Goal: Task Accomplishment & Management: Use online tool/utility

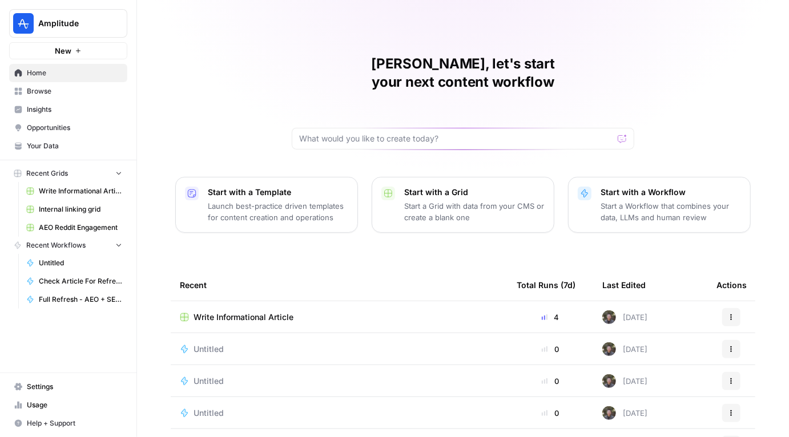
click at [75, 51] on icon "button" at bounding box center [78, 50] width 7 height 7
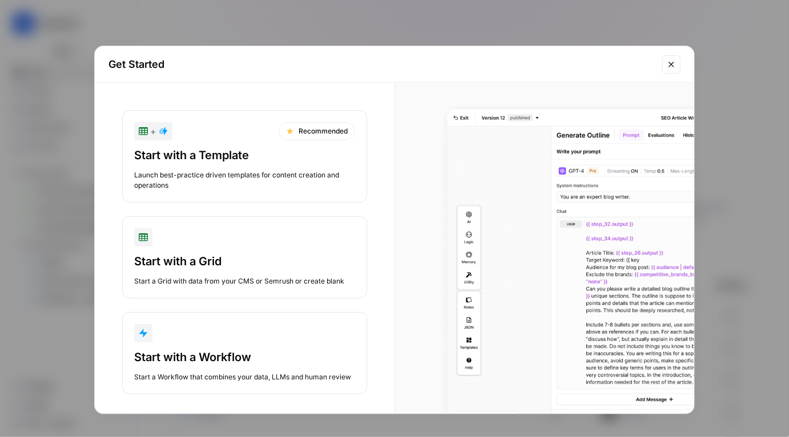
click at [228, 358] on div "Start with a Workflow" at bounding box center [244, 357] width 221 height 16
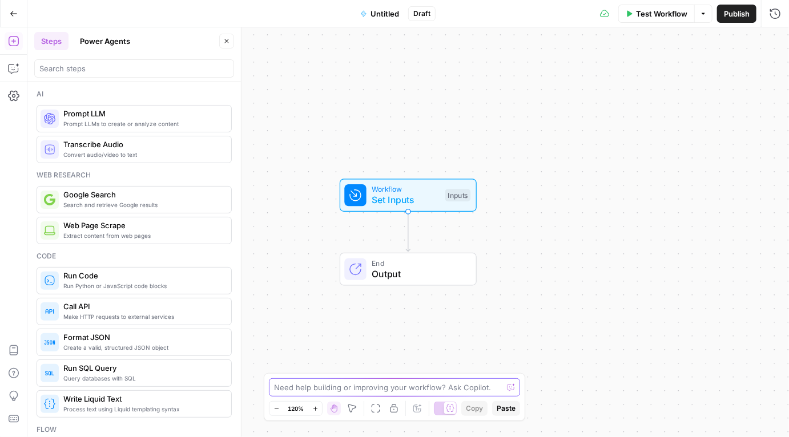
click at [332, 384] on textarea at bounding box center [388, 387] width 228 height 11
type textarea "i will upload a csv with URLs, and you will give me the top head terms for each…"
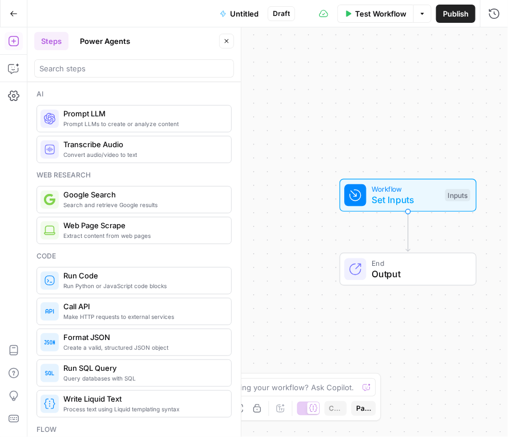
click at [11, 20] on button "Go Back" at bounding box center [13, 13] width 21 height 21
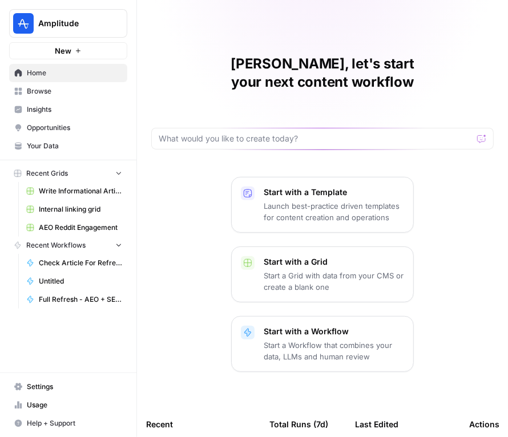
click at [432, 43] on div "Chris, let's start your next content workflow Start with a Template Launch best…" at bounding box center [322, 341] width 371 height 683
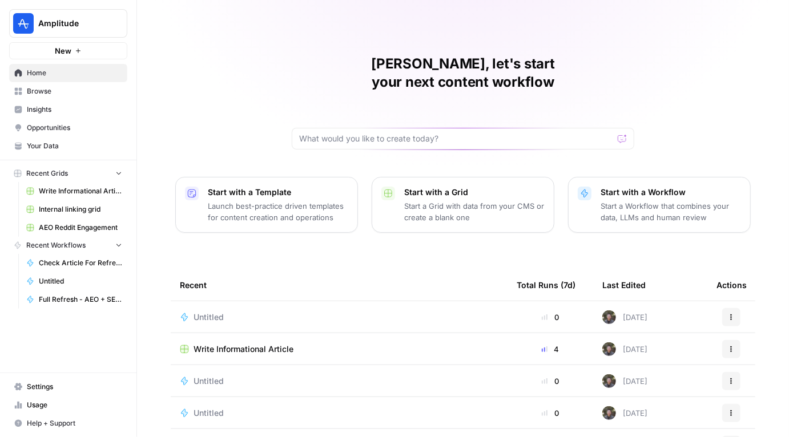
click at [179, 63] on div "Chris, let's start your next content workflow Start with a Template Launch best…" at bounding box center [463, 271] width 652 height 543
click at [38, 75] on span "Home" at bounding box center [74, 73] width 95 height 10
click at [39, 92] on span "Browse" at bounding box center [74, 91] width 95 height 10
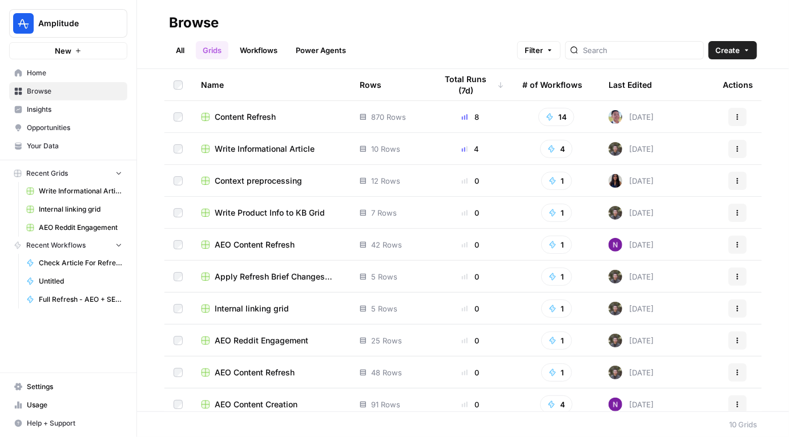
click at [245, 312] on span "Internal linking grid" at bounding box center [252, 308] width 74 height 11
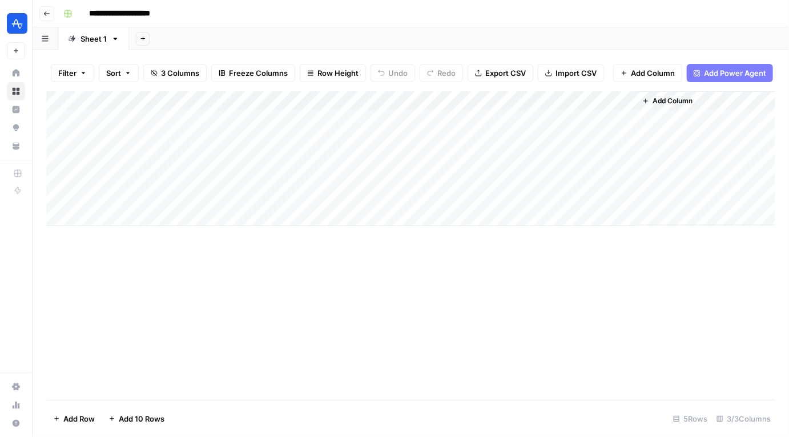
click at [593, 19] on div "**********" at bounding box center [418, 14] width 719 height 18
click at [675, 18] on div "**********" at bounding box center [418, 14] width 719 height 18
click at [115, 39] on icon "button" at bounding box center [116, 39] width 4 height 2
click at [229, 38] on div "Add Sheet" at bounding box center [459, 38] width 660 height 23
click at [386, 271] on div "Add Column" at bounding box center [410, 245] width 729 height 309
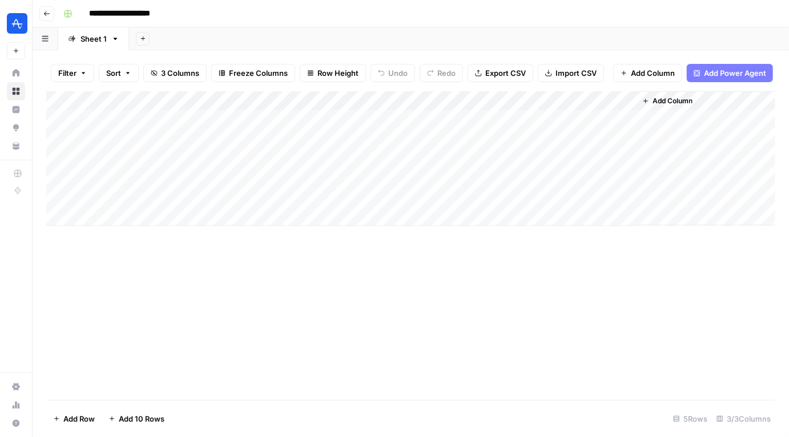
click at [256, 8] on div "**********" at bounding box center [418, 14] width 719 height 18
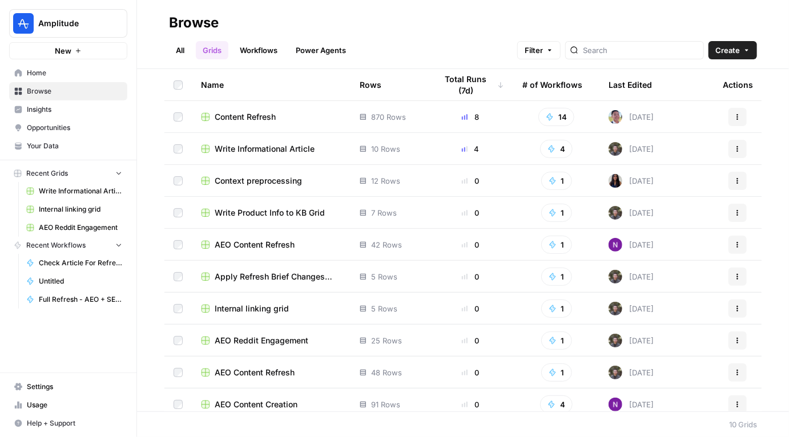
click at [250, 304] on span "Internal linking grid" at bounding box center [252, 308] width 74 height 11
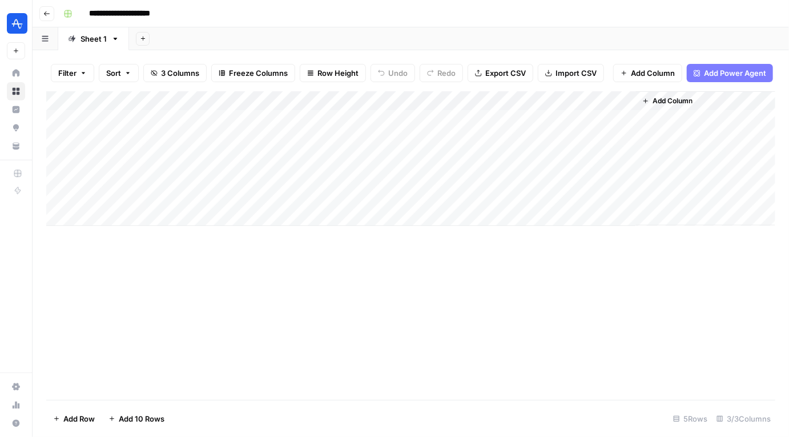
click at [648, 98] on icon "button" at bounding box center [645, 101] width 7 height 7
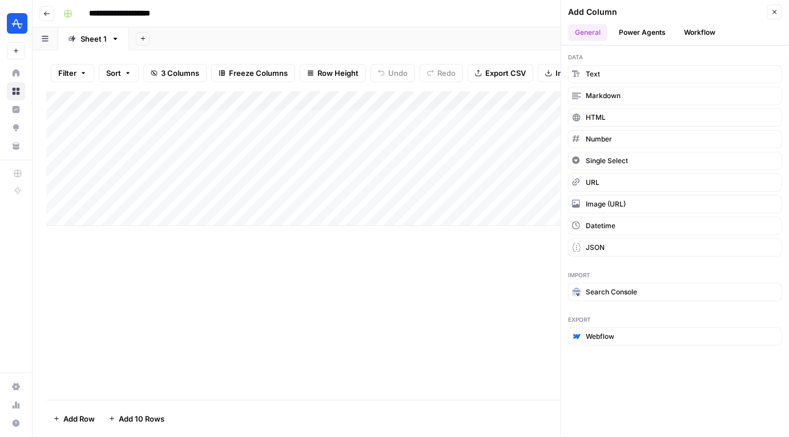
click at [365, 360] on div "Add Column" at bounding box center [410, 245] width 729 height 309
click at [496, 288] on div "Add Column" at bounding box center [410, 245] width 729 height 309
click at [779, 10] on button "Close" at bounding box center [774, 12] width 15 height 15
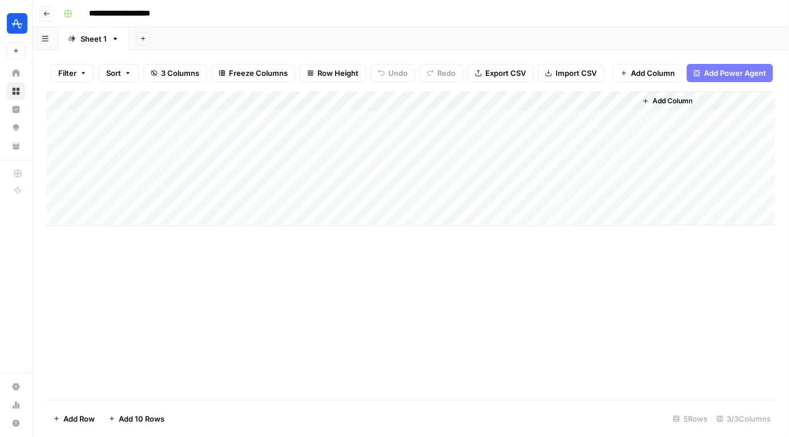
click at [650, 99] on button "Add Column" at bounding box center [667, 101] width 59 height 15
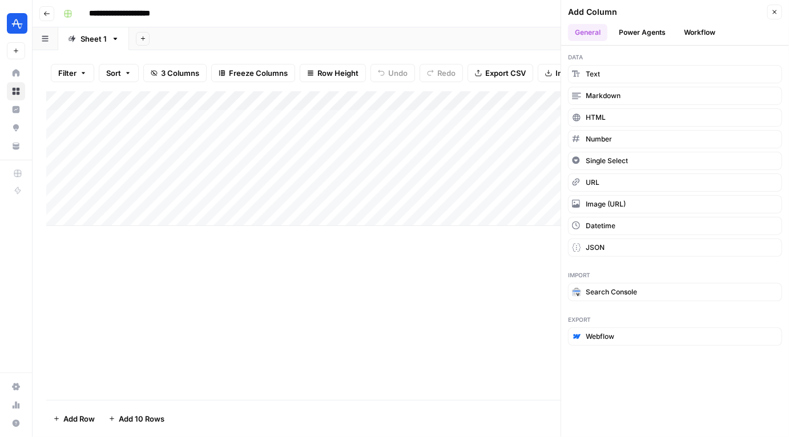
click at [505, 102] on div "Add Column" at bounding box center [410, 158] width 729 height 135
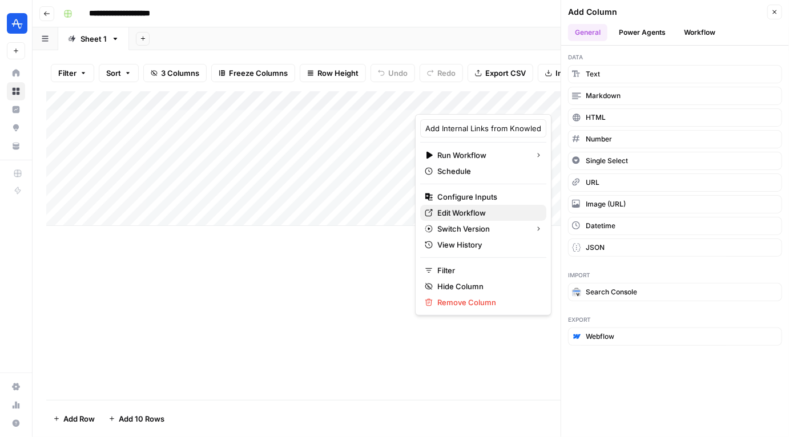
click at [450, 208] on span "Edit Workflow" at bounding box center [487, 212] width 100 height 11
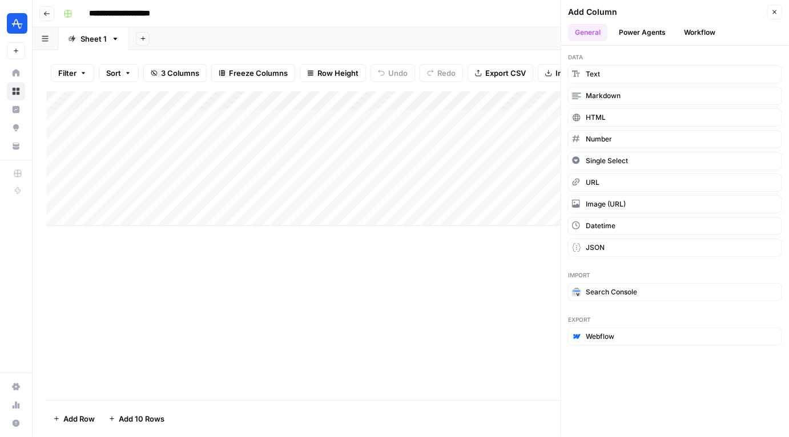
click at [43, 19] on button "Go back" at bounding box center [46, 13] width 15 height 15
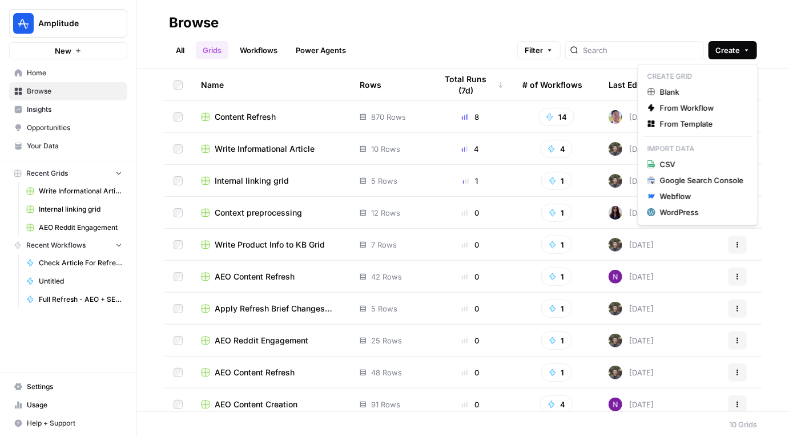
click at [732, 53] on span "Create" at bounding box center [727, 50] width 25 height 11
click at [686, 109] on span "From Workflow" at bounding box center [702, 107] width 84 height 11
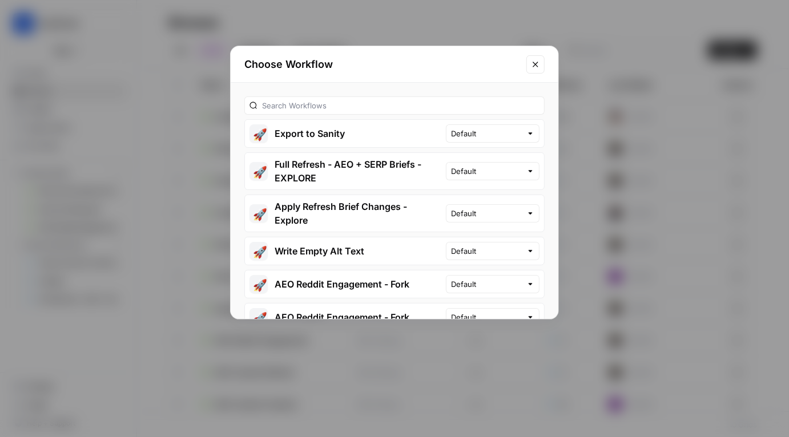
click at [624, 86] on div "Choose Workflow 🚀 Export to Sanity Default 🚀 Full Refresh - AEO + SERP Briefs -…" at bounding box center [394, 218] width 789 height 437
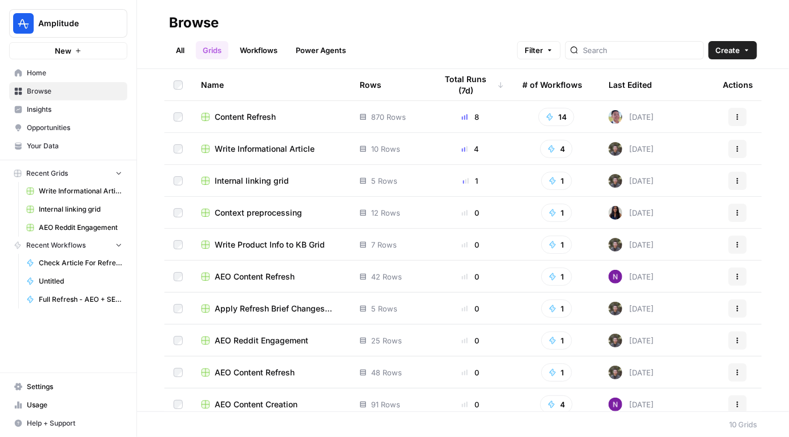
click at [93, 45] on button "New" at bounding box center [68, 50] width 118 height 17
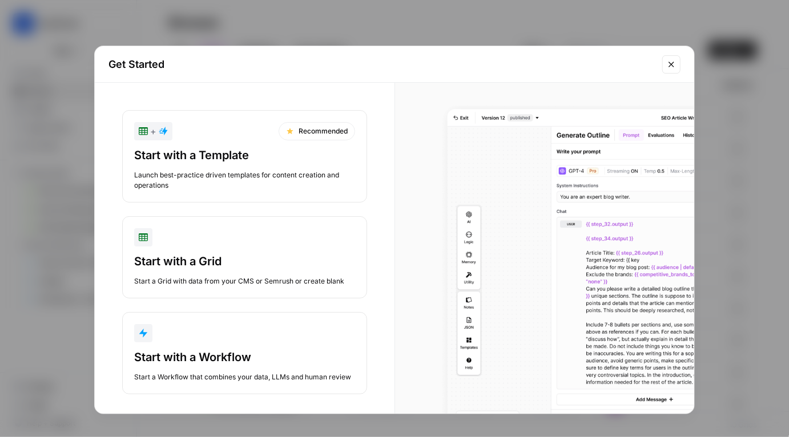
click at [204, 336] on div "button" at bounding box center [244, 333] width 221 height 18
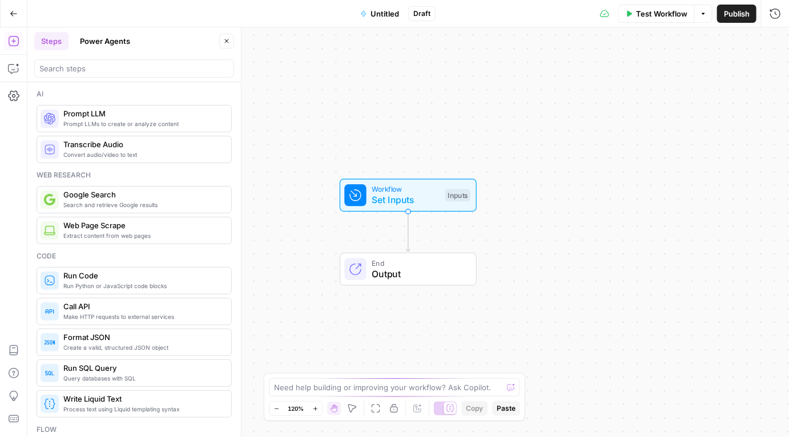
click at [100, 40] on button "Power Agents" at bounding box center [105, 41] width 64 height 18
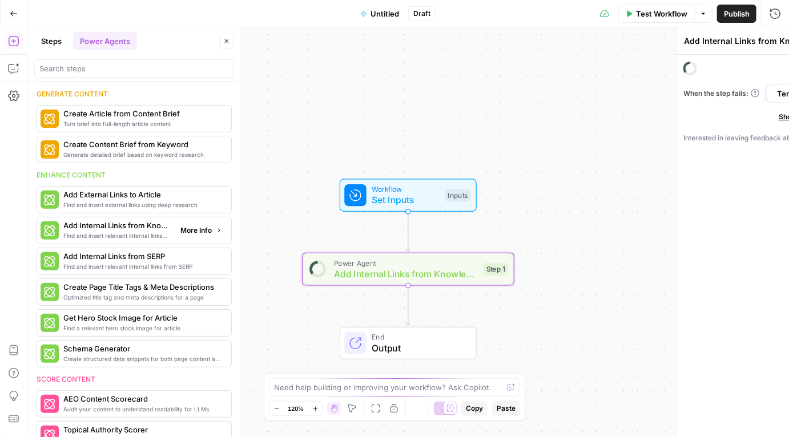
scroll to position [205, 0]
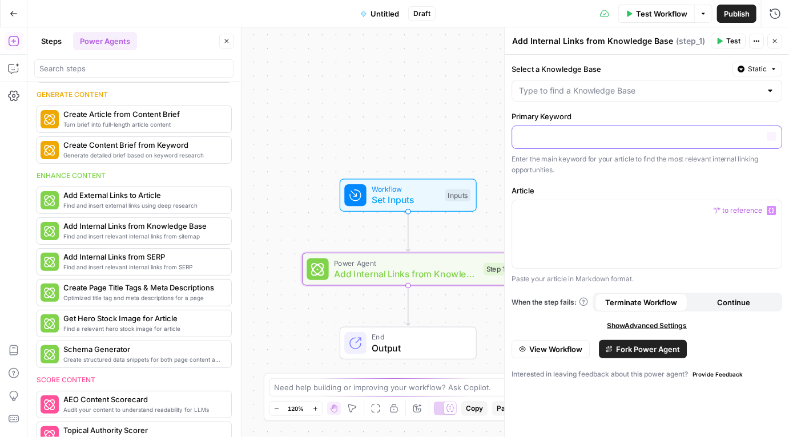
click at [585, 136] on p at bounding box center [647, 136] width 256 height 11
click at [598, 80] on div at bounding box center [646, 91] width 271 height 22
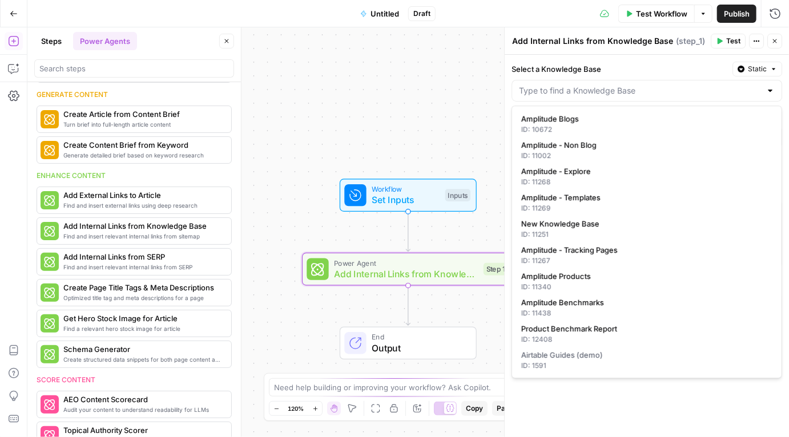
click at [598, 80] on div at bounding box center [646, 91] width 271 height 22
click at [606, 66] on label "Select a Knowledge Base" at bounding box center [619, 68] width 216 height 11
click at [606, 85] on input "Select a Knowledge Base" at bounding box center [640, 90] width 242 height 11
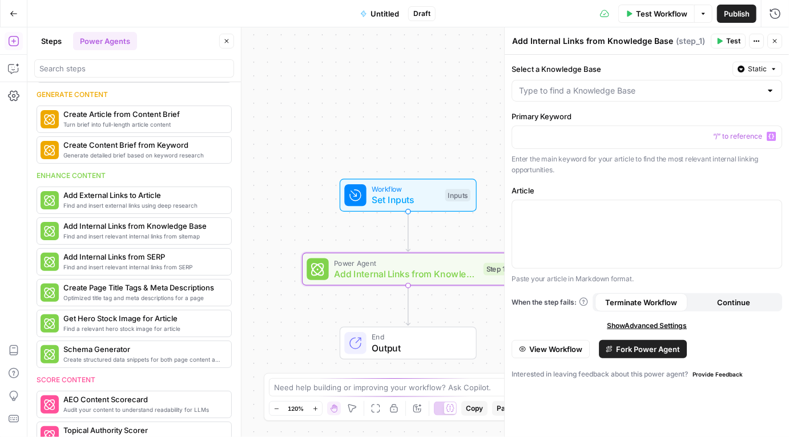
click at [701, 72] on label "Select a Knowledge Base" at bounding box center [619, 68] width 216 height 11
click at [701, 85] on input "Select a Knowledge Base" at bounding box center [640, 90] width 242 height 11
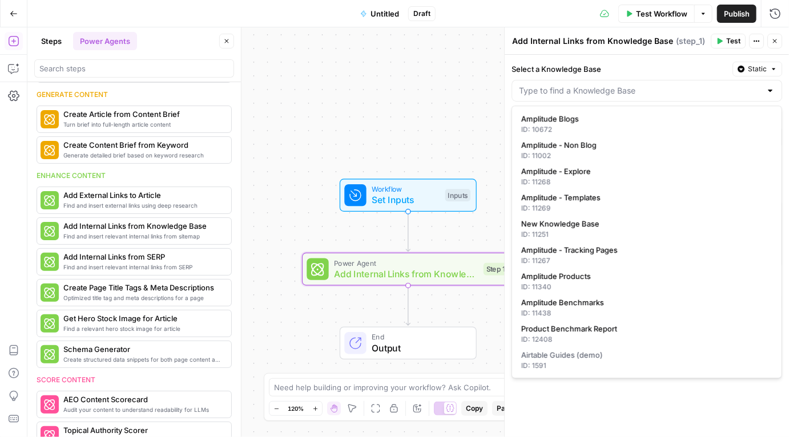
click at [770, 96] on div at bounding box center [646, 91] width 271 height 22
click at [675, 75] on div "Select a Knowledge Base Static" at bounding box center [646, 69] width 271 height 15
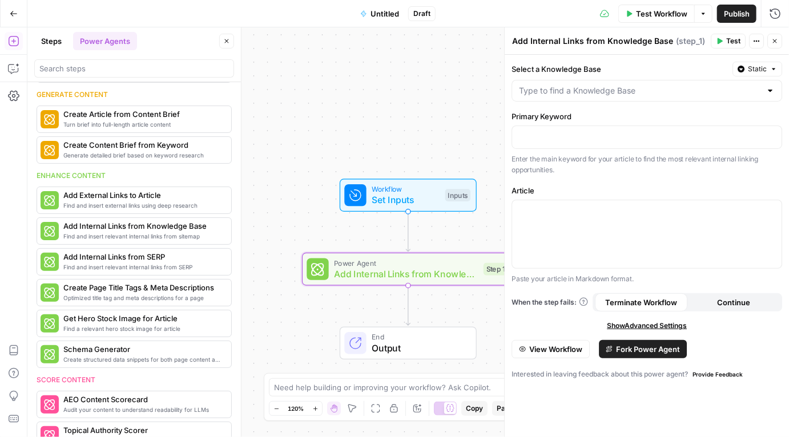
click at [645, 342] on button "Fork Power Agent" at bounding box center [643, 349] width 88 height 18
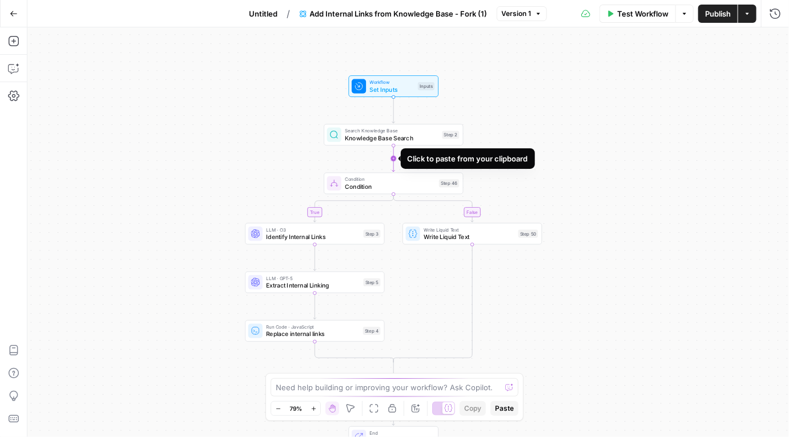
click at [393, 158] on icon "Edge from step_2 to step_46" at bounding box center [393, 159] width 3 height 26
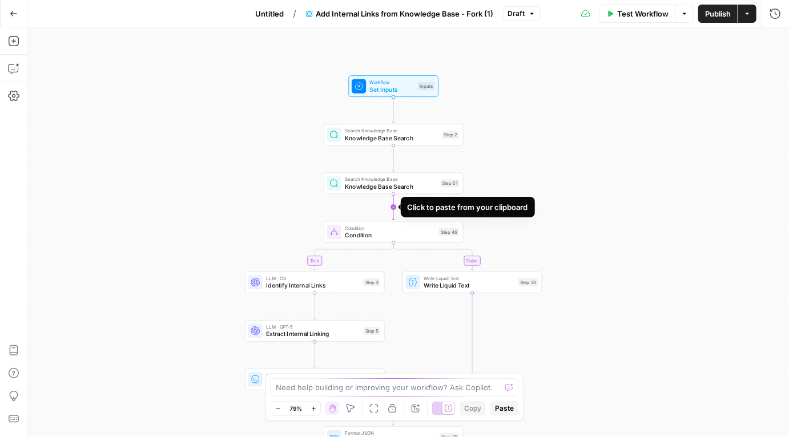
click at [393, 212] on icon "Edge from step_51 to step_46" at bounding box center [393, 207] width 3 height 26
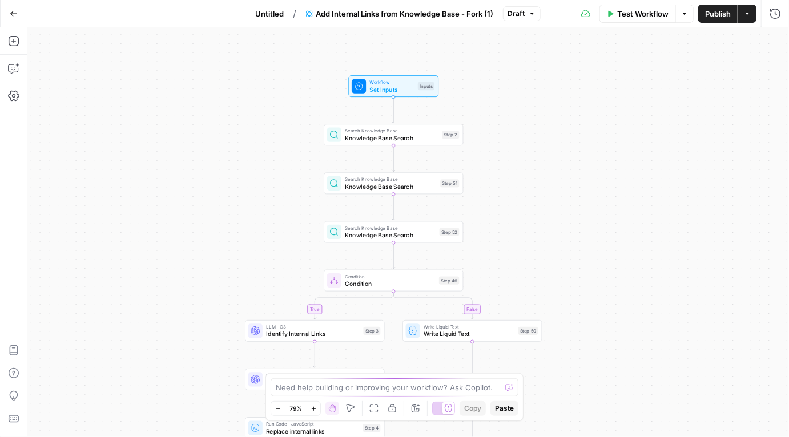
click at [420, 136] on span "Knowledge Base Search" at bounding box center [392, 138] width 94 height 9
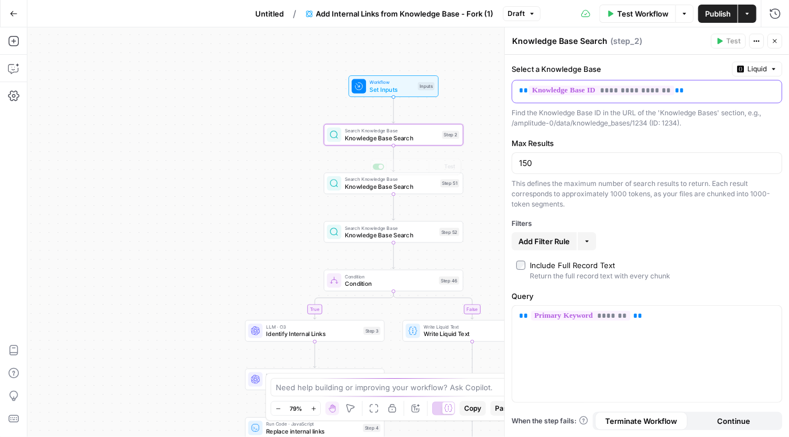
click at [704, 91] on p "**********" at bounding box center [637, 90] width 237 height 11
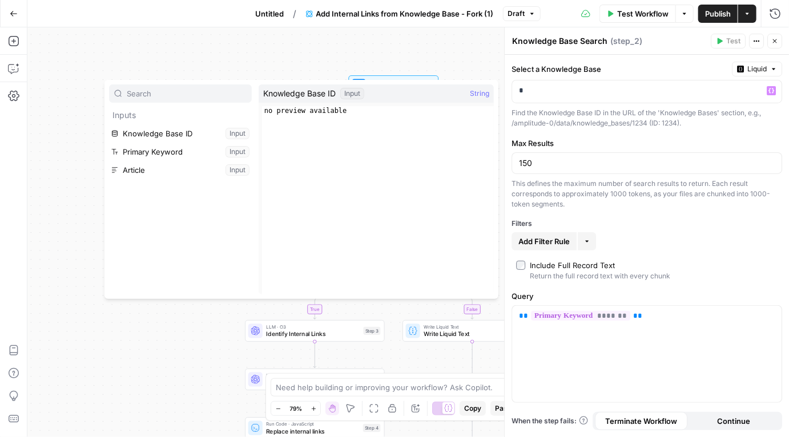
click at [344, 39] on div "true false Workflow Set Inputs Inputs Search Knowledge Base Knowledge Base Sear…" at bounding box center [407, 232] width 761 height 410
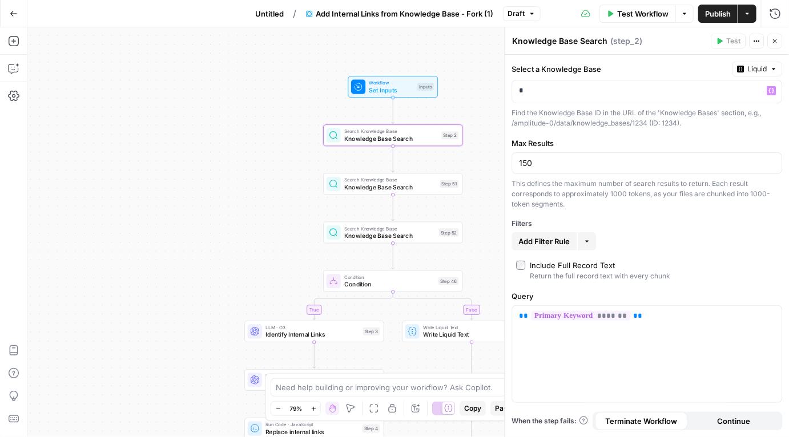
click at [380, 83] on span "Workflow" at bounding box center [391, 82] width 45 height 7
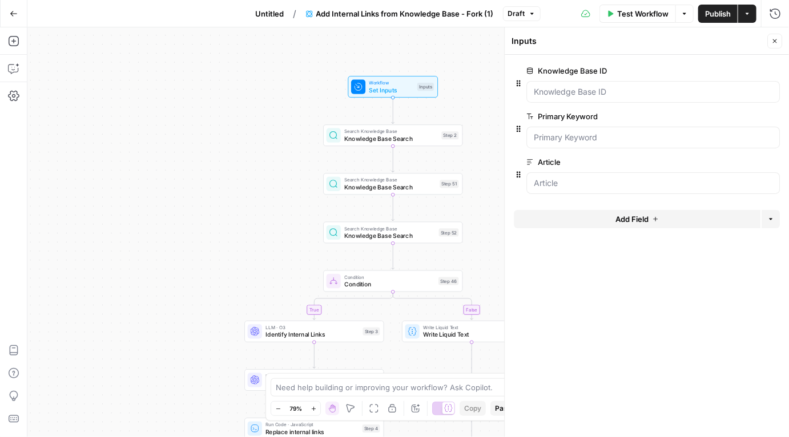
click at [635, 223] on span "Add Field" at bounding box center [631, 218] width 33 height 11
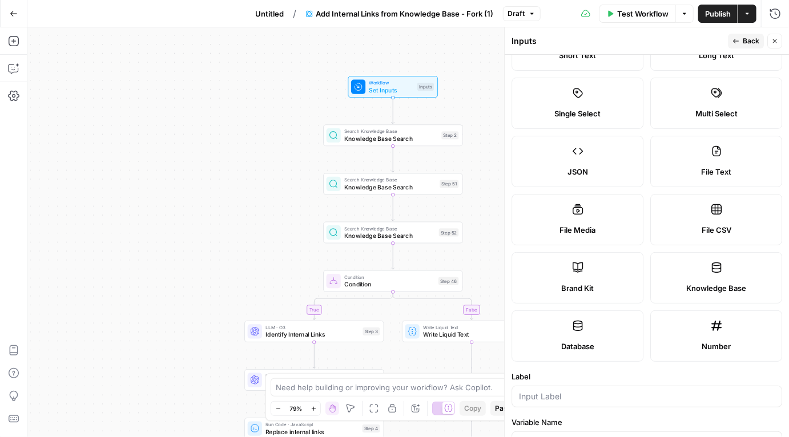
scroll to position [82, 0]
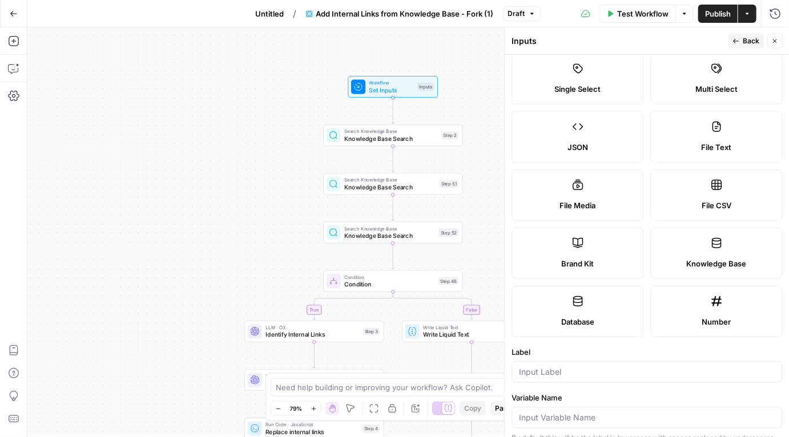
click at [699, 247] on label "Knowledge Base" at bounding box center [716, 253] width 132 height 51
click at [747, 39] on span "Back" at bounding box center [751, 41] width 17 height 10
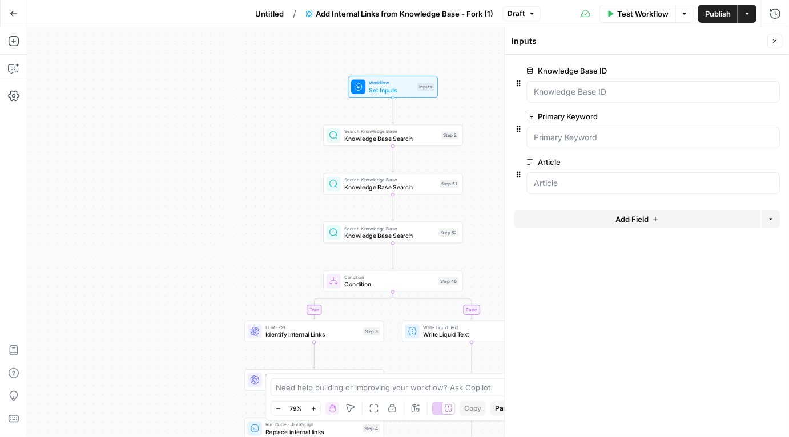
click at [616, 226] on button "Add Field" at bounding box center [637, 219] width 247 height 18
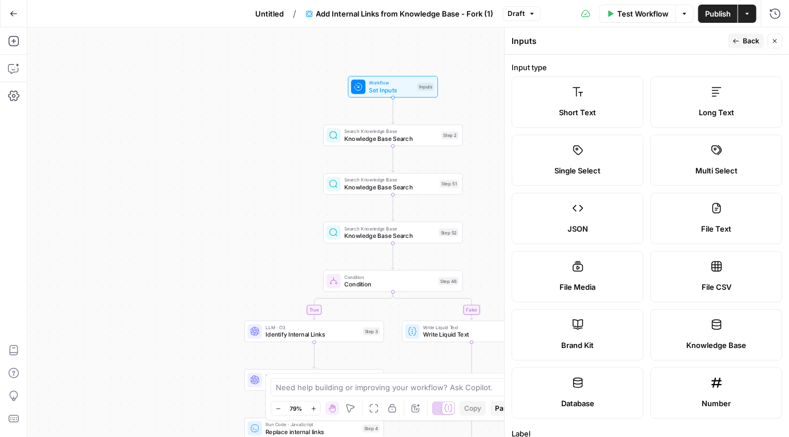
click at [712, 340] on span "Knowledge Base" at bounding box center [716, 345] width 60 height 11
click at [717, 326] on icon at bounding box center [716, 324] width 11 height 11
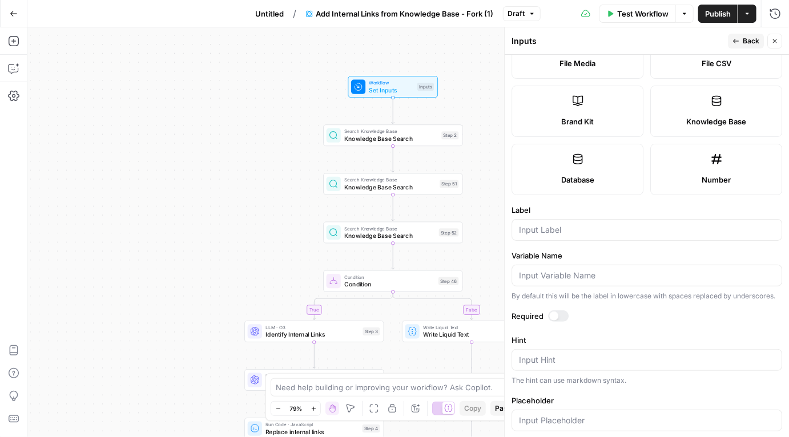
scroll to position [237, 0]
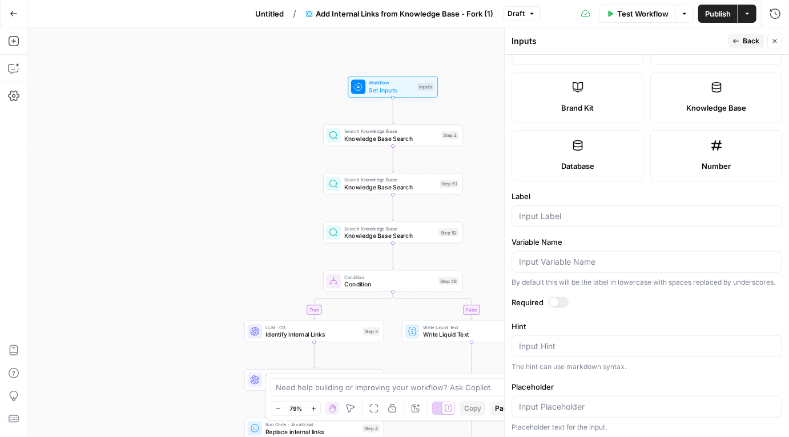
click at [603, 221] on div at bounding box center [646, 216] width 271 height 22
type input "Explore"
click at [751, 33] on header "Inputs Back Close" at bounding box center [647, 40] width 284 height 27
click at [750, 37] on span "Back" at bounding box center [751, 41] width 17 height 10
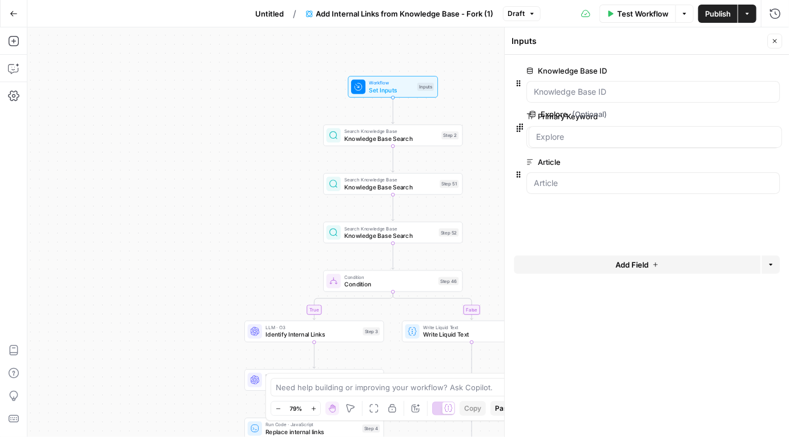
drag, startPoint x: 520, startPoint y: 222, endPoint x: 523, endPoint y: 118, distance: 103.9
click at [730, 68] on span "edit field" at bounding box center [736, 70] width 25 height 9
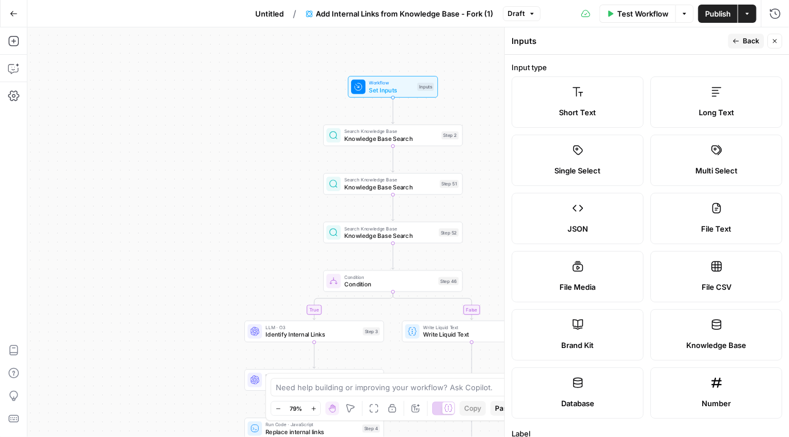
scroll to position [249, 0]
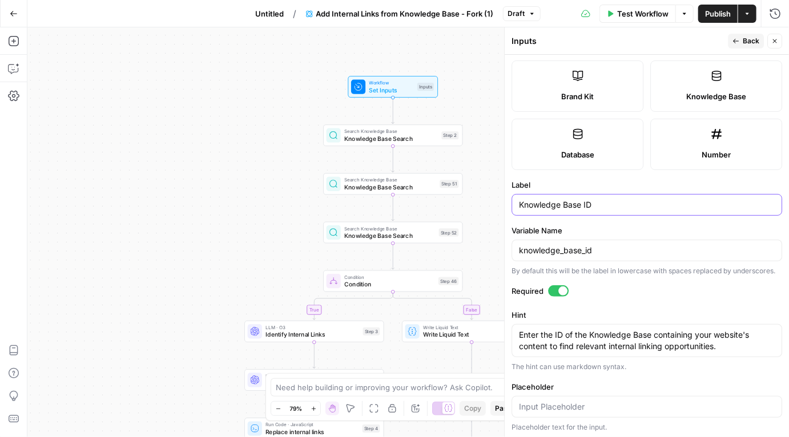
click at [583, 200] on input "Knowledge Base ID" at bounding box center [647, 204] width 256 height 11
type input "Template KB"
click at [741, 42] on button "Back" at bounding box center [746, 41] width 36 height 15
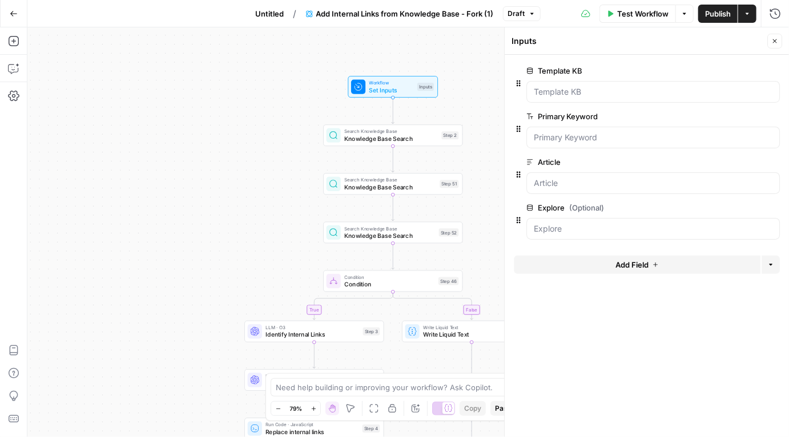
click at [744, 204] on span "edit field" at bounding box center [736, 207] width 25 height 9
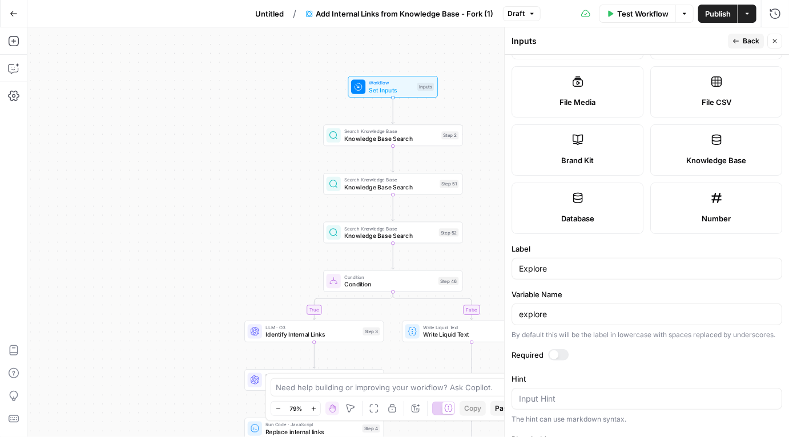
scroll to position [237, 0]
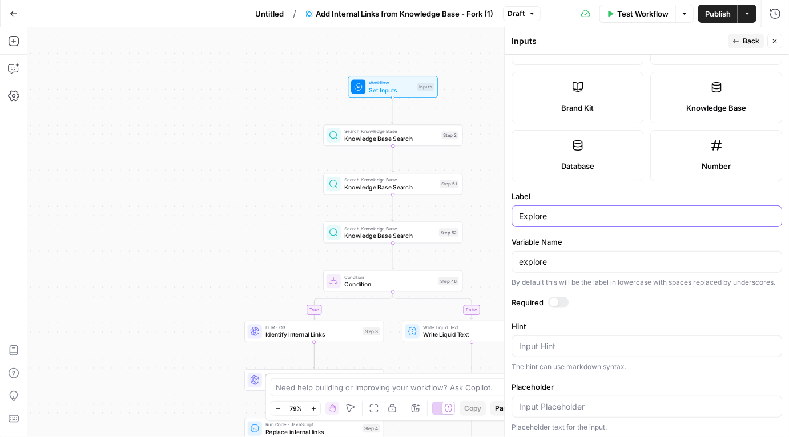
click at [603, 219] on input "Explore" at bounding box center [647, 216] width 256 height 11
type input "Explore KB"
click at [756, 41] on span "Back" at bounding box center [751, 41] width 17 height 10
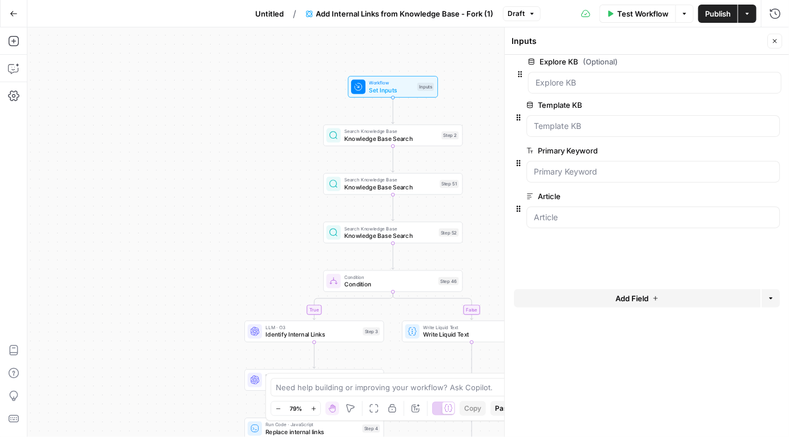
drag, startPoint x: 515, startPoint y: 218, endPoint x: 517, endPoint y: 67, distance: 151.3
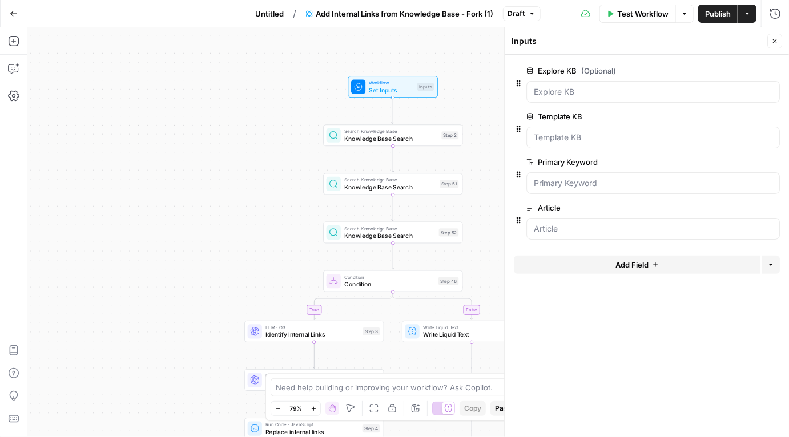
click at [688, 261] on button "Add Field" at bounding box center [637, 265] width 247 height 18
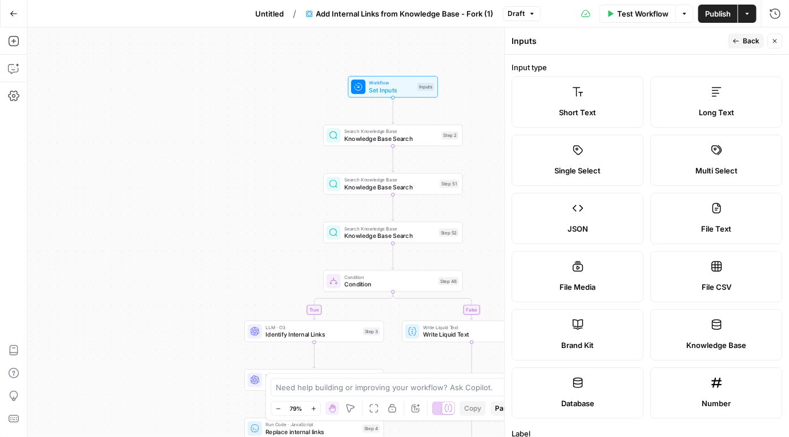
click at [709, 325] on label "Knowledge Base" at bounding box center [716, 334] width 132 height 51
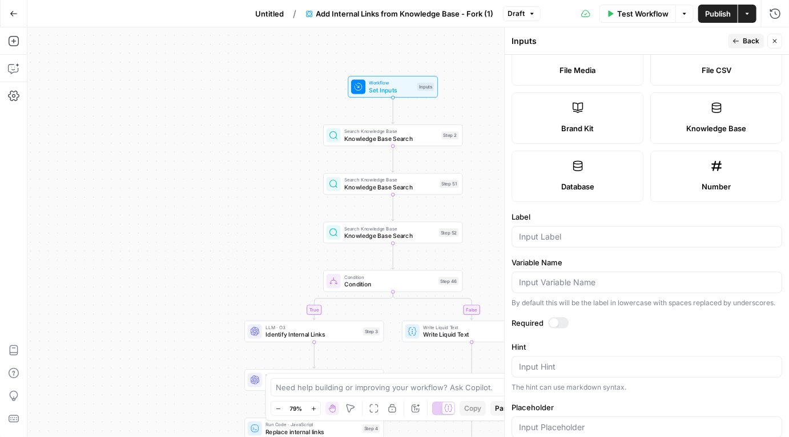
scroll to position [220, 0]
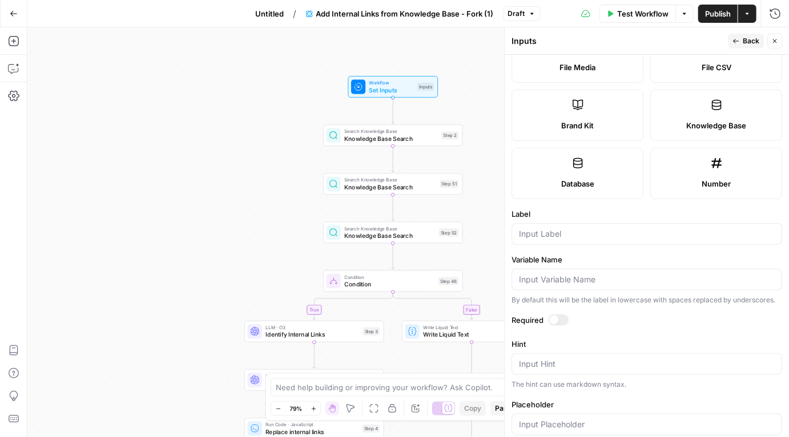
click at [632, 217] on label "Label" at bounding box center [646, 213] width 271 height 11
click at [632, 228] on input "Label" at bounding box center [647, 233] width 256 height 11
type input "Track KB"
click at [747, 42] on span "Back" at bounding box center [751, 41] width 17 height 10
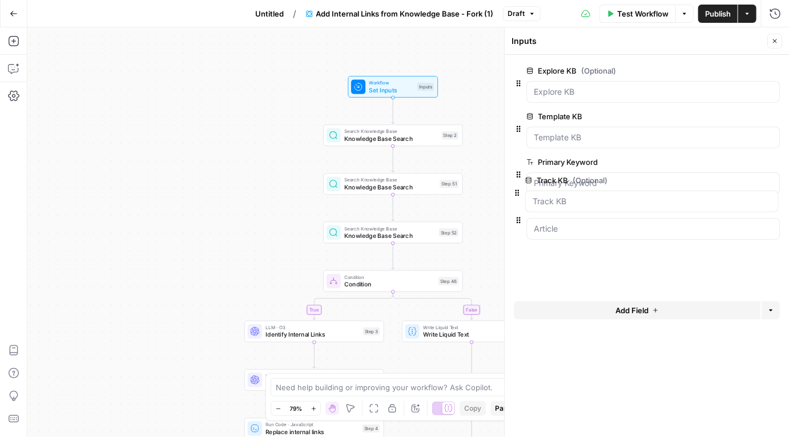
drag, startPoint x: 520, startPoint y: 263, endPoint x: 518, endPoint y: 201, distance: 61.7
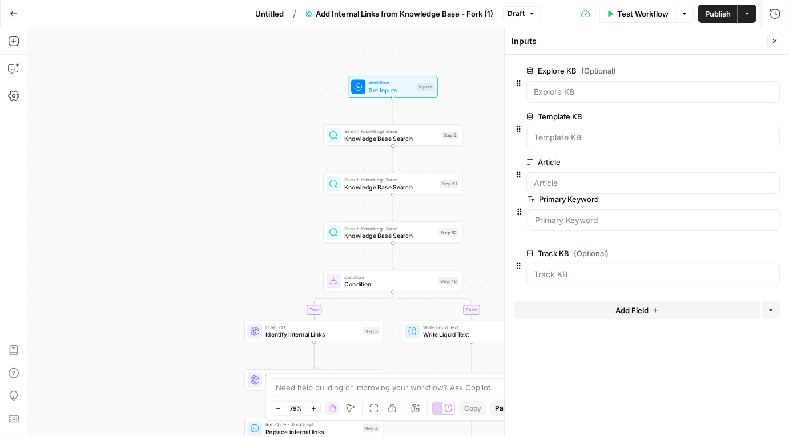
drag, startPoint x: 514, startPoint y: 178, endPoint x: 517, endPoint y: 231, distance: 53.7
click at [374, 137] on span "Knowledge Base Search" at bounding box center [391, 138] width 94 height 9
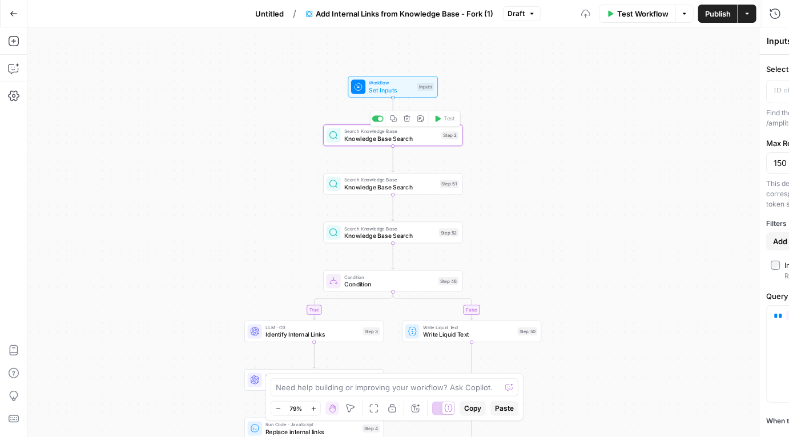
type textarea "Knowledge Base Search"
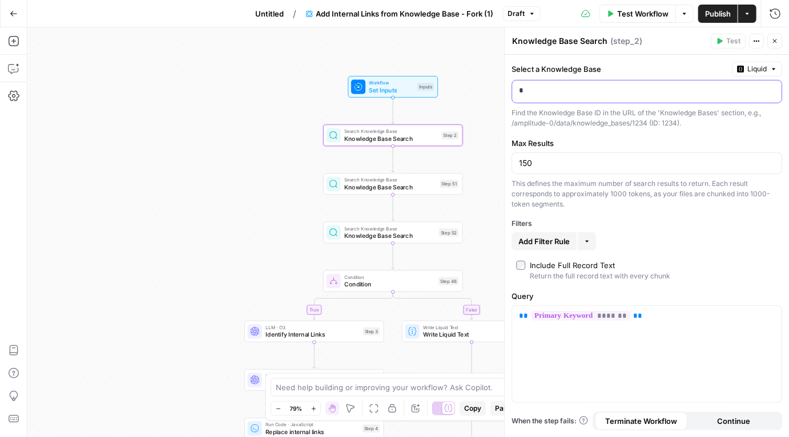
click at [623, 86] on p "*" at bounding box center [638, 90] width 238 height 11
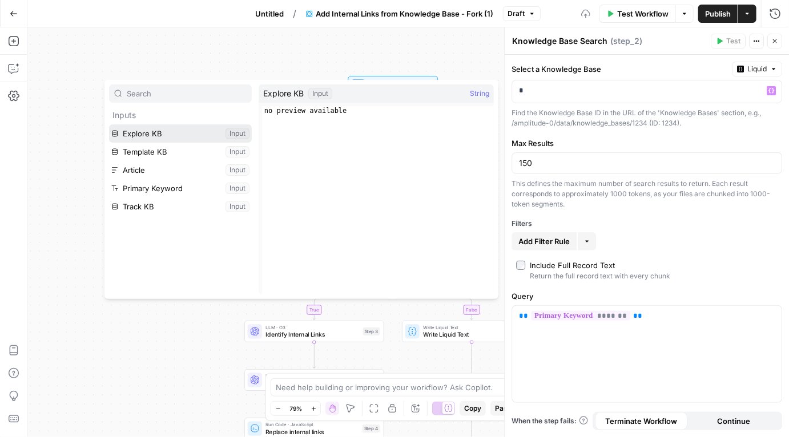
click at [131, 138] on button "Select variable Explore KB" at bounding box center [180, 133] width 143 height 18
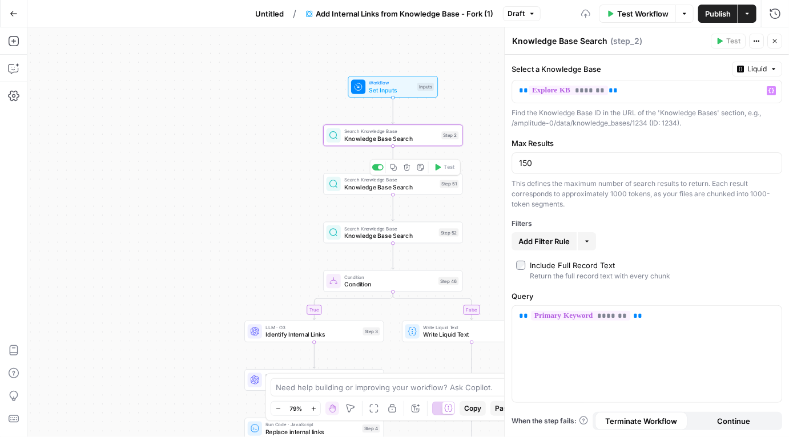
click at [389, 186] on span "Knowledge Base Search" at bounding box center [390, 187] width 92 height 9
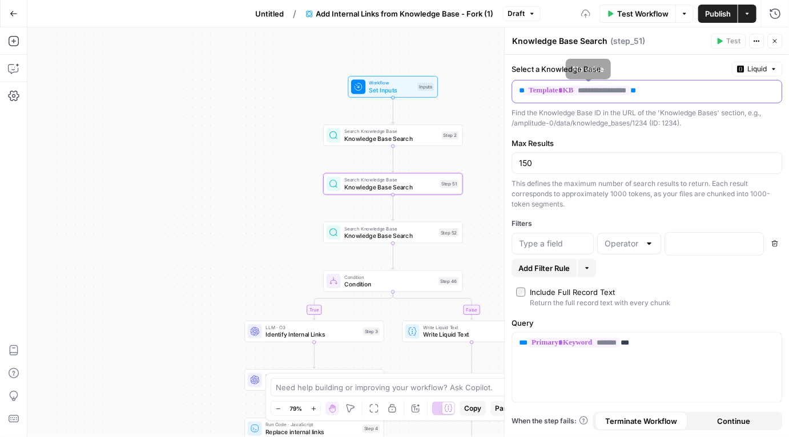
click at [693, 102] on div "**********" at bounding box center [637, 91] width 251 height 22
click at [693, 101] on div "**********" at bounding box center [637, 91] width 251 height 22
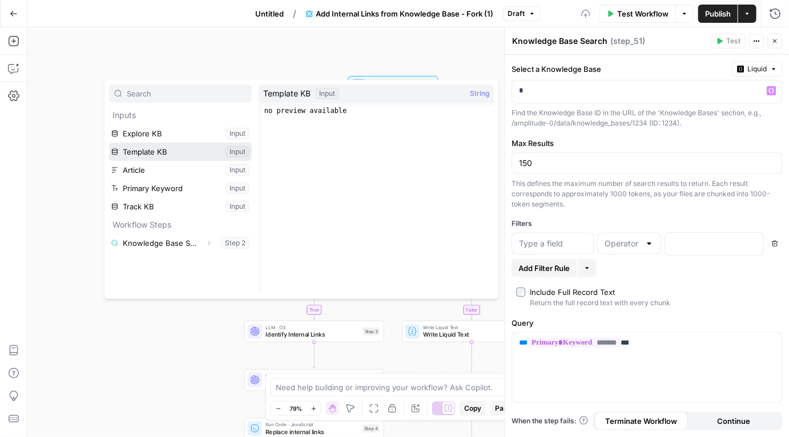
click at [143, 154] on button "Select variable Template KB" at bounding box center [180, 152] width 143 height 18
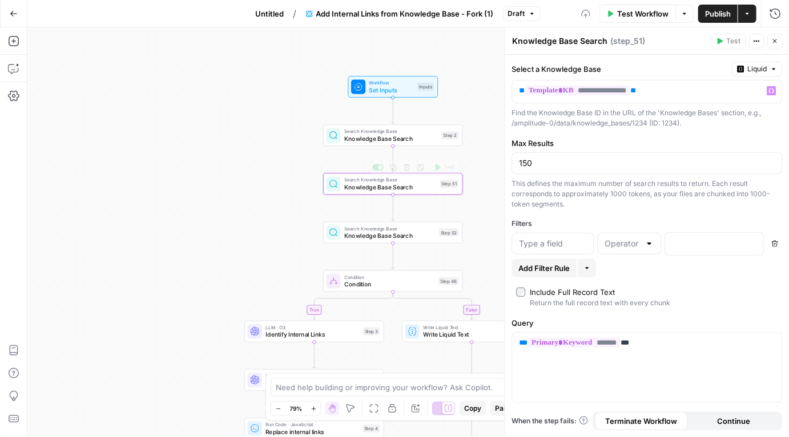
click at [416, 241] on div "Search Knowledge Base Knowledge Base Search Step 52 Copy step Delete step Add N…" at bounding box center [392, 233] width 139 height 22
click at [682, 94] on p "**********" at bounding box center [637, 90] width 237 height 11
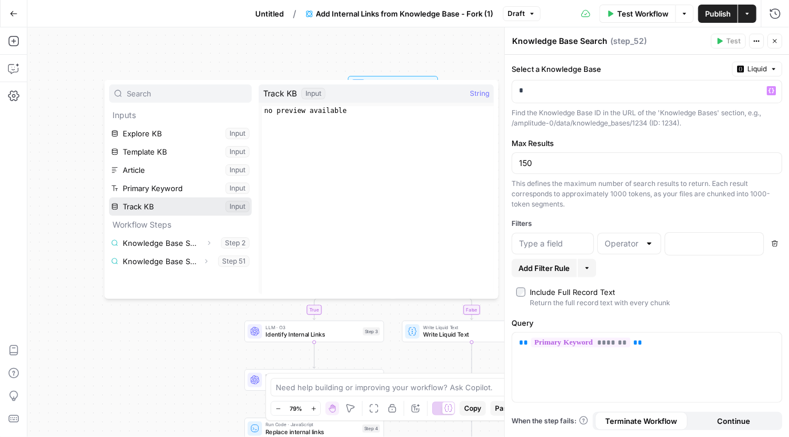
click at [154, 205] on button "Select variable Track KB" at bounding box center [180, 206] width 143 height 18
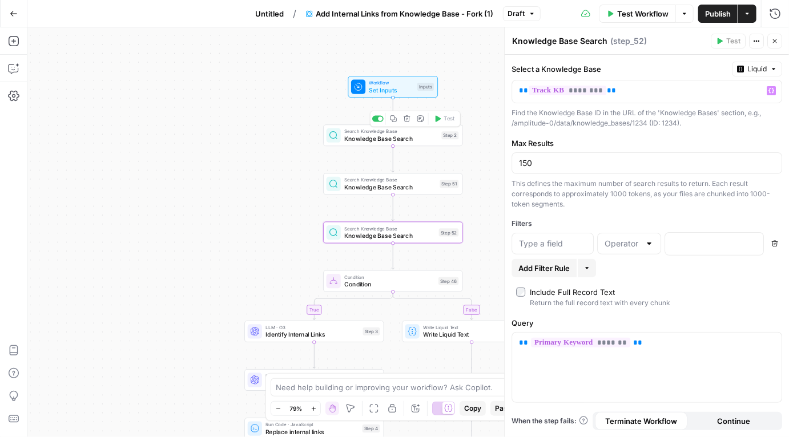
click at [364, 138] on span "Knowledge Base Search" at bounding box center [391, 138] width 94 height 9
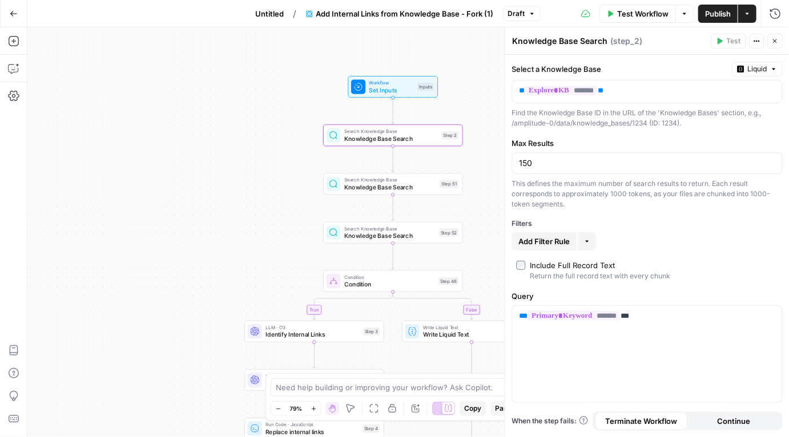
click at [363, 191] on span "Knowledge Base Search" at bounding box center [390, 187] width 92 height 9
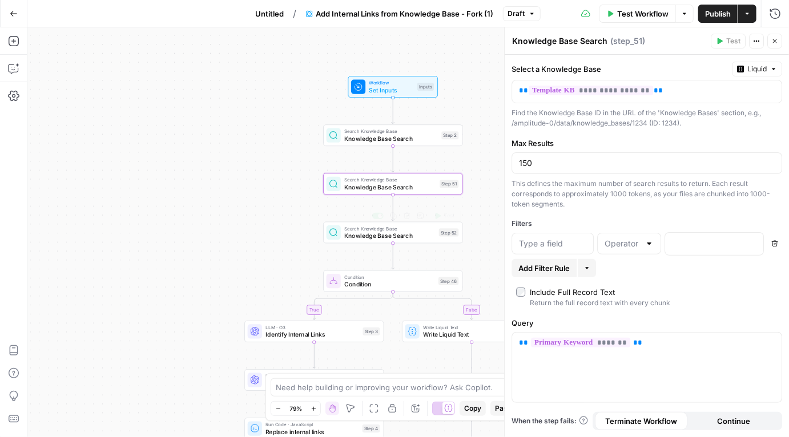
click at [364, 236] on span "Knowledge Base Search" at bounding box center [389, 235] width 91 height 9
click at [284, 278] on div "true false Workflow Set Inputs Inputs Search Knowledge Base Knowledge Base Sear…" at bounding box center [407, 232] width 761 height 410
click at [777, 40] on icon "button" at bounding box center [774, 41] width 7 height 7
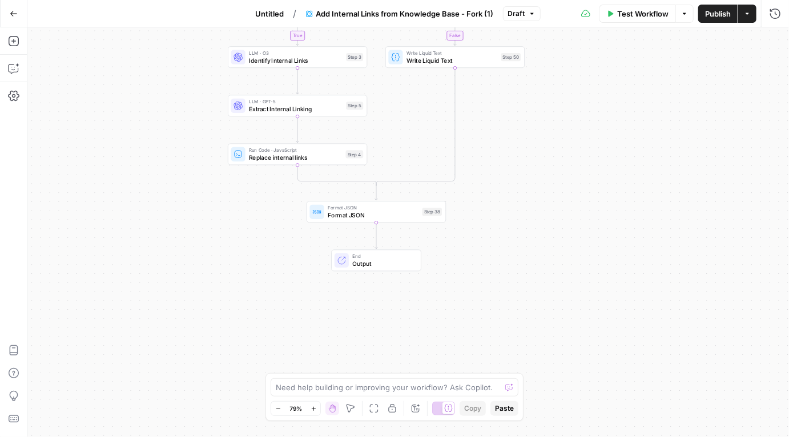
click at [344, 404] on button "Move" at bounding box center [351, 409] width 14 height 14
click at [350, 384] on textarea at bounding box center [388, 387] width 225 height 11
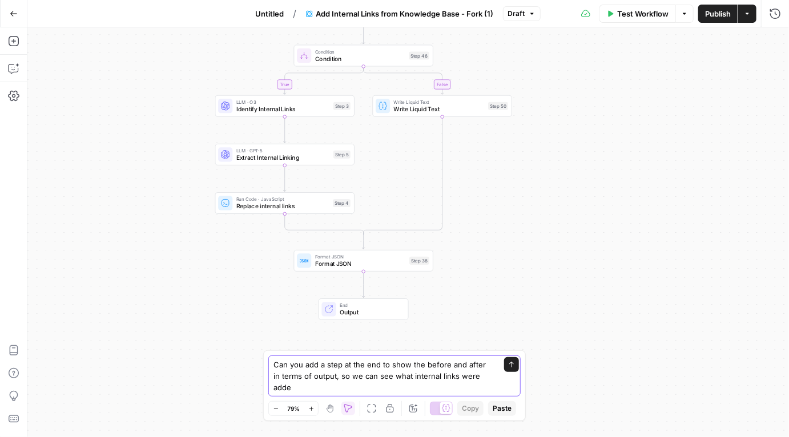
type textarea "Can you add a step at the end to show the before and after in terms of output, …"
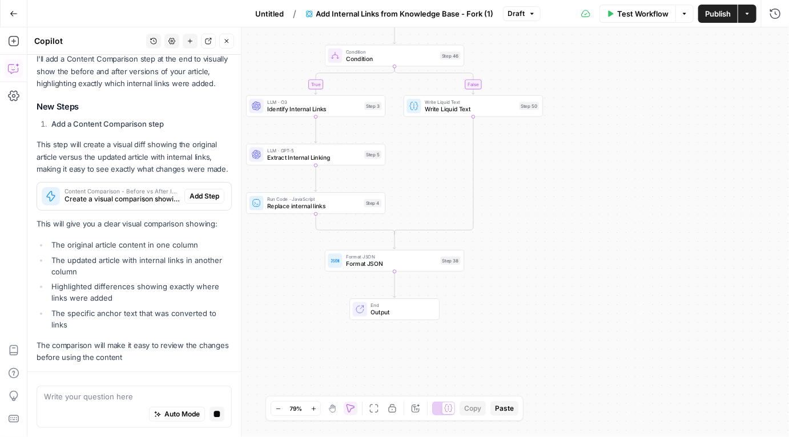
scroll to position [184, 0]
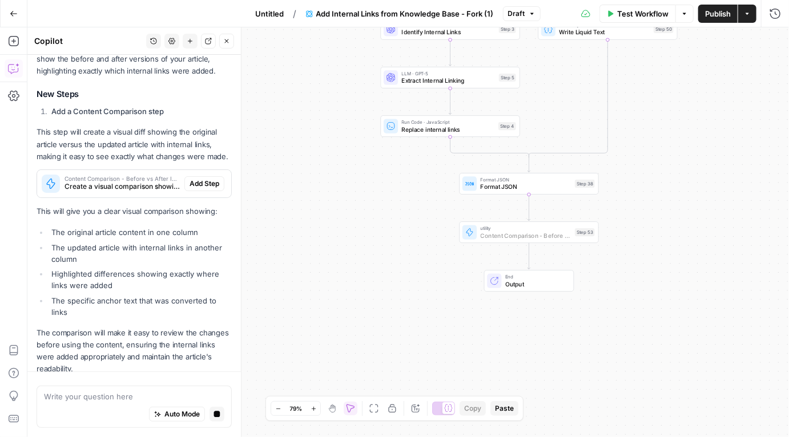
click at [205, 186] on span "Add Step" at bounding box center [205, 184] width 30 height 10
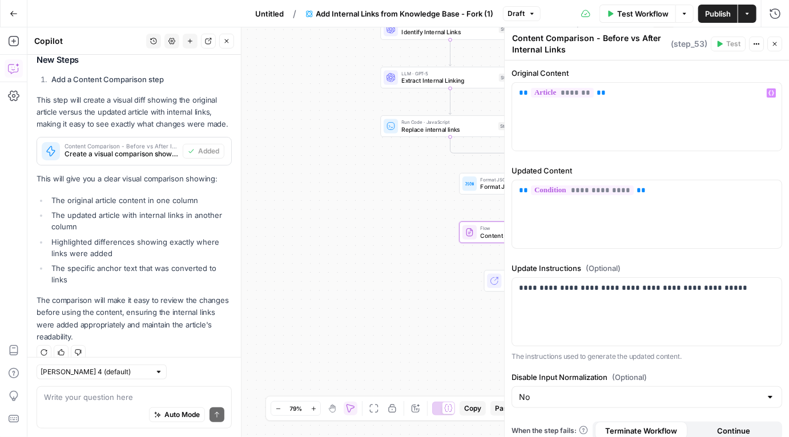
scroll to position [27, 0]
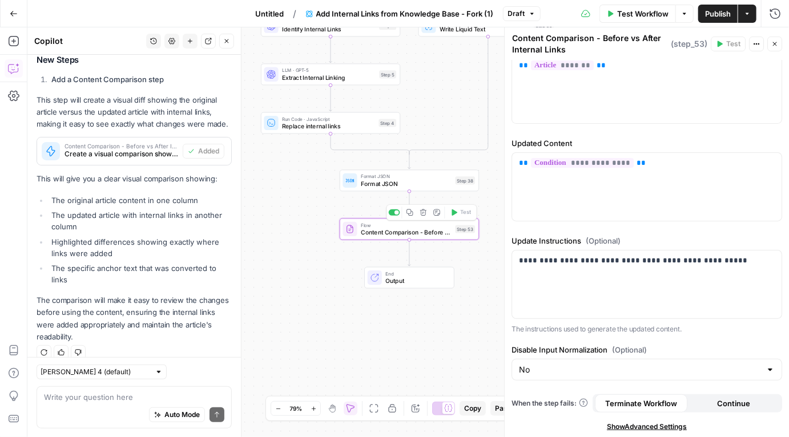
click at [466, 264] on div "true false Workflow Set Inputs Inputs Search Knowledge Base Knowledge Base Sear…" at bounding box center [407, 232] width 761 height 410
click at [771, 43] on icon "button" at bounding box center [774, 44] width 7 height 7
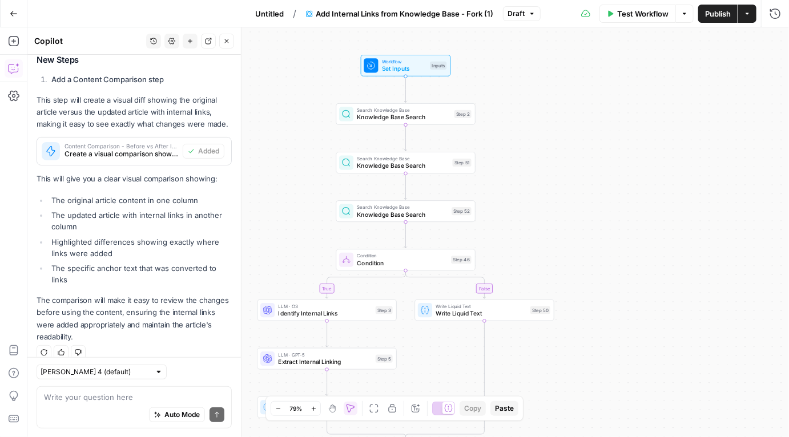
click at [630, 15] on span "Test Workflow" at bounding box center [642, 13] width 51 height 11
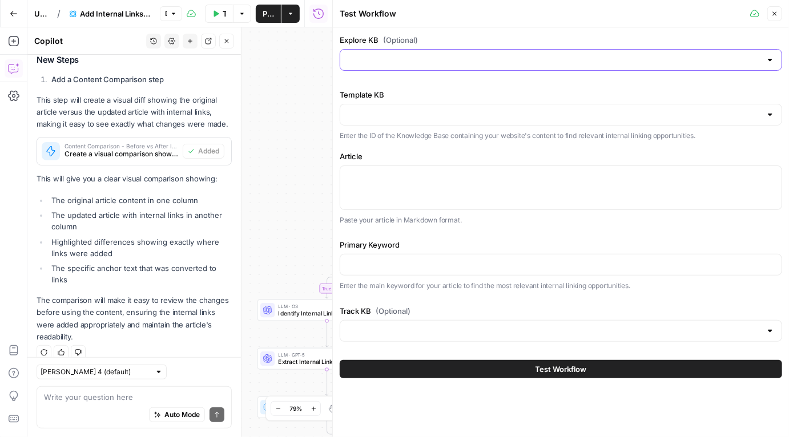
click at [447, 63] on input "Explore KB (Optional)" at bounding box center [554, 59] width 414 height 11
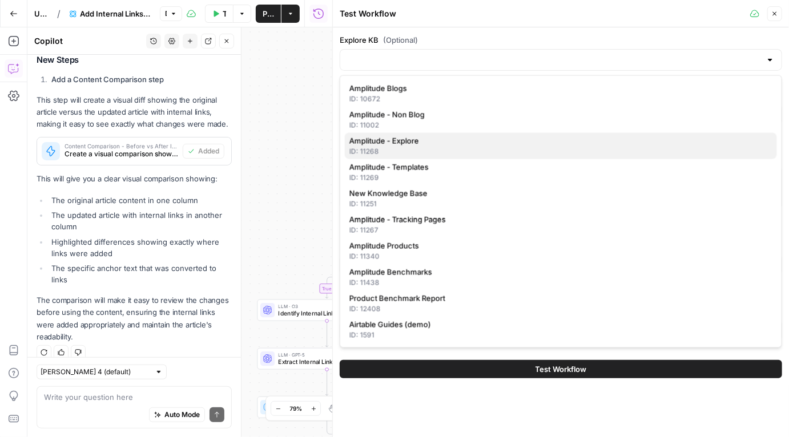
click at [394, 156] on div "ID: 11268" at bounding box center [560, 152] width 423 height 10
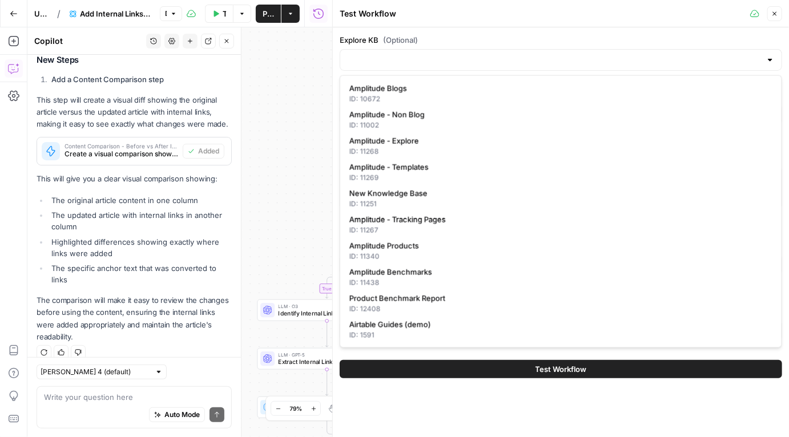
type input "Amplitude - Explore"
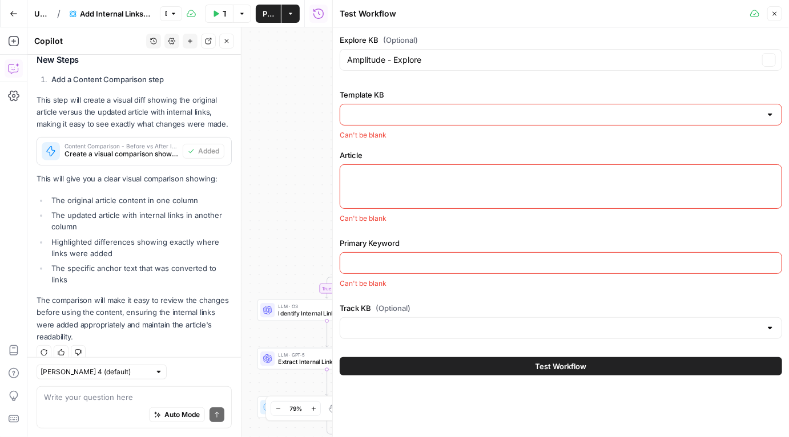
click at [401, 120] on div at bounding box center [561, 115] width 442 height 22
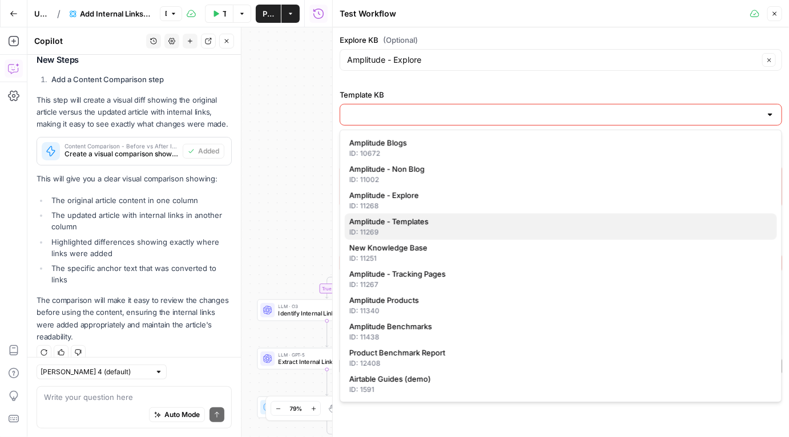
click at [407, 228] on div "ID: 11269" at bounding box center [560, 232] width 423 height 10
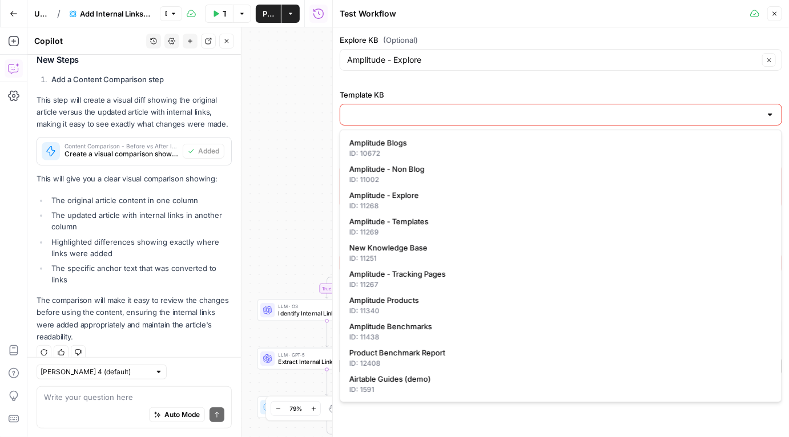
type input "Amplitude - Templates"
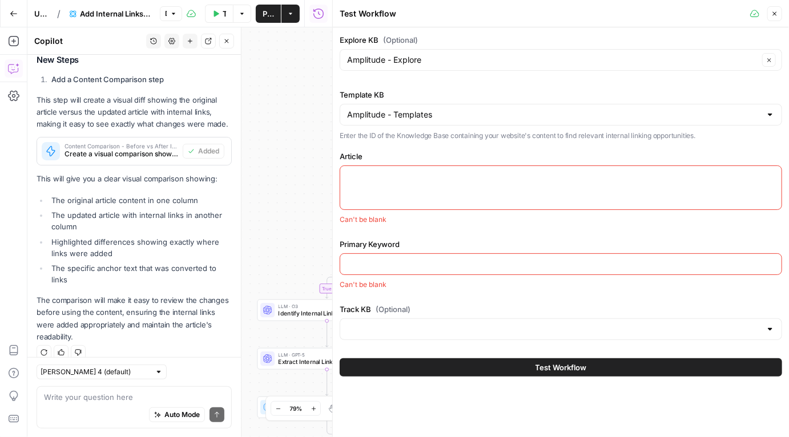
click at [409, 168] on div at bounding box center [561, 188] width 442 height 45
click at [415, 334] on div at bounding box center [561, 329] width 442 height 22
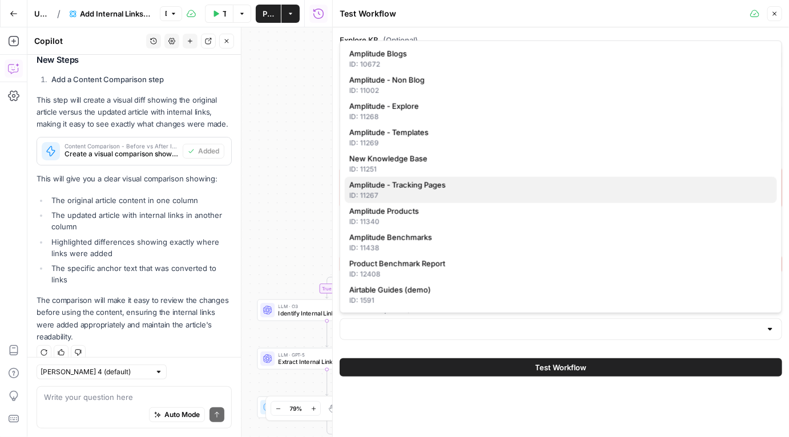
click at [424, 191] on div "ID: 11267" at bounding box center [560, 196] width 423 height 10
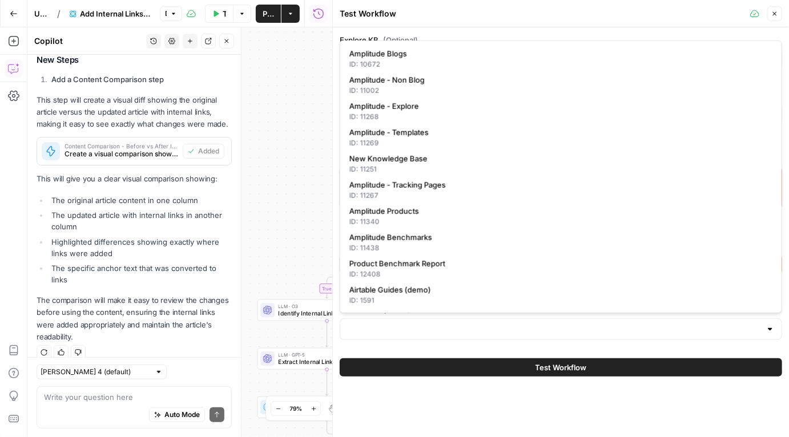
type input "Amplitude - Tracking Pages"
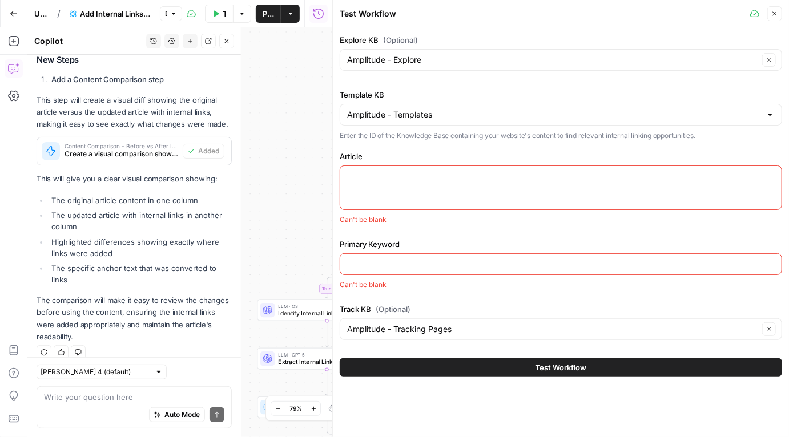
click at [399, 260] on input "Primary Keyword" at bounding box center [561, 264] width 428 height 11
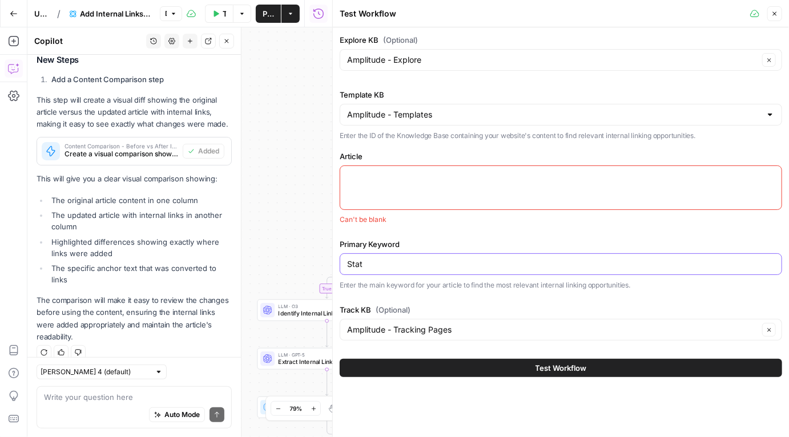
type input "statistical significance"
click at [464, 173] on textarea "Article" at bounding box center [561, 176] width 428 height 11
paste textarea "[URL][DOMAIN_NAME]"
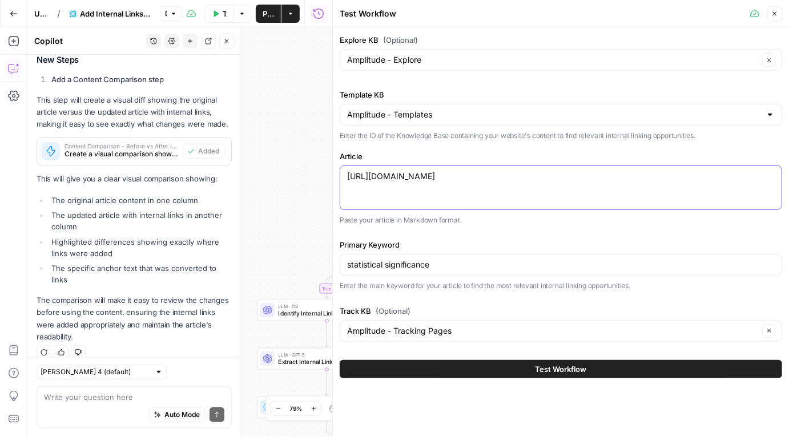
type textarea "[URL][DOMAIN_NAME]"
click at [539, 374] on button "Test Workflow" at bounding box center [561, 369] width 442 height 18
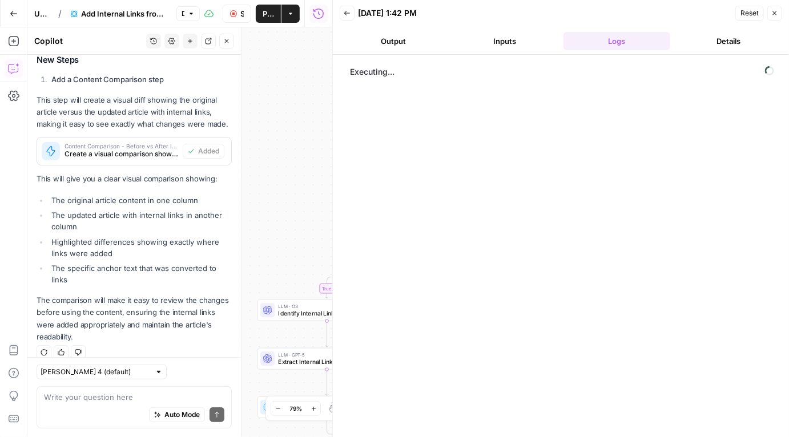
click at [225, 47] on button "Close" at bounding box center [226, 41] width 15 height 15
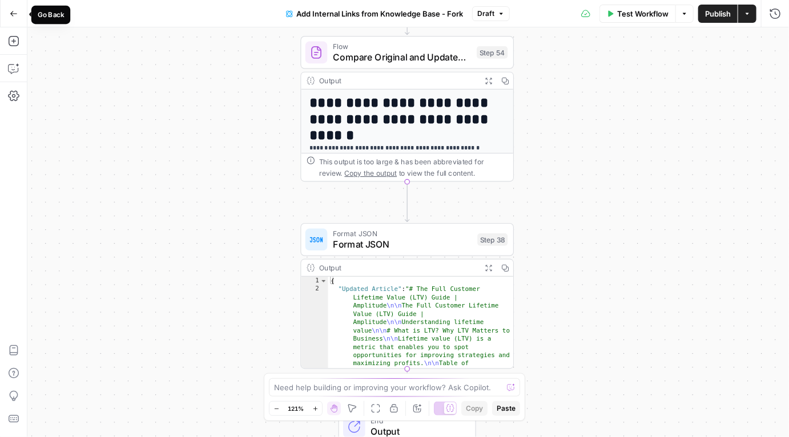
click at [10, 12] on icon "button" at bounding box center [14, 14] width 8 height 8
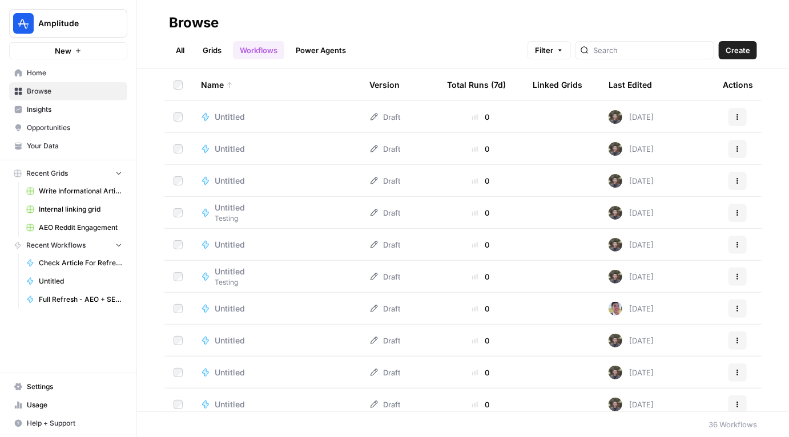
click at [214, 51] on link "Grids" at bounding box center [212, 50] width 33 height 18
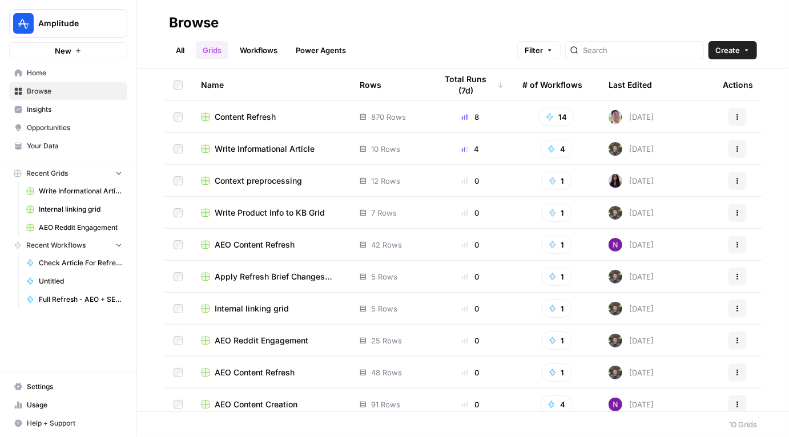
scroll to position [9, 0]
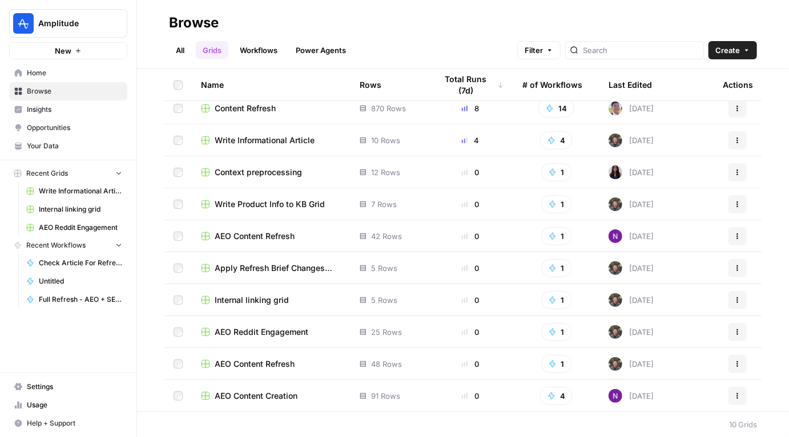
click at [252, 304] on span "Internal linking grid" at bounding box center [252, 300] width 74 height 11
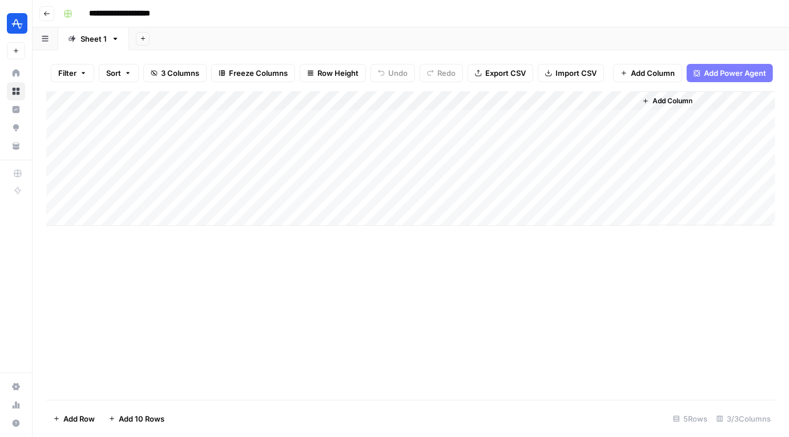
click at [662, 99] on span "Add Column" at bounding box center [672, 101] width 40 height 10
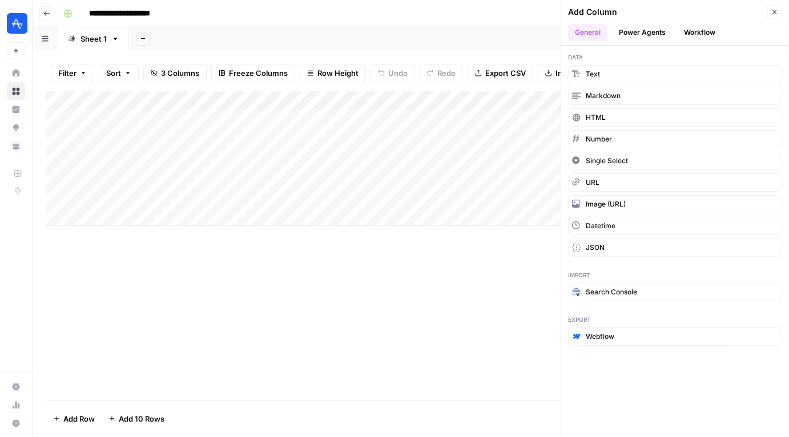
click at [470, 334] on div "Add Column" at bounding box center [410, 245] width 729 height 309
click at [604, 112] on span "HTML" at bounding box center [596, 117] width 20 height 10
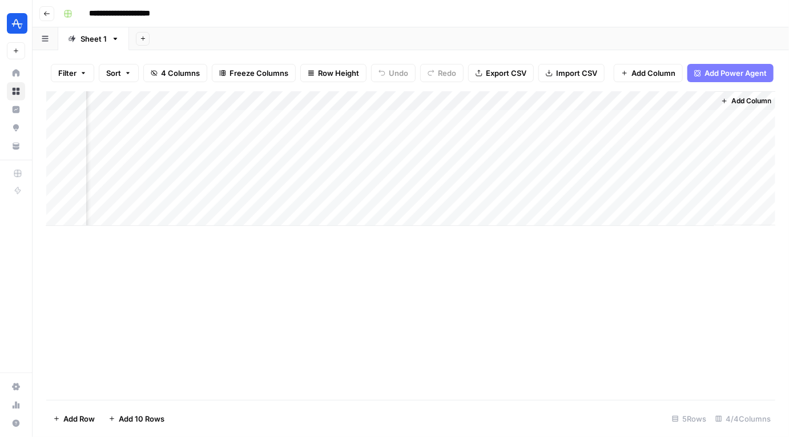
scroll to position [0, 88]
click at [703, 100] on div "Add Column" at bounding box center [410, 158] width 729 height 135
click at [522, 100] on div "Add Column" at bounding box center [410, 158] width 729 height 135
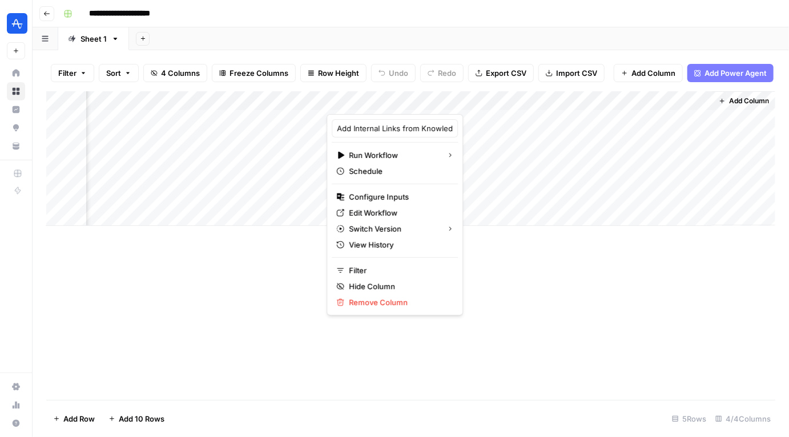
click at [634, 106] on div "Add Column" at bounding box center [410, 158] width 729 height 135
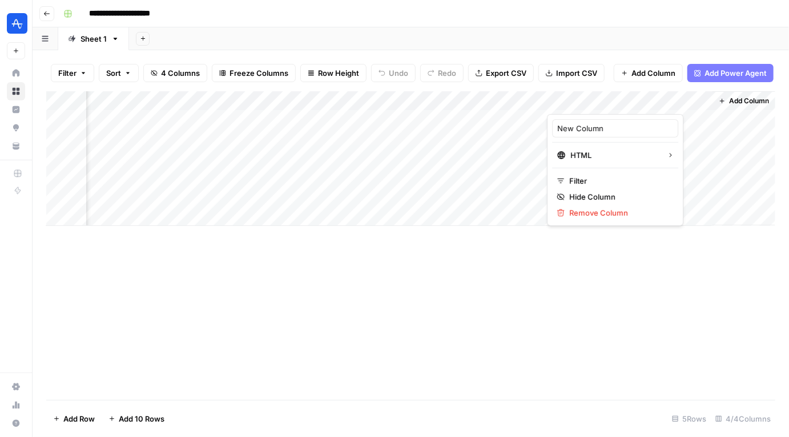
click at [702, 98] on div at bounding box center [629, 102] width 165 height 23
click at [697, 102] on div at bounding box center [629, 102] width 165 height 23
click at [645, 99] on div at bounding box center [629, 102] width 165 height 23
click at [672, 276] on div "Add Column" at bounding box center [410, 245] width 729 height 309
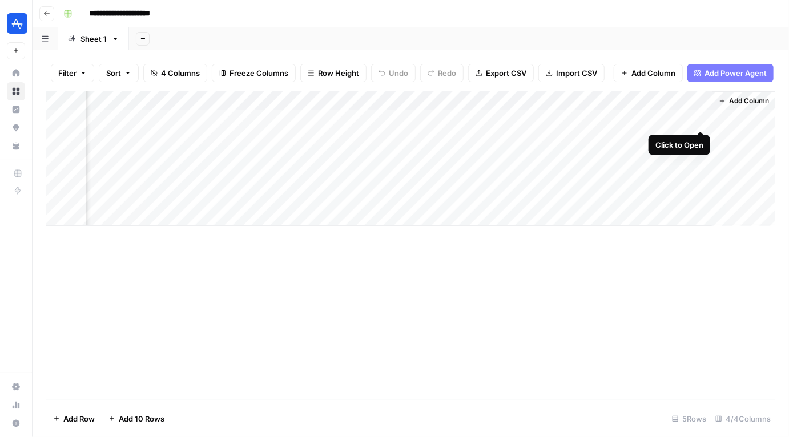
click at [701, 103] on div "Add Column" at bounding box center [410, 158] width 729 height 135
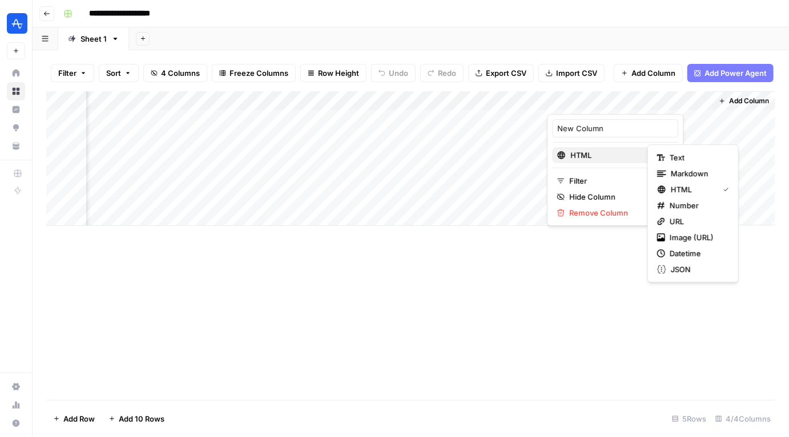
click at [595, 156] on span "HTML" at bounding box center [613, 155] width 87 height 11
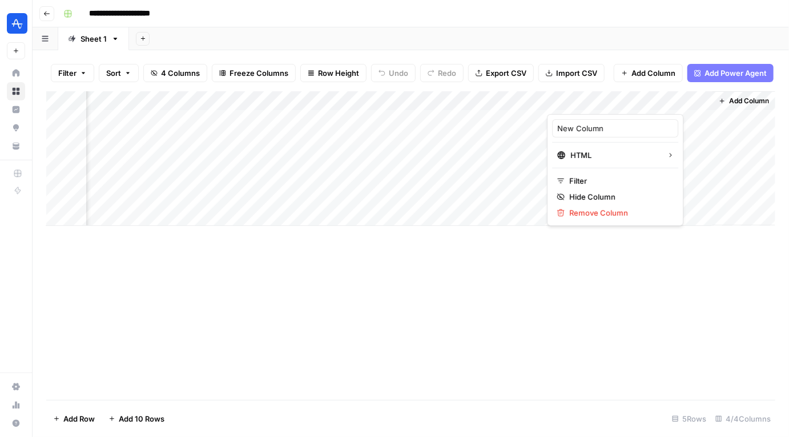
click at [592, 317] on div "Add Column" at bounding box center [410, 245] width 729 height 309
click at [701, 103] on div "Add Column" at bounding box center [410, 158] width 729 height 135
click at [588, 211] on span "Remove Column" at bounding box center [619, 212] width 100 height 11
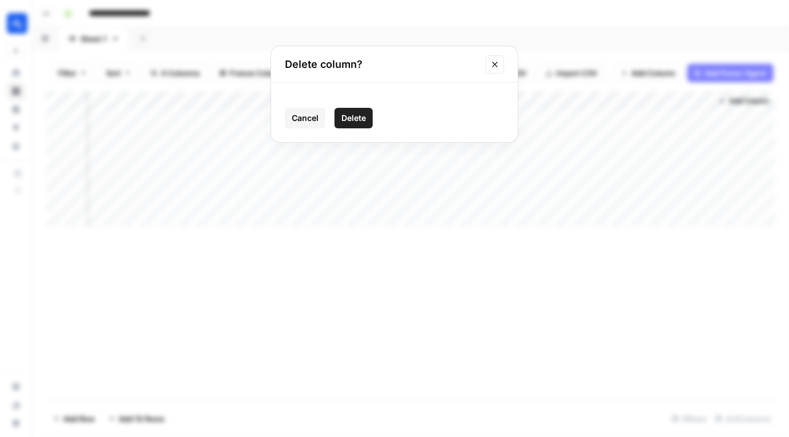
click at [361, 119] on span "Delete" at bounding box center [353, 117] width 25 height 11
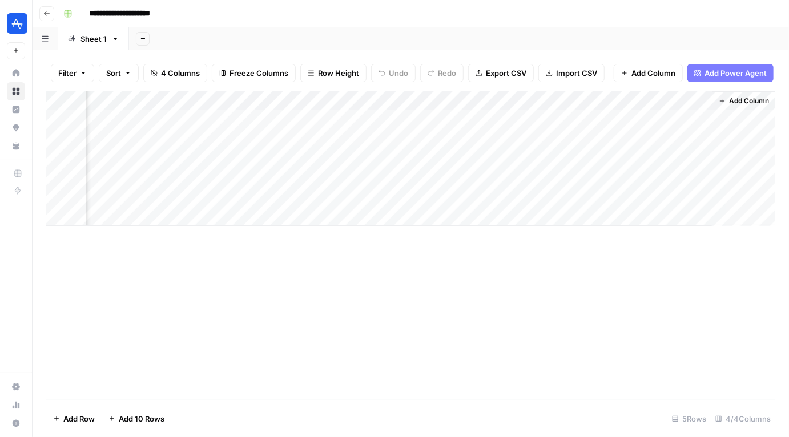
click at [312, 300] on div "Add Column" at bounding box center [410, 245] width 729 height 309
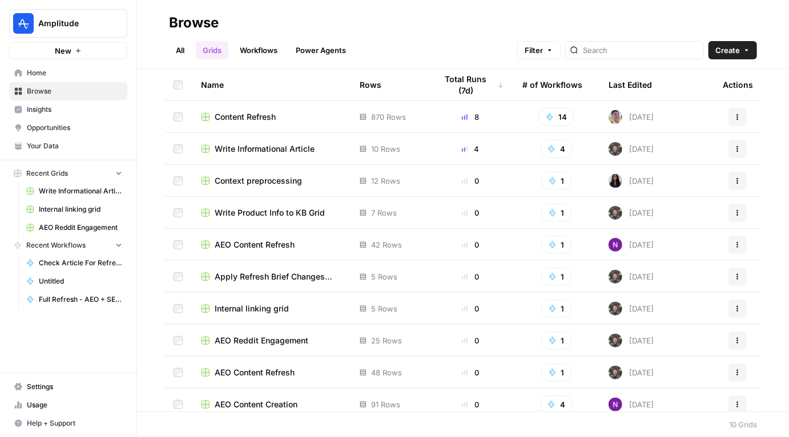
click at [250, 311] on span "Internal linking grid" at bounding box center [252, 308] width 74 height 11
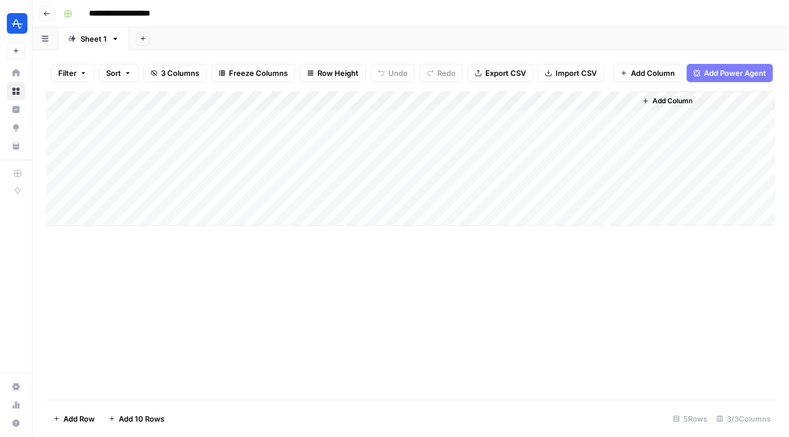
click at [151, 119] on div "Add Column" at bounding box center [410, 158] width 729 height 135
click at [265, 291] on div "Add Column" at bounding box center [410, 245] width 729 height 309
click at [531, 270] on div "Add Column" at bounding box center [410, 245] width 729 height 309
click at [253, 354] on div "Add Column" at bounding box center [410, 245] width 729 height 309
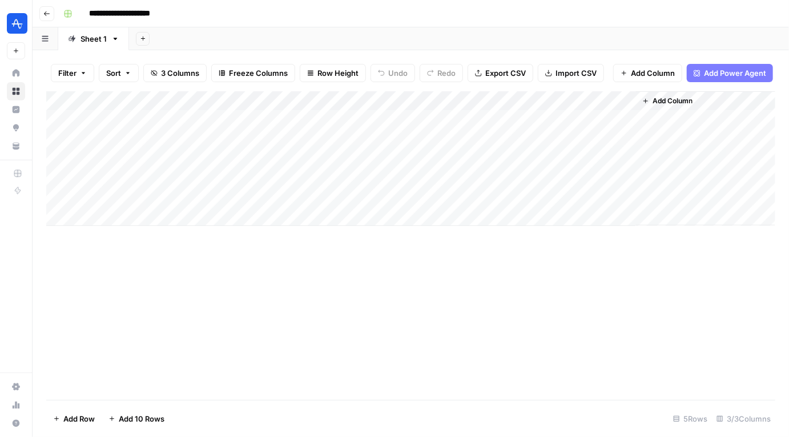
click at [329, 281] on div "Add Column" at bounding box center [410, 245] width 729 height 309
click at [327, 302] on div "Add Column" at bounding box center [410, 245] width 729 height 309
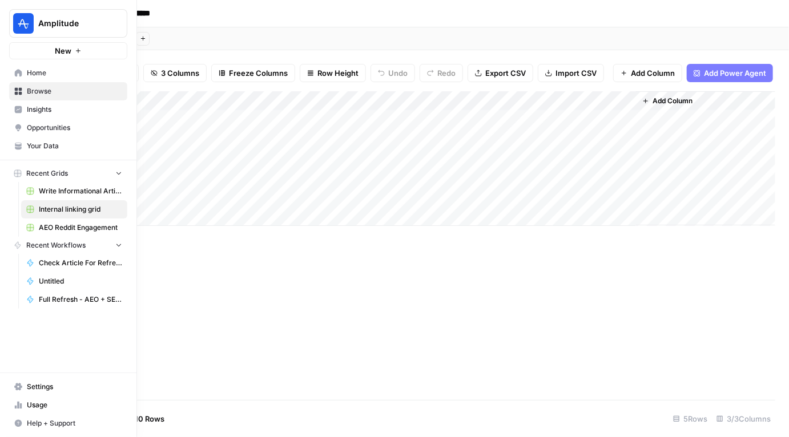
click at [38, 143] on span "Your Data" at bounding box center [74, 146] width 95 height 10
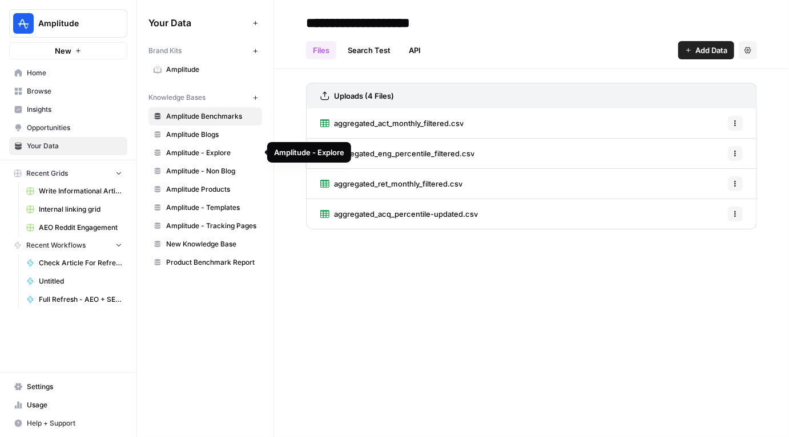
click at [212, 152] on span "Amplitude - Explore" at bounding box center [211, 153] width 91 height 10
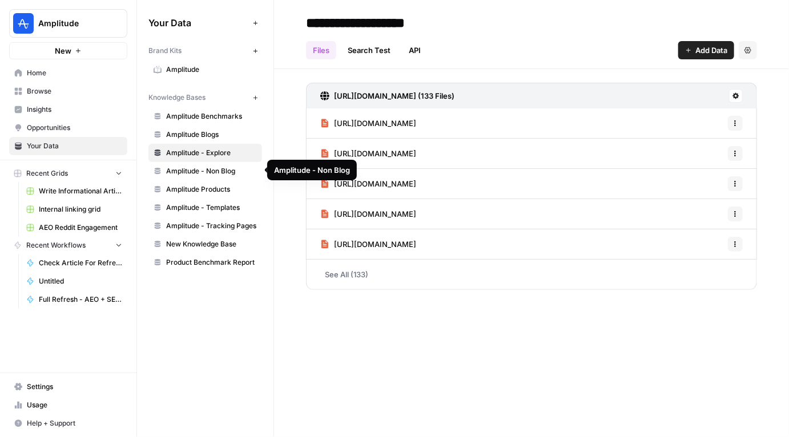
click at [205, 169] on span "Amplitude - Non Blog" at bounding box center [211, 171] width 91 height 10
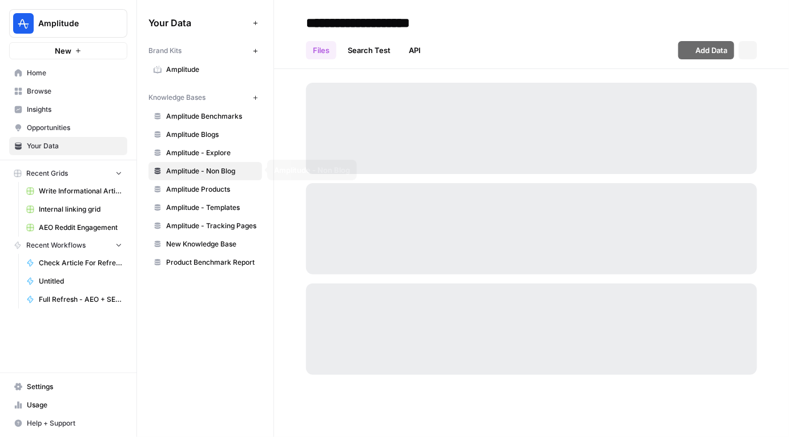
click at [199, 192] on span "Amplitude Products" at bounding box center [211, 189] width 91 height 10
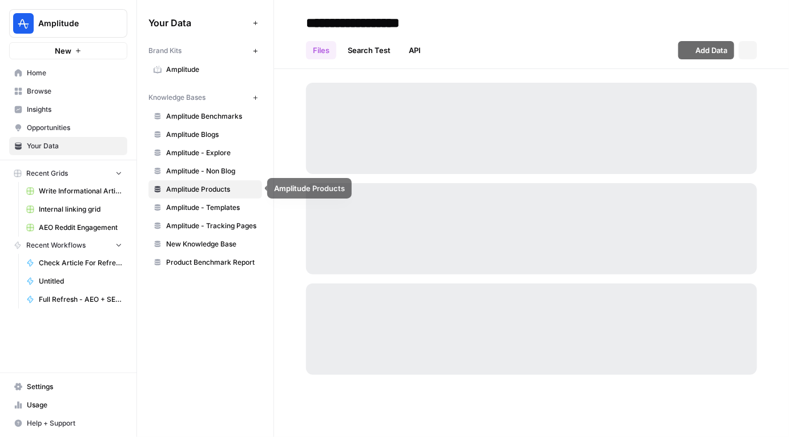
click at [192, 212] on link "Amplitude - Templates" at bounding box center [205, 208] width 114 height 18
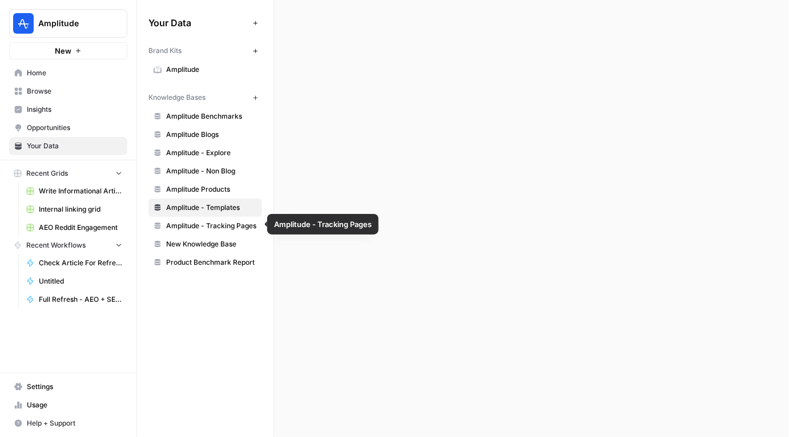
click at [201, 225] on span "Amplitude - Tracking Pages" at bounding box center [211, 226] width 91 height 10
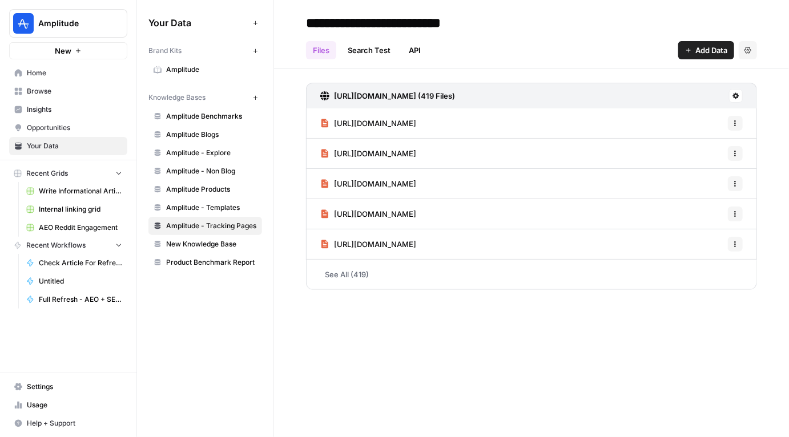
click at [55, 89] on span "Browse" at bounding box center [74, 91] width 95 height 10
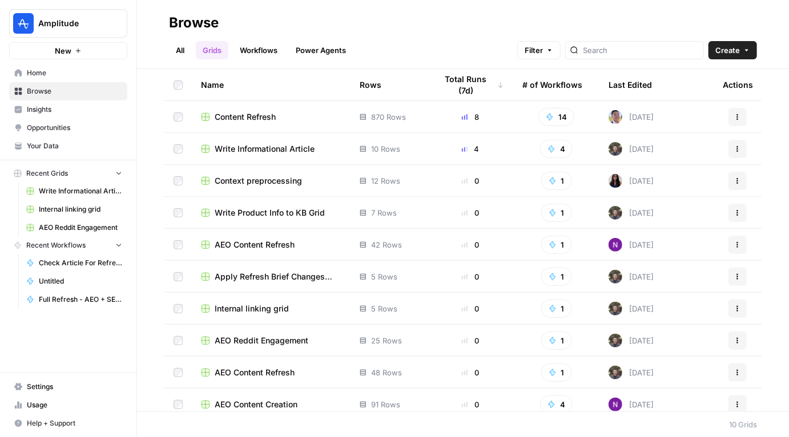
click at [256, 310] on span "Internal linking grid" at bounding box center [252, 308] width 74 height 11
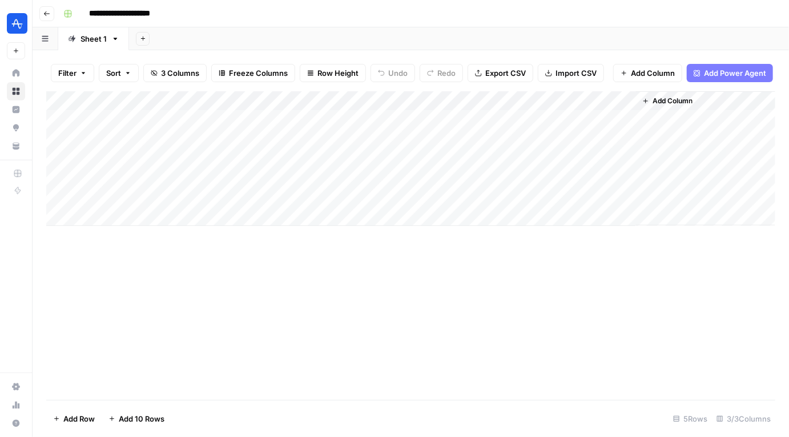
click at [188, 120] on div "Add Column" at bounding box center [410, 158] width 729 height 135
click at [311, 115] on div "Add Column" at bounding box center [410, 158] width 729 height 135
type textarea "**********"
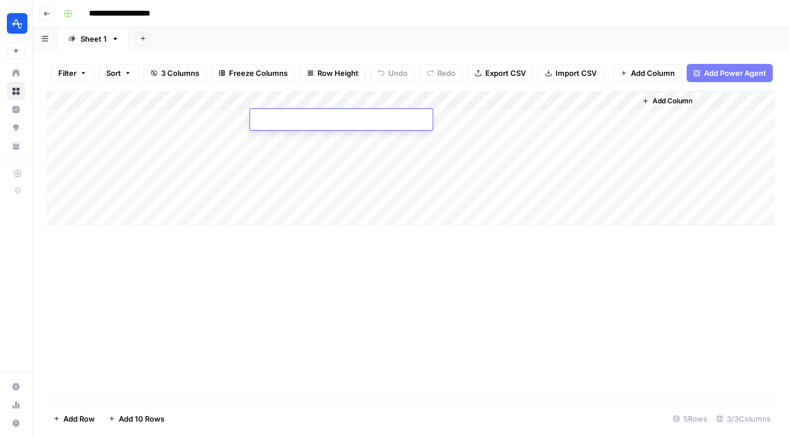
click at [284, 121] on textarea at bounding box center [341, 120] width 183 height 16
paste textarea "**********"
type textarea "**********"
click at [187, 118] on div "Add Column" at bounding box center [410, 158] width 729 height 135
click at [151, 118] on div "Add Column" at bounding box center [410, 158] width 729 height 135
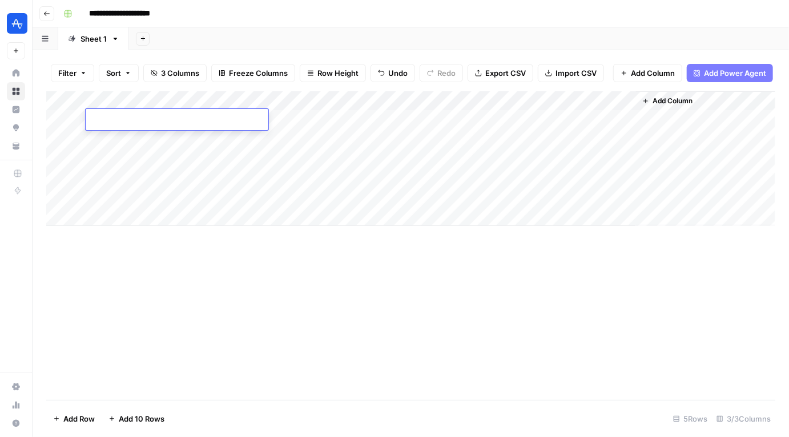
click at [151, 118] on textarea at bounding box center [177, 120] width 183 height 16
click at [121, 124] on textarea at bounding box center [177, 120] width 183 height 16
type textarea "**********"
click at [265, 328] on div "Add Column" at bounding box center [410, 245] width 729 height 309
click at [524, 121] on div "Add Column" at bounding box center [410, 158] width 729 height 135
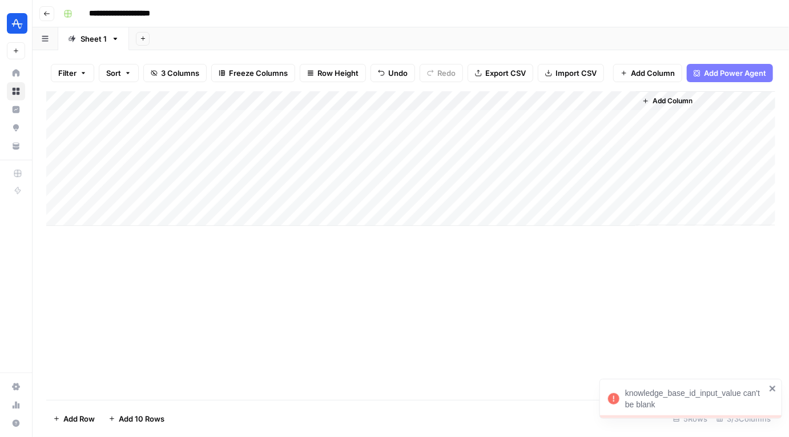
click at [611, 100] on div "Add Column" at bounding box center [410, 158] width 729 height 135
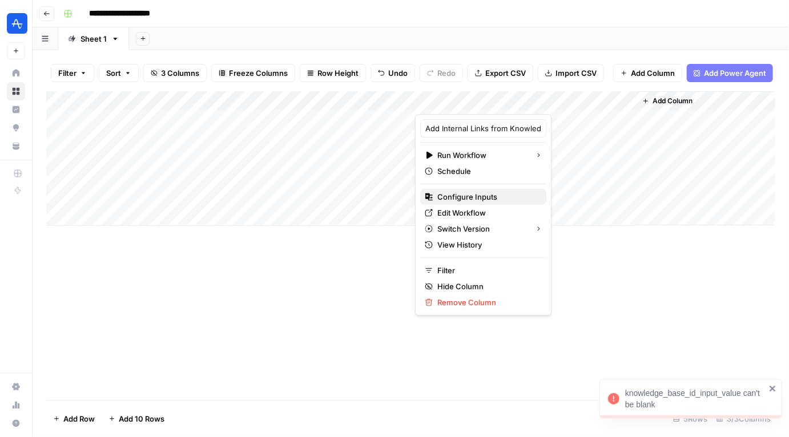
click at [460, 193] on span "Configure Inputs" at bounding box center [487, 196] width 100 height 11
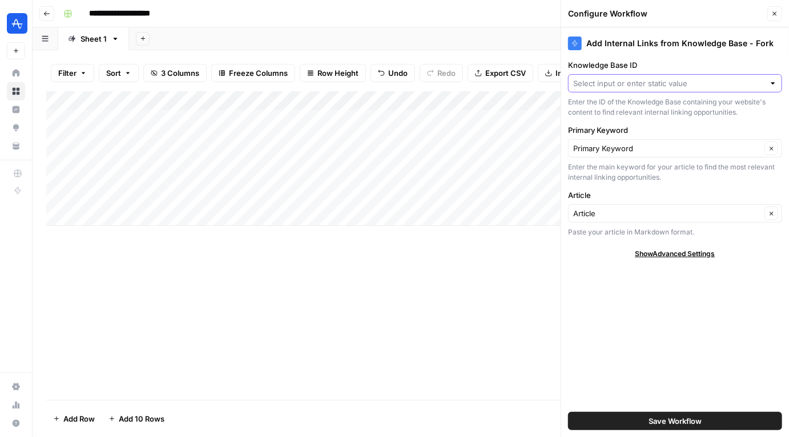
click at [650, 87] on input "Knowledge Base ID" at bounding box center [668, 83] width 191 height 11
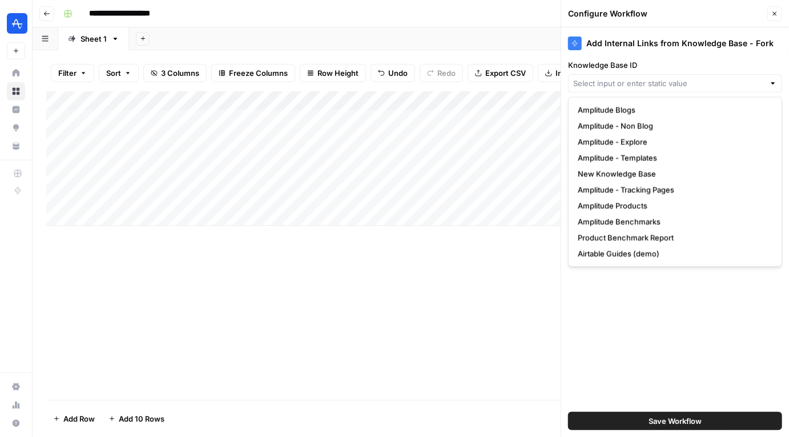
click at [467, 336] on div "Add Column" at bounding box center [410, 245] width 729 height 309
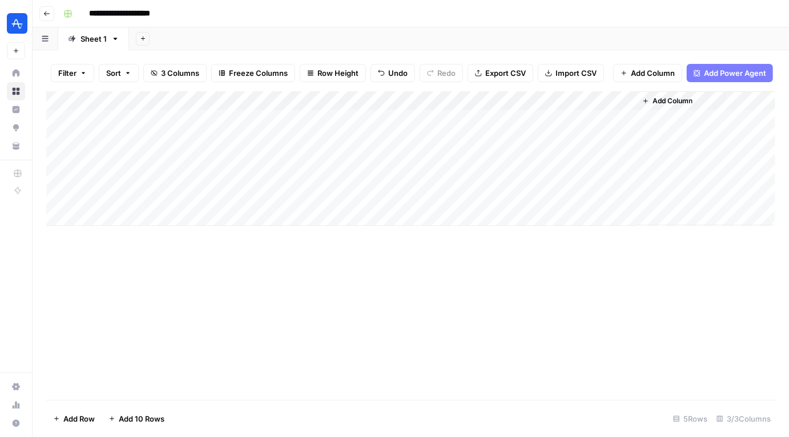
click at [612, 101] on div "Add Column" at bounding box center [410, 158] width 729 height 135
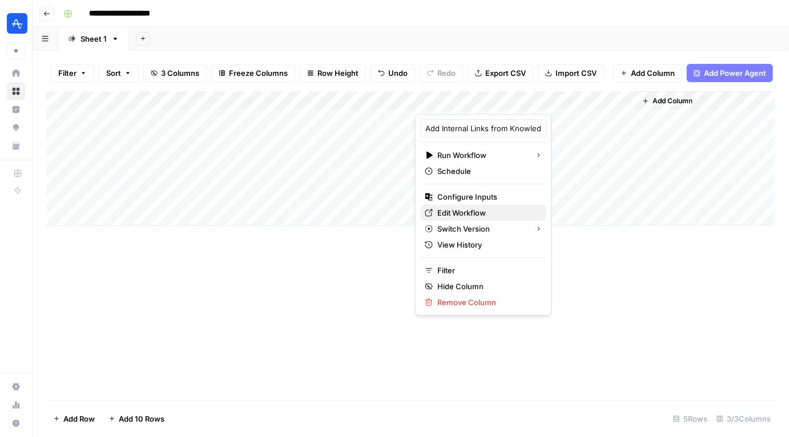
click at [457, 213] on span "Edit Workflow" at bounding box center [487, 212] width 100 height 11
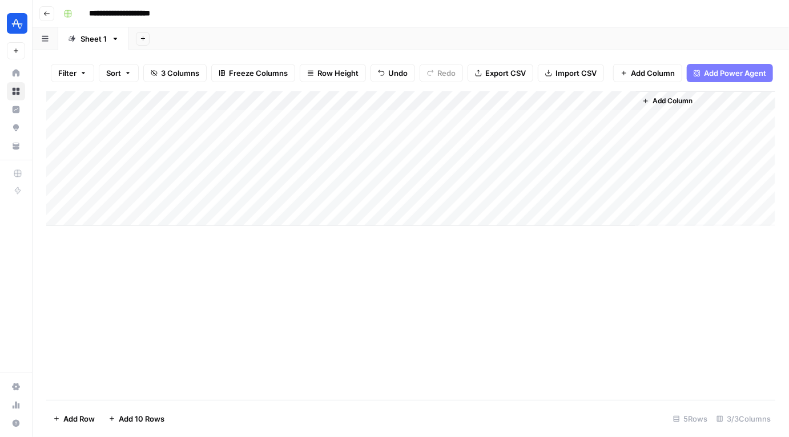
click at [296, 121] on div "Add Column" at bounding box center [410, 158] width 729 height 135
drag, startPoint x: 251, startPoint y: 102, endPoint x: 207, endPoint y: 98, distance: 44.1
click at [207, 98] on div "Add Column" at bounding box center [410, 158] width 729 height 135
click at [287, 121] on div "Add Column" at bounding box center [410, 158] width 729 height 135
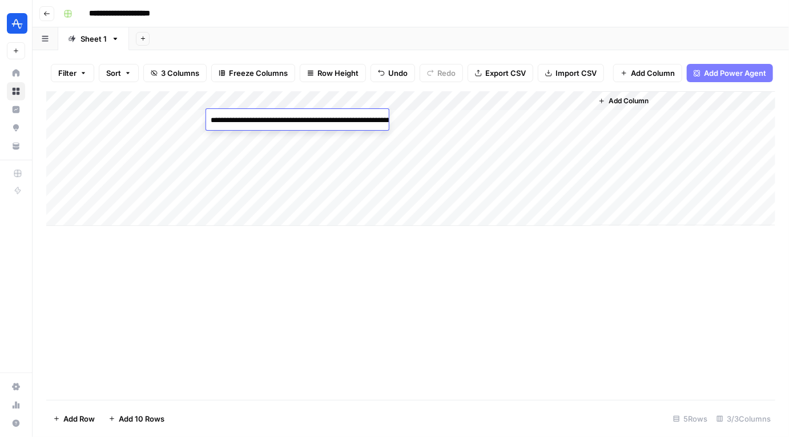
click at [138, 118] on div "Add Column" at bounding box center [410, 158] width 729 height 135
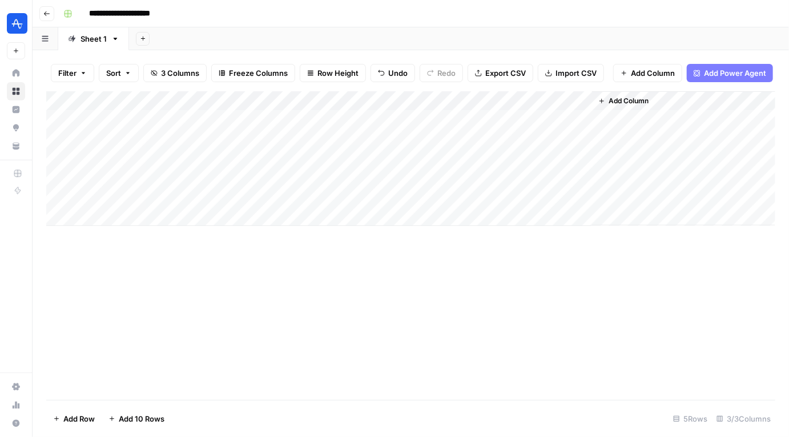
click at [138, 118] on div "Add Column" at bounding box center [410, 158] width 729 height 135
click at [209, 282] on div "Add Column" at bounding box center [410, 245] width 729 height 309
click at [220, 329] on div "Add Column" at bounding box center [410, 245] width 729 height 309
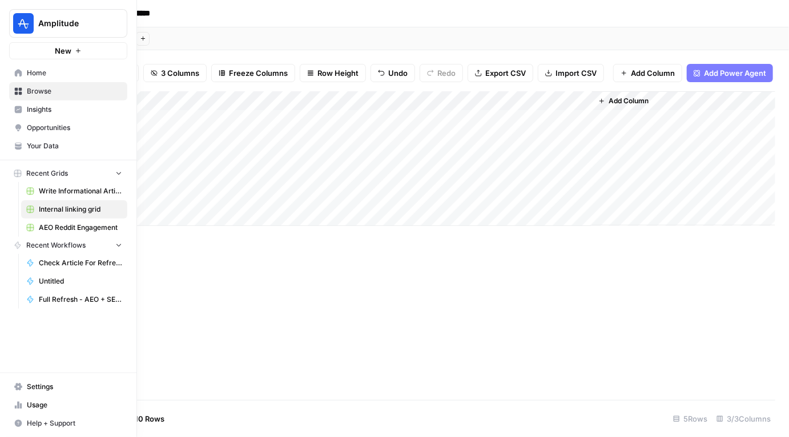
click at [23, 72] on link "Home" at bounding box center [68, 73] width 118 height 18
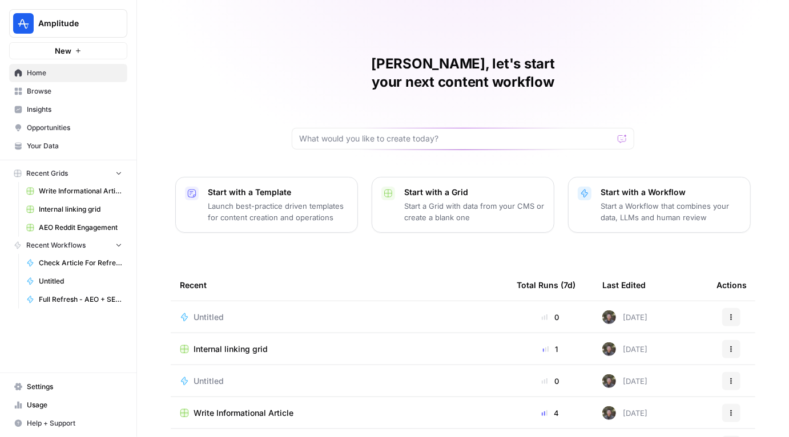
click at [74, 193] on span "Write Informational Article" at bounding box center [80, 191] width 83 height 10
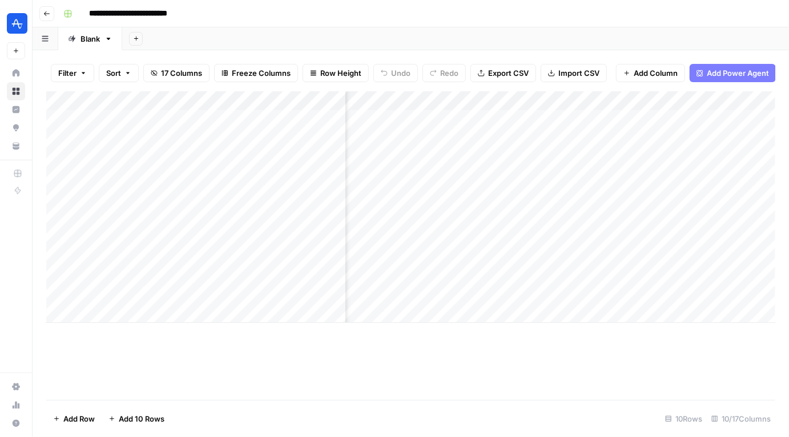
scroll to position [0, 655]
click at [598, 233] on div "Add Column" at bounding box center [410, 207] width 729 height 232
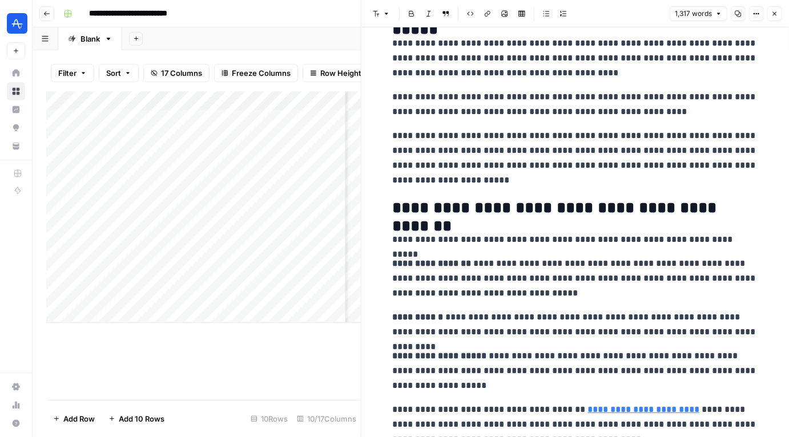
scroll to position [199, 0]
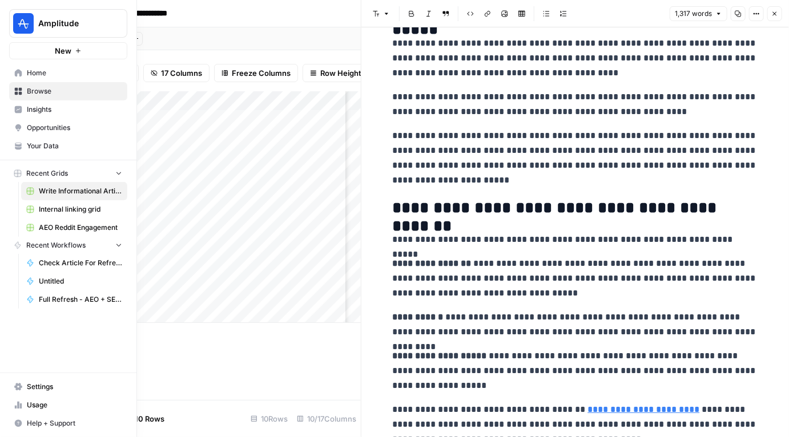
click at [50, 143] on span "Your Data" at bounding box center [74, 146] width 95 height 10
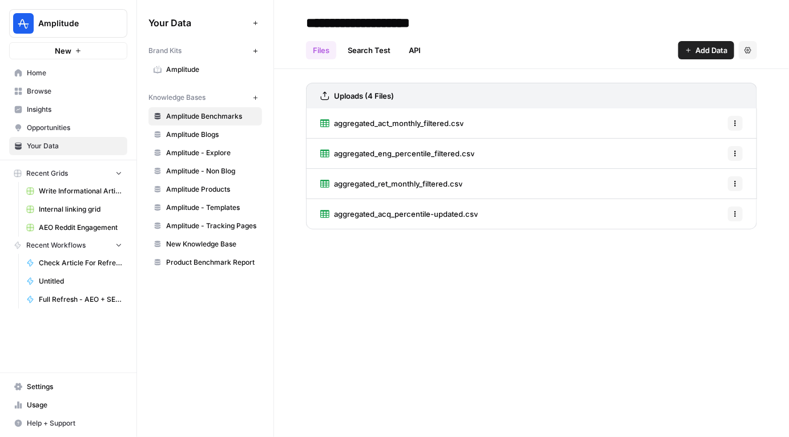
click at [41, 391] on span "Settings" at bounding box center [74, 387] width 95 height 10
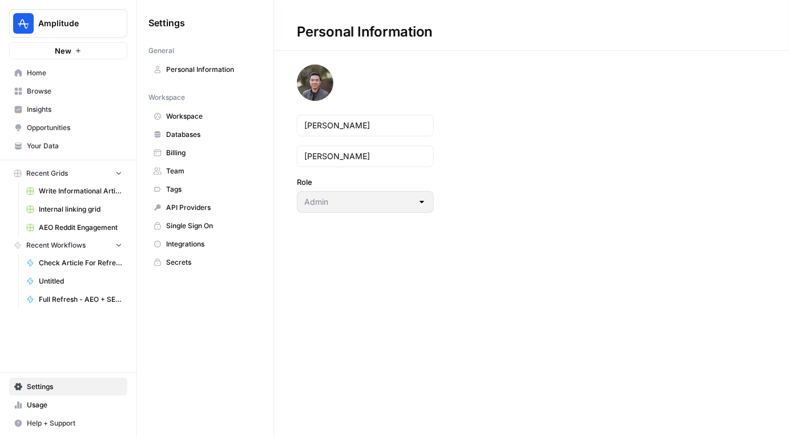
click at [200, 66] on span "Personal Information" at bounding box center [211, 69] width 91 height 10
click at [191, 112] on span "Workspace" at bounding box center [211, 116] width 91 height 10
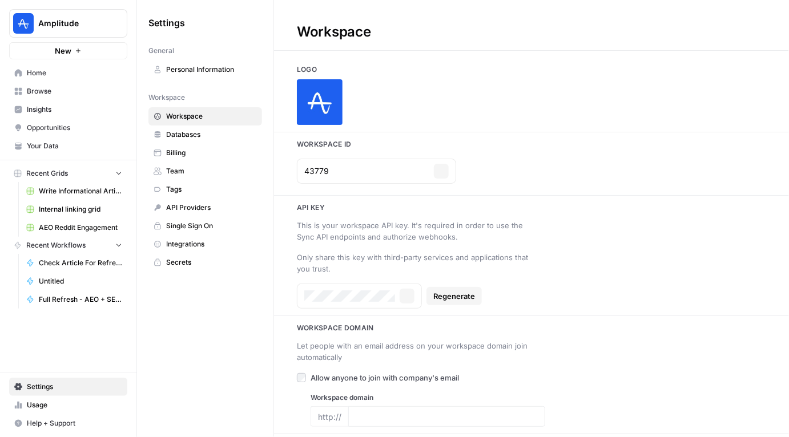
type input "amplitude.com"
click at [184, 257] on span "Secrets" at bounding box center [211, 262] width 91 height 10
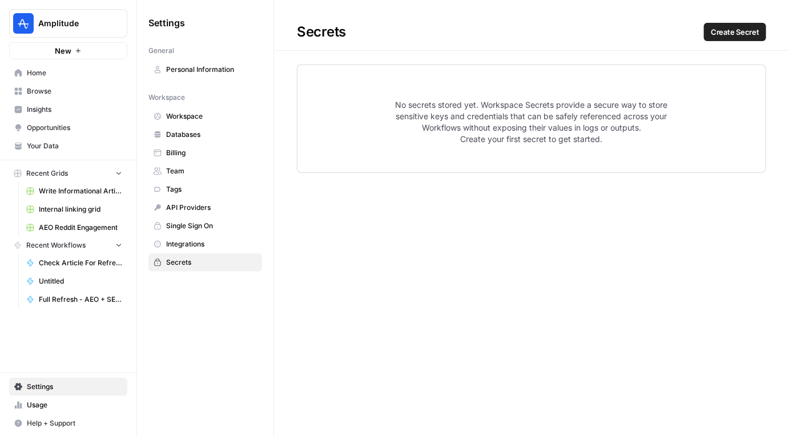
click at [193, 191] on span "Tags" at bounding box center [211, 189] width 91 height 10
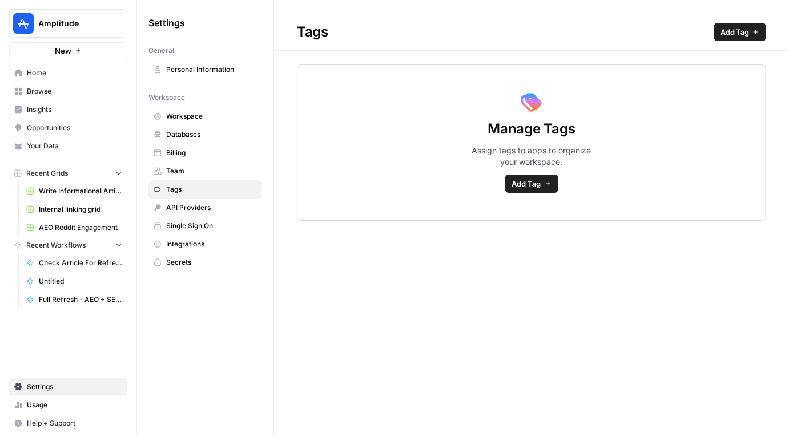
click at [201, 138] on span "Databases" at bounding box center [211, 135] width 91 height 10
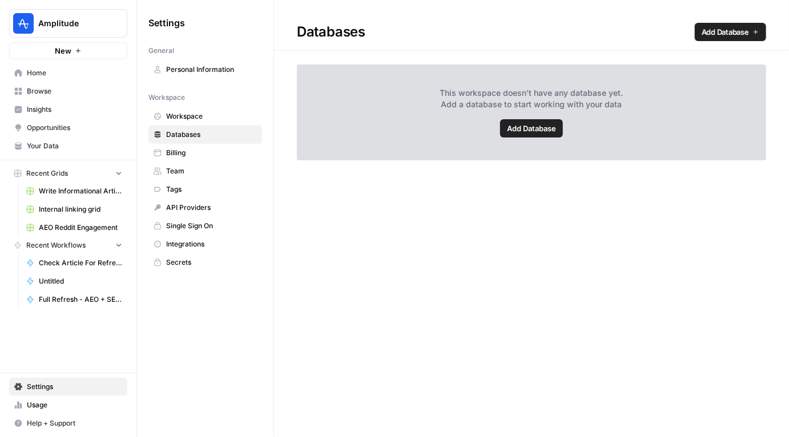
click at [215, 116] on span "Workspace" at bounding box center [211, 116] width 91 height 10
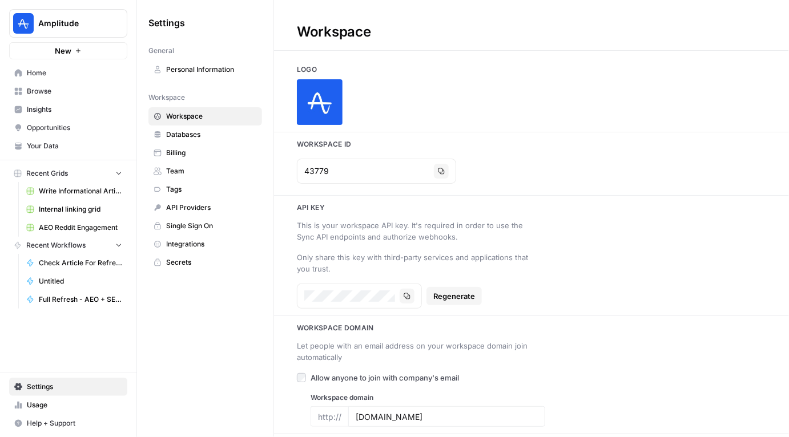
click at [90, 17] on button "Amplitude" at bounding box center [68, 23] width 118 height 29
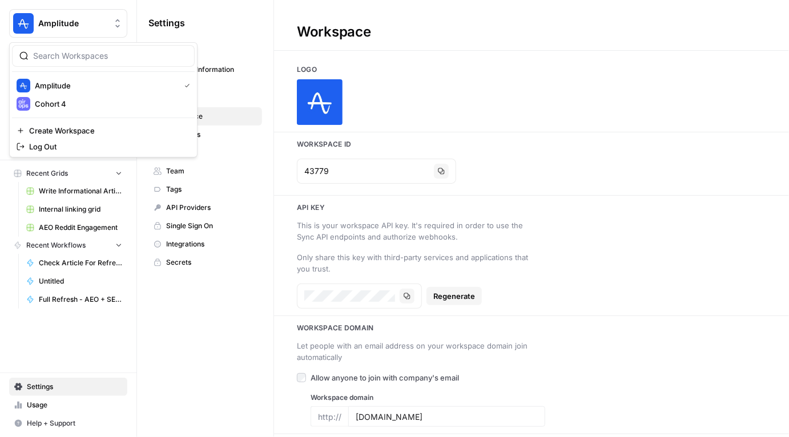
click at [207, 330] on div "Settings General Personal Information Workspace Workspace Databases Billing Tea…" at bounding box center [205, 218] width 136 height 437
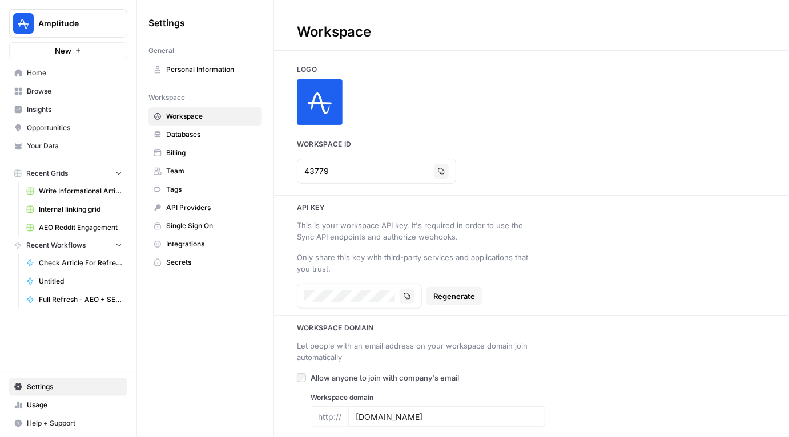
click at [184, 175] on span "Team" at bounding box center [211, 171] width 91 height 10
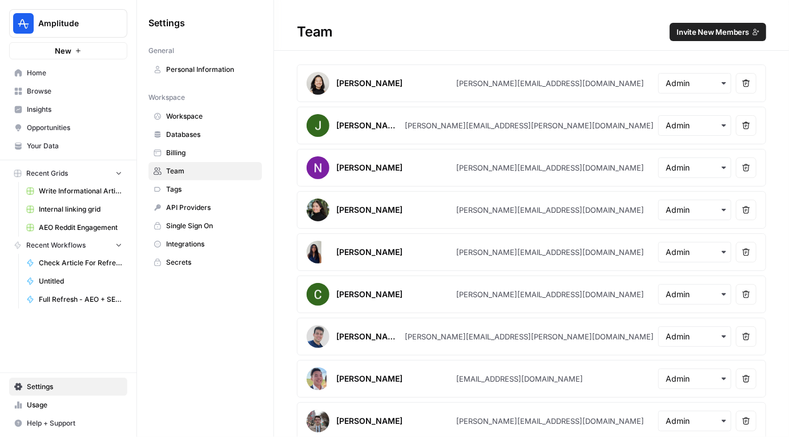
click at [194, 151] on span "Billing" at bounding box center [211, 153] width 91 height 10
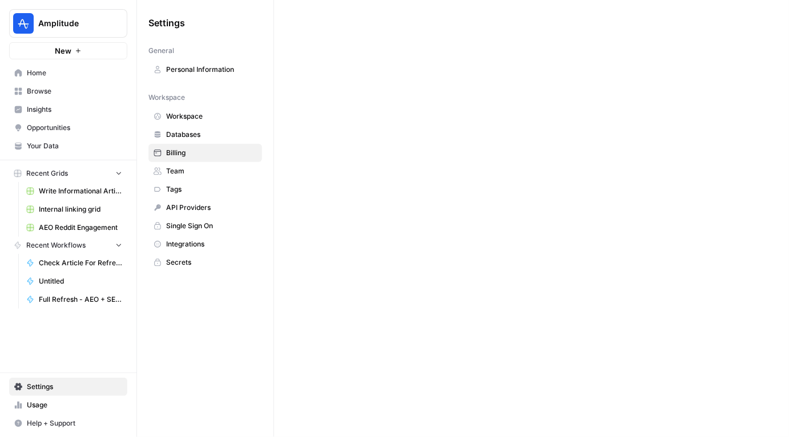
click at [192, 135] on span "Databases" at bounding box center [211, 135] width 91 height 10
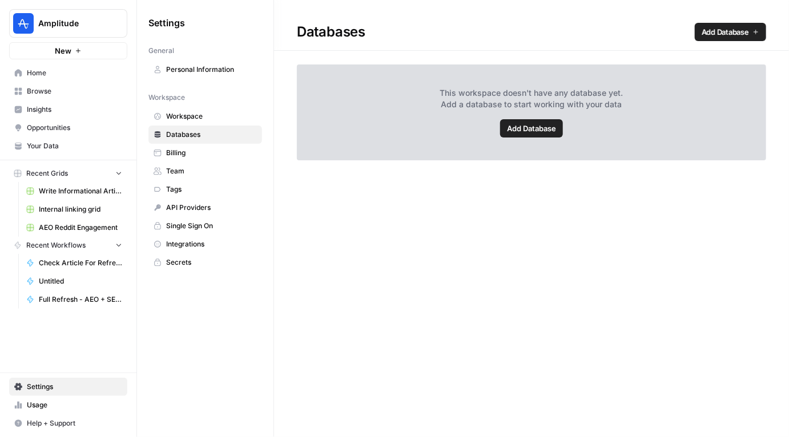
click at [199, 122] on link "Workspace" at bounding box center [205, 116] width 114 height 18
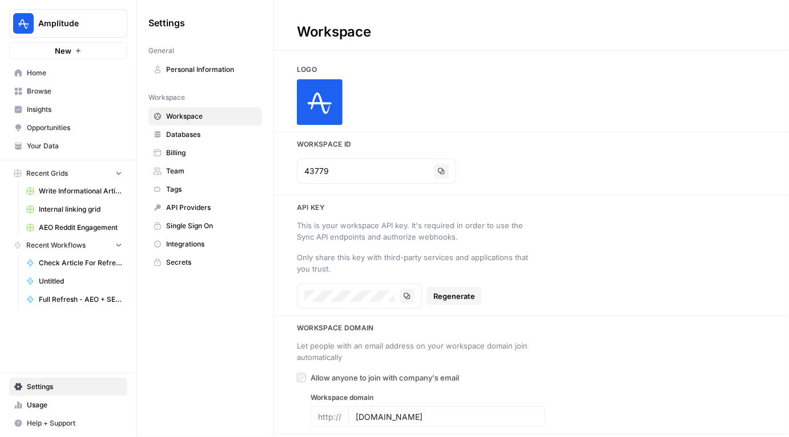
click at [193, 69] on span "Personal Information" at bounding box center [211, 69] width 91 height 10
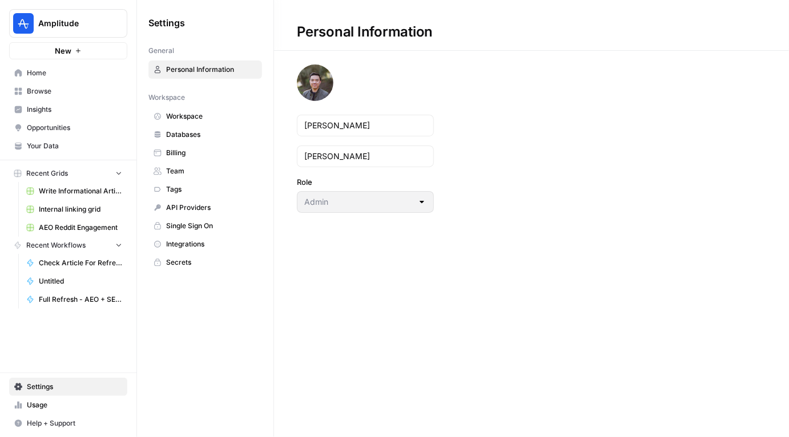
click at [195, 262] on span "Secrets" at bounding box center [211, 262] width 91 height 10
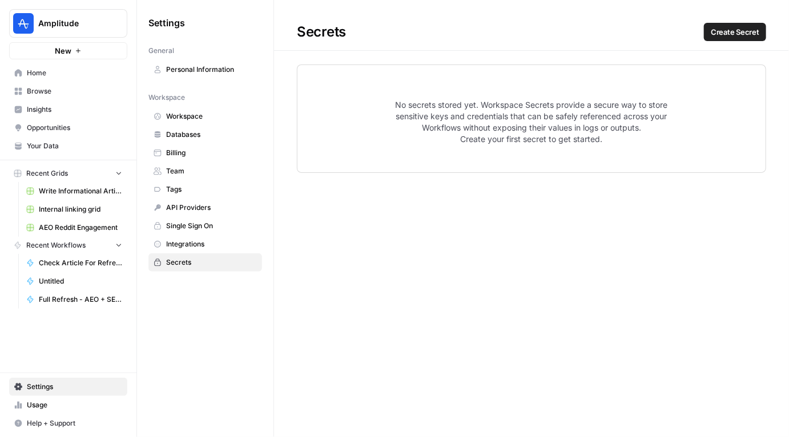
click at [196, 235] on link "Integrations" at bounding box center [205, 244] width 114 height 18
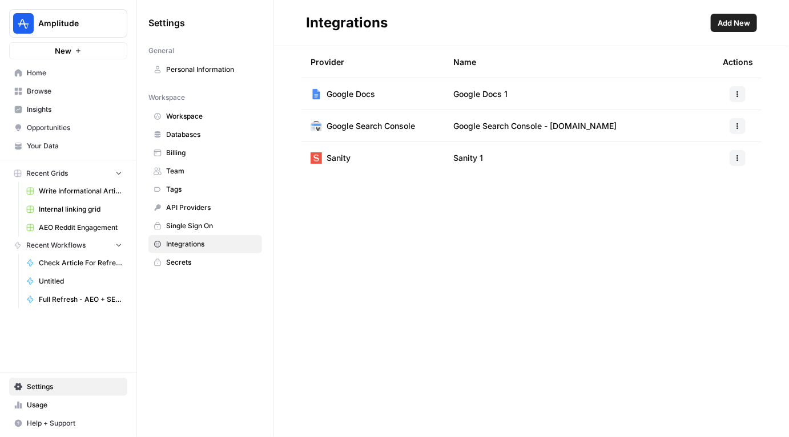
click at [200, 226] on span "Single Sign On" at bounding box center [211, 226] width 91 height 10
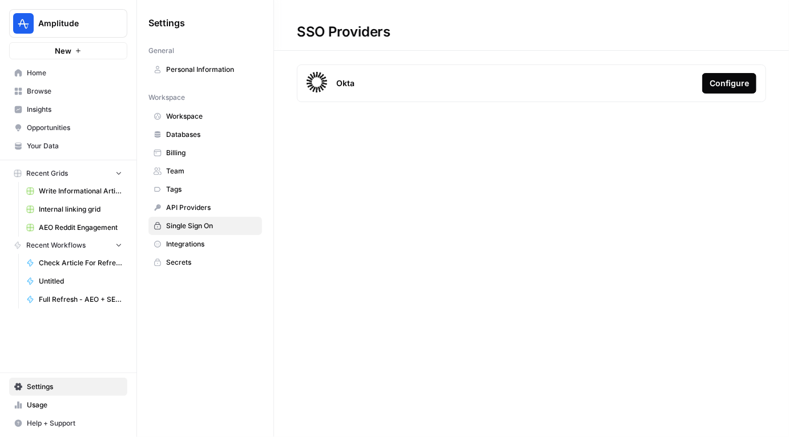
click at [196, 213] on link "API Providers" at bounding box center [205, 208] width 114 height 18
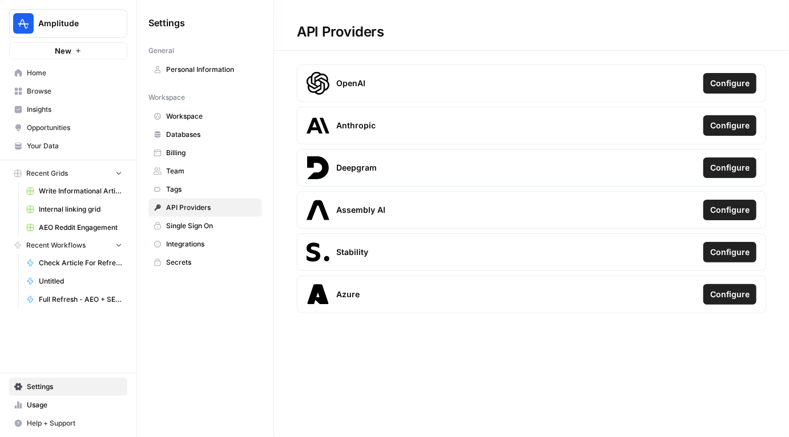
click at [193, 189] on span "Tags" at bounding box center [211, 189] width 91 height 10
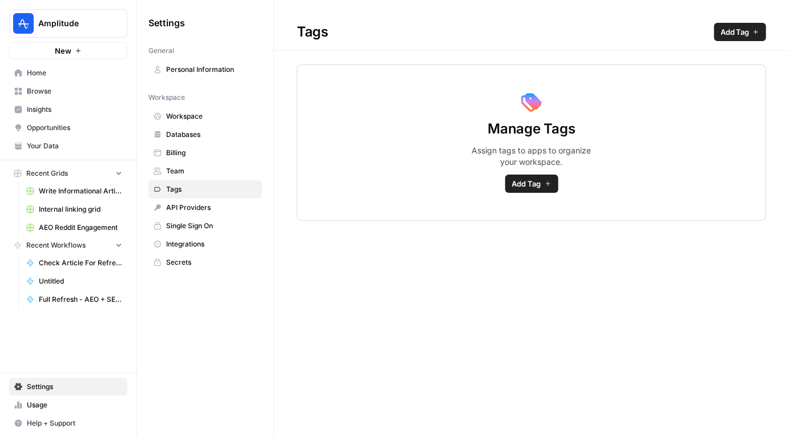
click at [191, 174] on span "Team" at bounding box center [211, 171] width 91 height 10
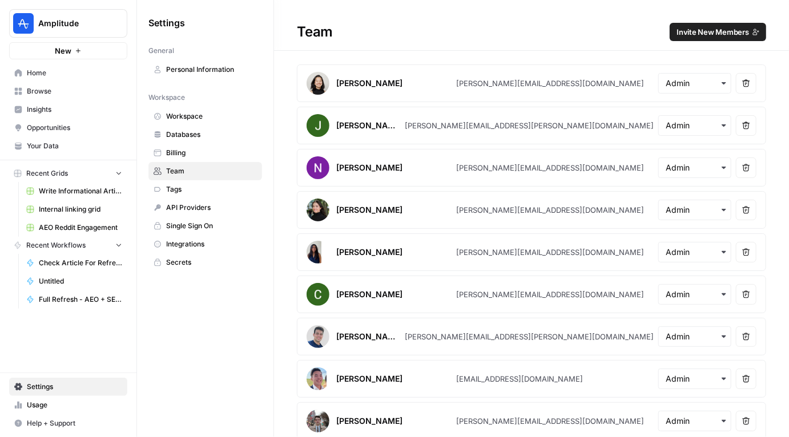
click at [55, 150] on span "Your Data" at bounding box center [74, 146] width 95 height 10
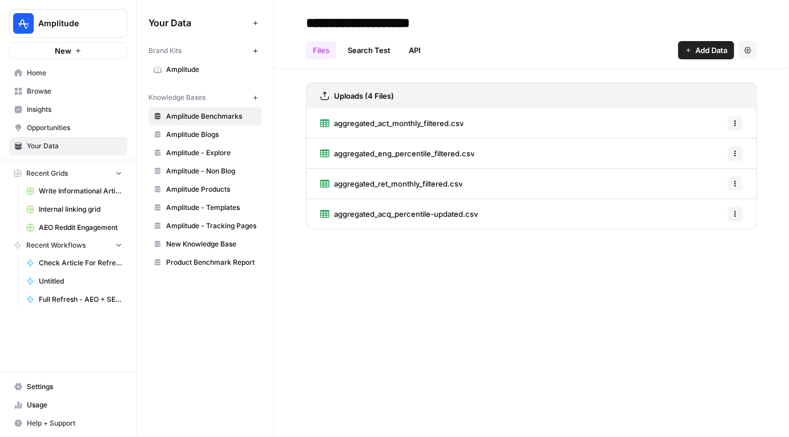
click at [176, 71] on span "Amplitude" at bounding box center [211, 69] width 91 height 10
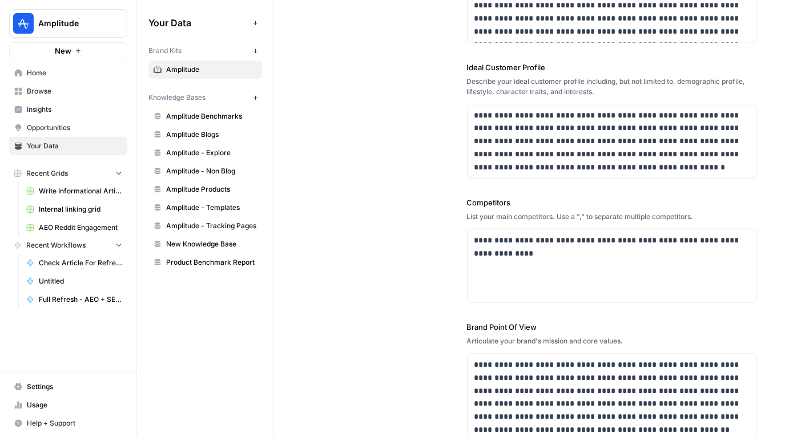
scroll to position [303, 0]
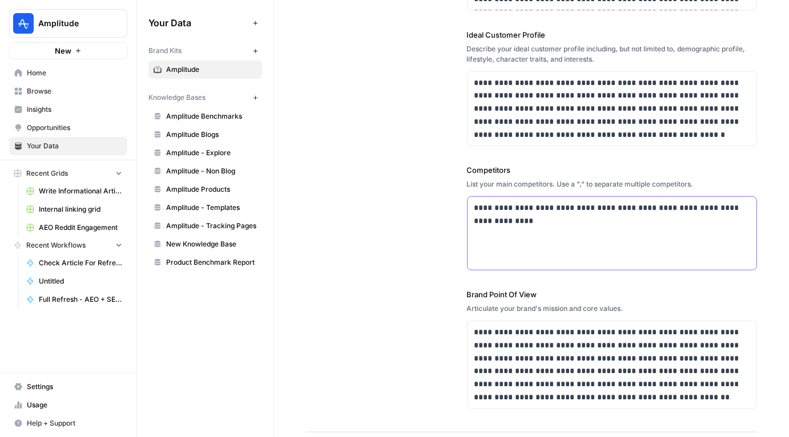
click at [549, 227] on div "**********" at bounding box center [611, 233] width 289 height 73
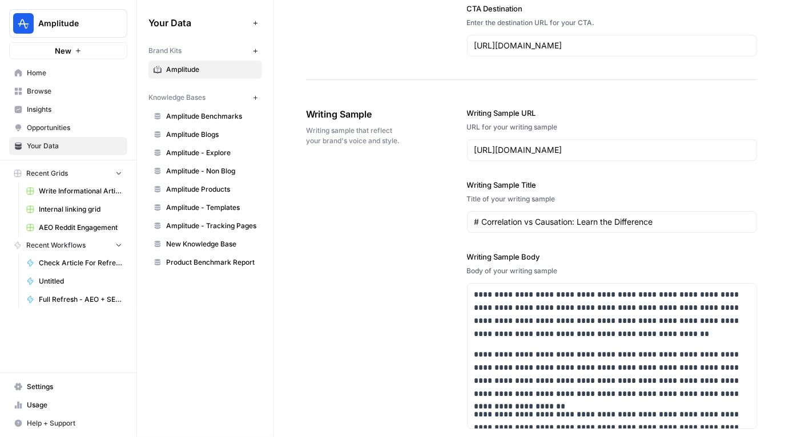
scroll to position [1521, 0]
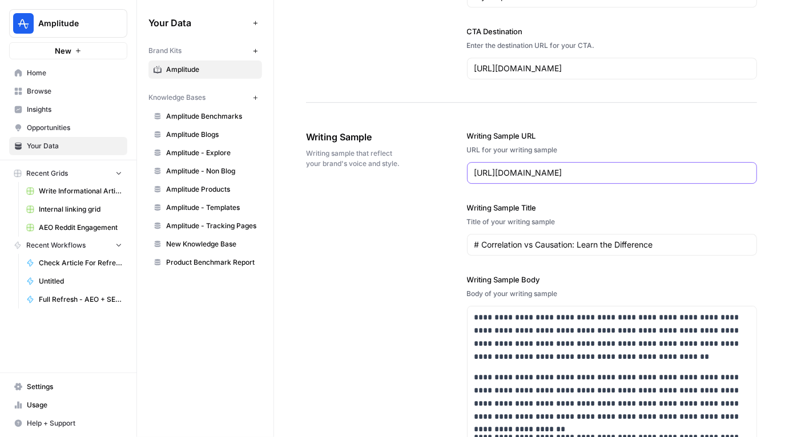
click at [671, 167] on input "[URL][DOMAIN_NAME]" at bounding box center [612, 172] width 276 height 11
click at [440, 272] on div "**********" at bounding box center [531, 389] width 451 height 565
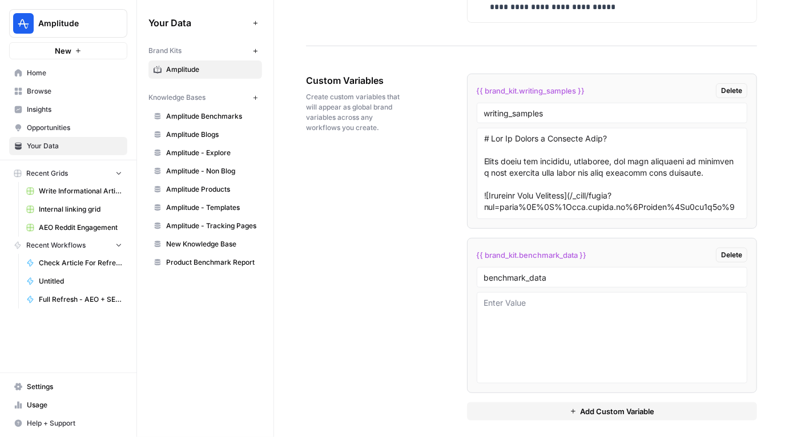
scroll to position [2148, 0]
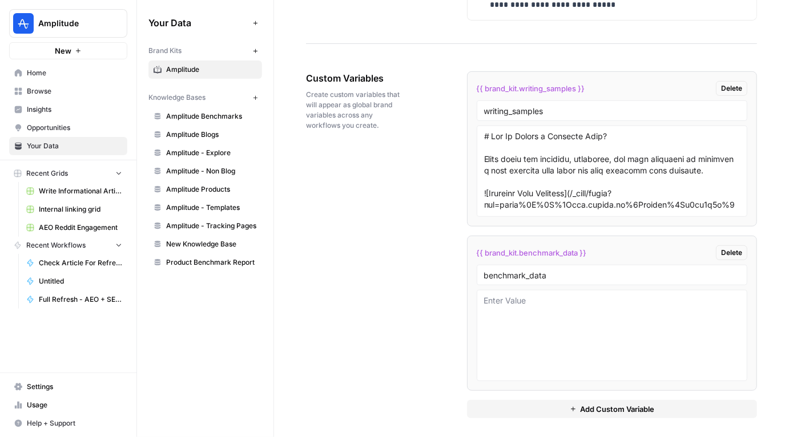
click at [98, 187] on span "Write Informational Article" at bounding box center [80, 191] width 83 height 10
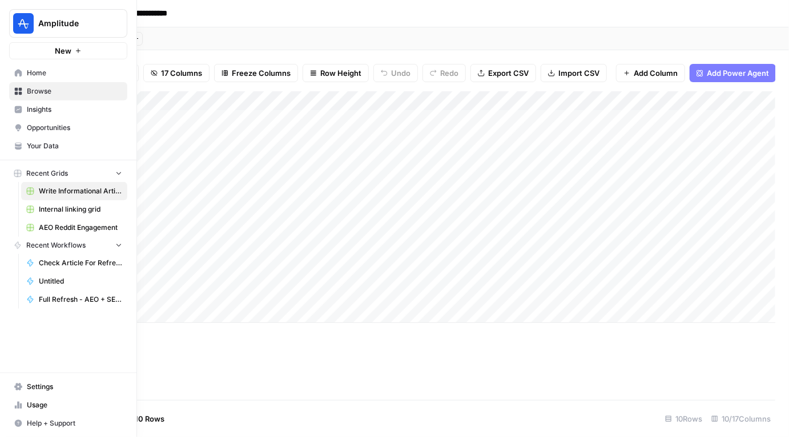
click at [35, 91] on span "Browse" at bounding box center [74, 91] width 95 height 10
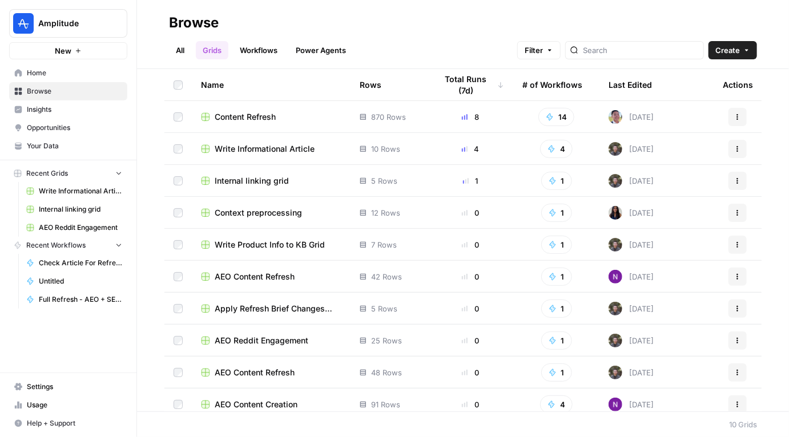
click at [259, 116] on span "Content Refresh" at bounding box center [245, 116] width 61 height 11
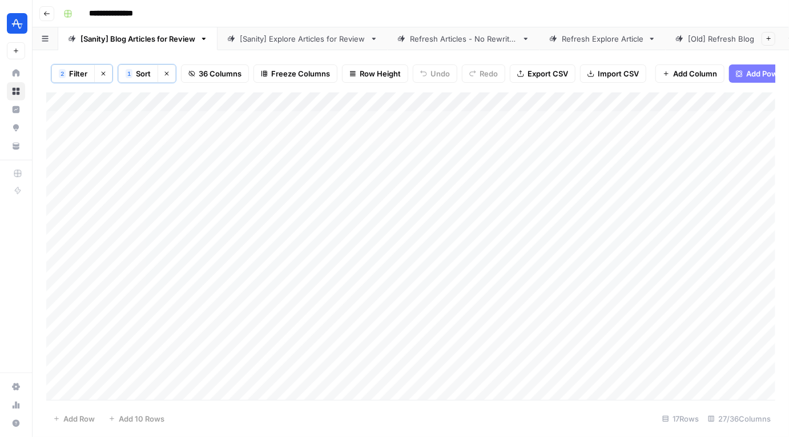
click at [303, 45] on link "[Sanity] Explore Articles for Review" at bounding box center [302, 38] width 170 height 23
click at [543, 118] on div "Add Column" at bounding box center [410, 246] width 729 height 308
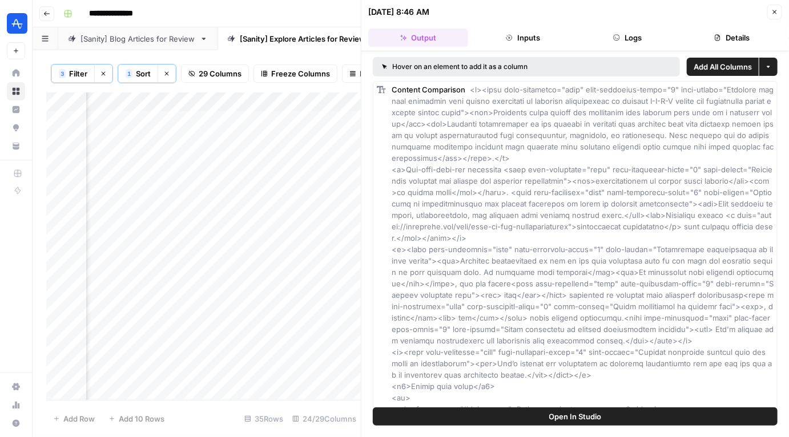
click at [777, 14] on icon "button" at bounding box center [774, 12] width 7 height 7
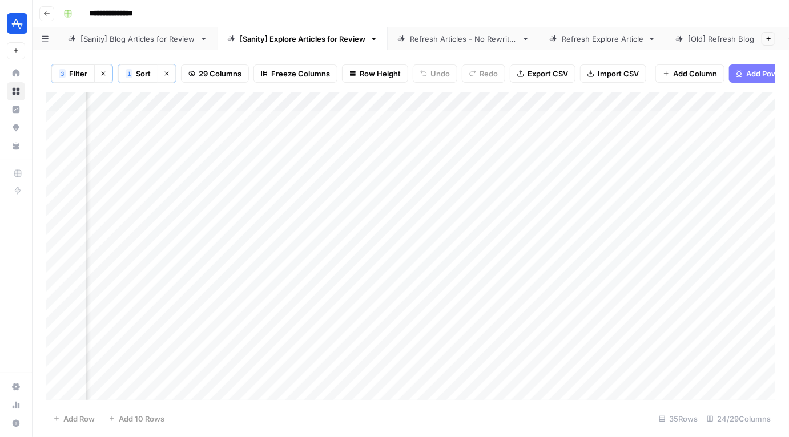
scroll to position [0, 2429]
click at [451, 120] on div "Add Column" at bounding box center [410, 246] width 729 height 308
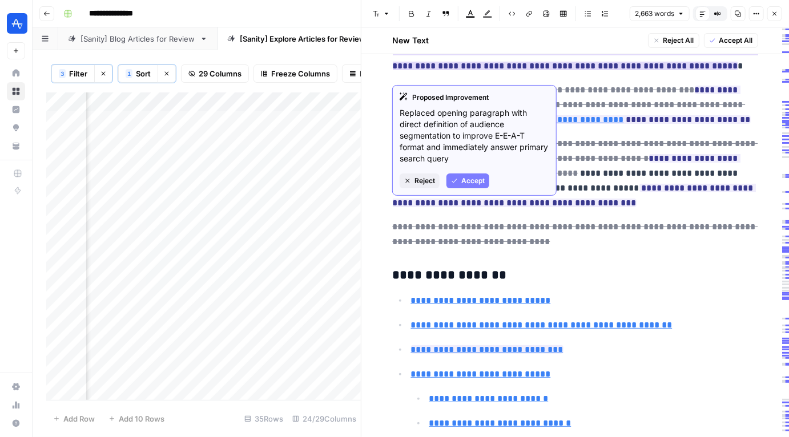
scroll to position [84, 0]
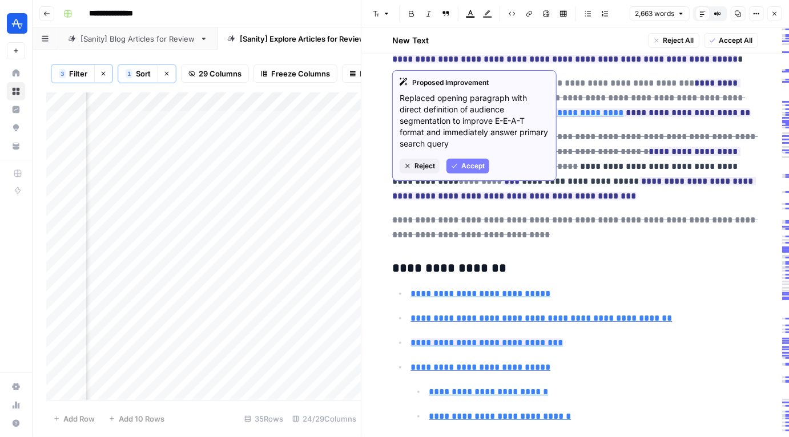
click at [576, 84] on del "**********" at bounding box center [606, 83] width 175 height 9
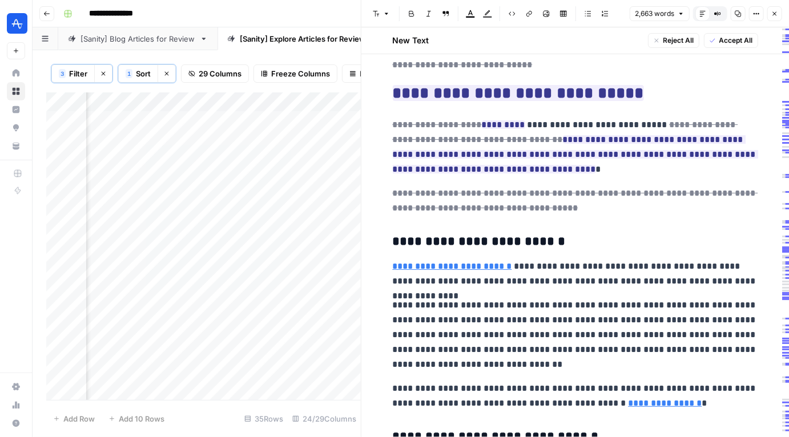
scroll to position [1908, 0]
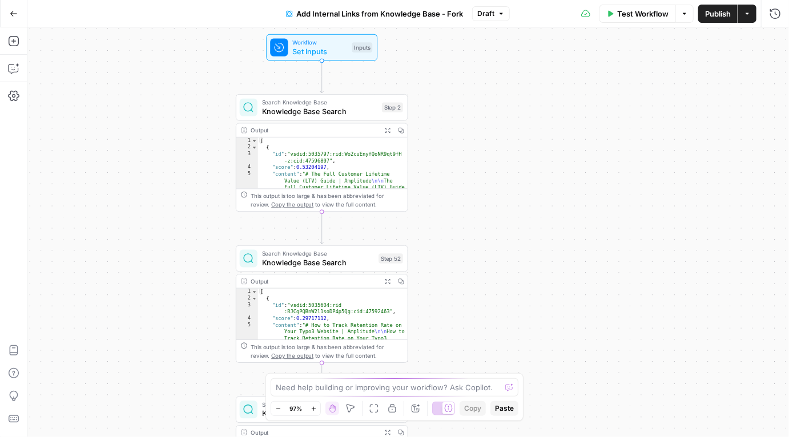
click at [330, 129] on div "Output" at bounding box center [314, 130] width 127 height 9
click at [336, 99] on span "Search Knowledge Base" at bounding box center [320, 102] width 116 height 9
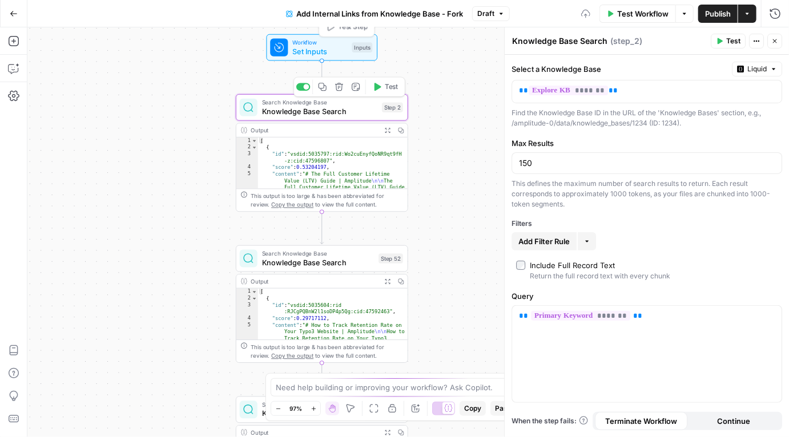
click at [311, 50] on span "Set Inputs" at bounding box center [319, 51] width 55 height 11
click at [311, 50] on span "Set Inputs" at bounding box center [319, 50] width 55 height 11
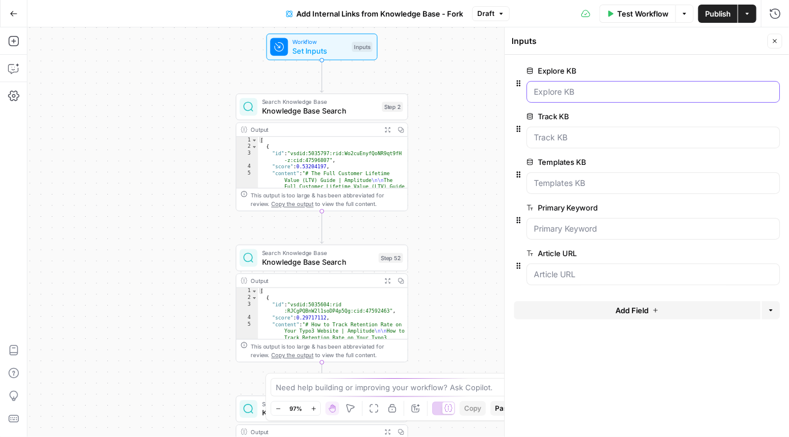
click at [591, 86] on KB "Explore KB" at bounding box center [653, 91] width 239 height 11
click at [459, 96] on div "true false Workflow Set Inputs Inputs Search Knowledge Base Knowledge Base Sear…" at bounding box center [407, 232] width 761 height 410
click at [14, 11] on icon "button" at bounding box center [14, 14] width 8 height 8
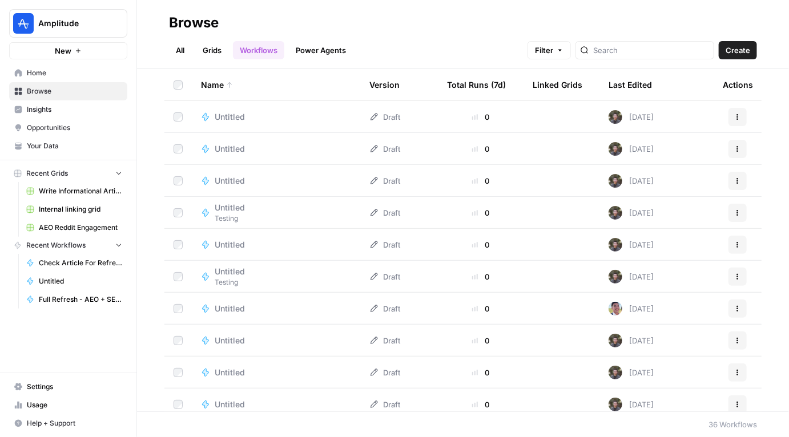
drag, startPoint x: 215, startPoint y: 64, endPoint x: 215, endPoint y: 51, distance: 13.1
click at [215, 64] on header "Browse All Grids Workflows Power Agents Filter Create" at bounding box center [463, 34] width 652 height 69
click at [215, 51] on link "Grids" at bounding box center [212, 50] width 33 height 18
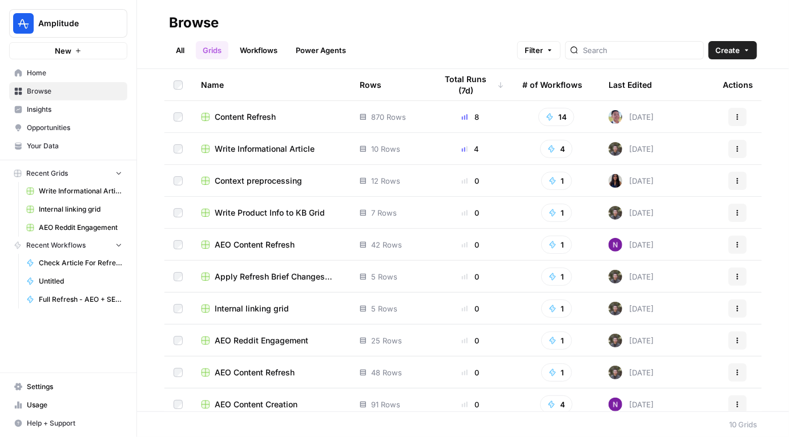
click at [241, 312] on span "Internal linking grid" at bounding box center [252, 308] width 74 height 11
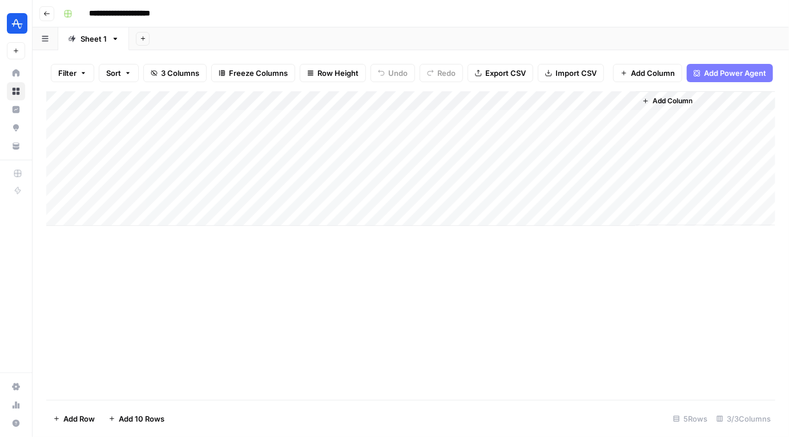
click at [611, 99] on div "Add Column" at bounding box center [410, 158] width 729 height 135
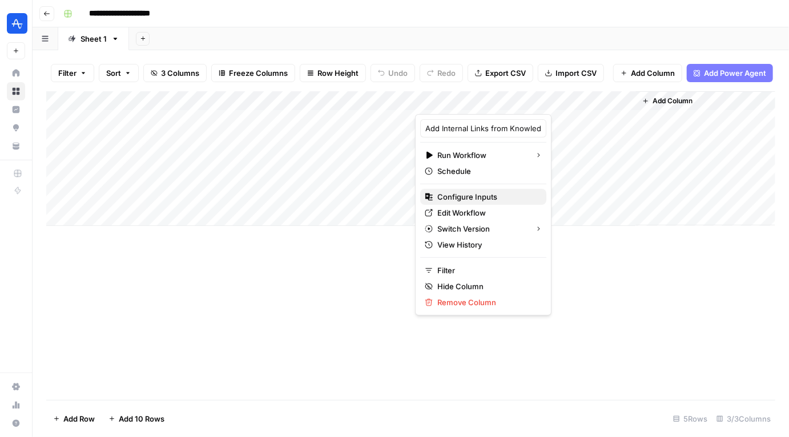
click at [467, 203] on button "Configure Inputs" at bounding box center [483, 197] width 126 height 16
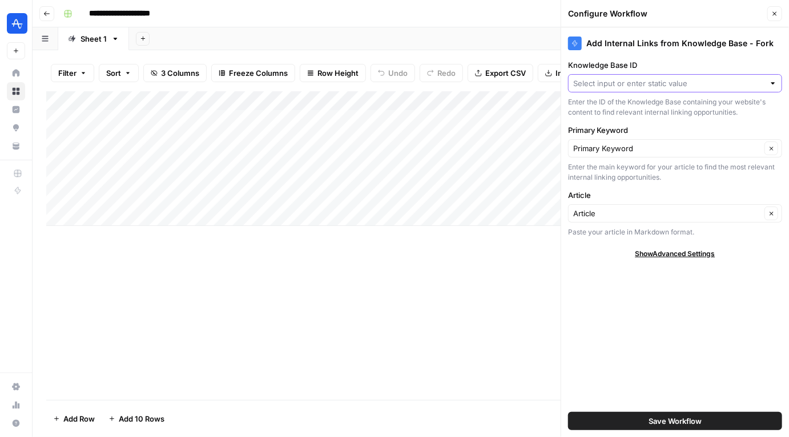
click at [645, 85] on input "Knowledge Base ID" at bounding box center [668, 83] width 191 height 11
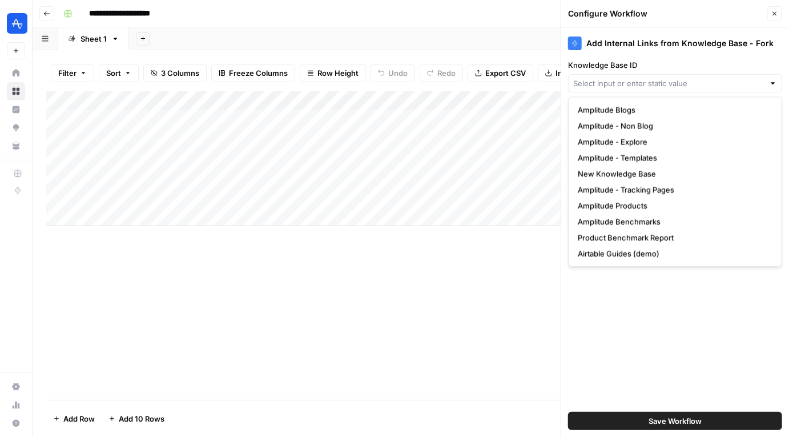
click at [608, 382] on div "Add Internal Links from Knowledge Base - Fork Knowledge Base ID Enter the ID of…" at bounding box center [675, 232] width 228 height 410
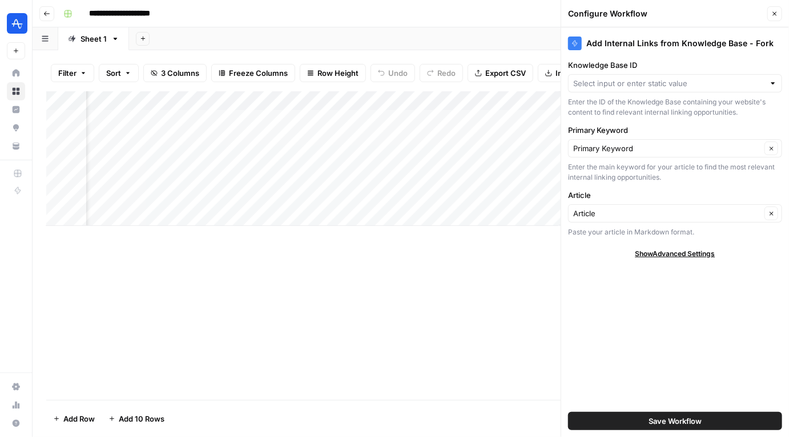
scroll to position [0, 88]
click at [525, 98] on div "Add Column" at bounding box center [410, 158] width 729 height 135
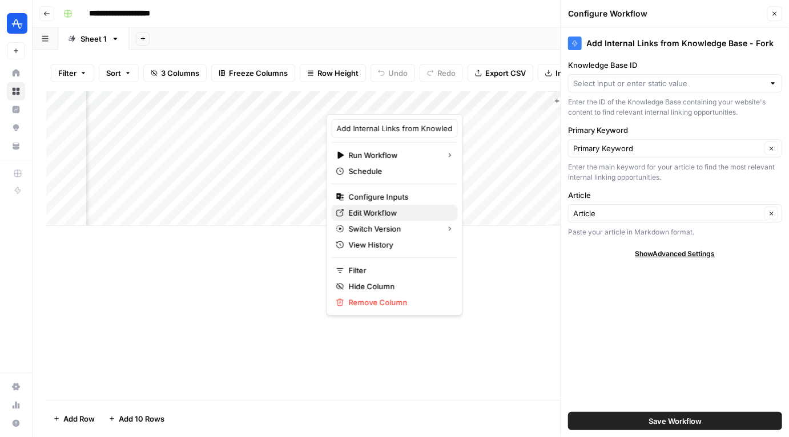
click at [364, 213] on span "Edit Workflow" at bounding box center [399, 212] width 100 height 11
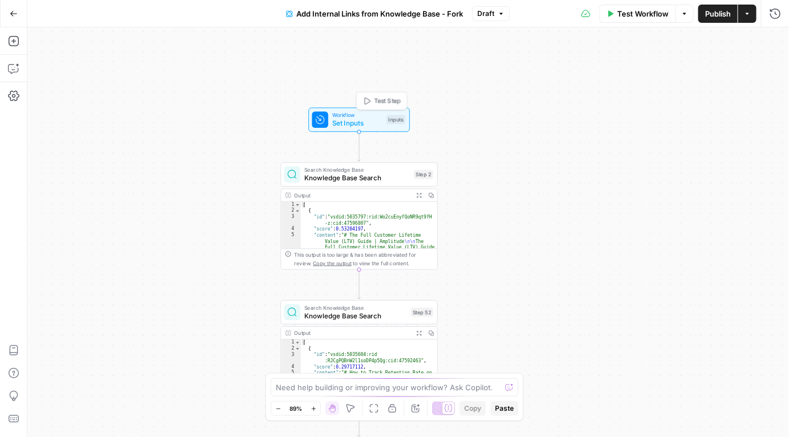
click at [348, 118] on span "Set Inputs" at bounding box center [357, 123] width 50 height 10
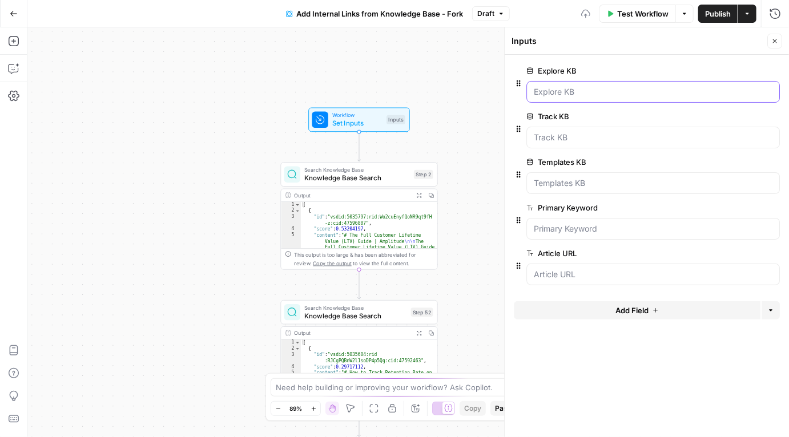
click at [577, 93] on KB "Explore KB" at bounding box center [653, 91] width 239 height 11
click at [646, 18] on span "Test Workflow" at bounding box center [642, 13] width 51 height 11
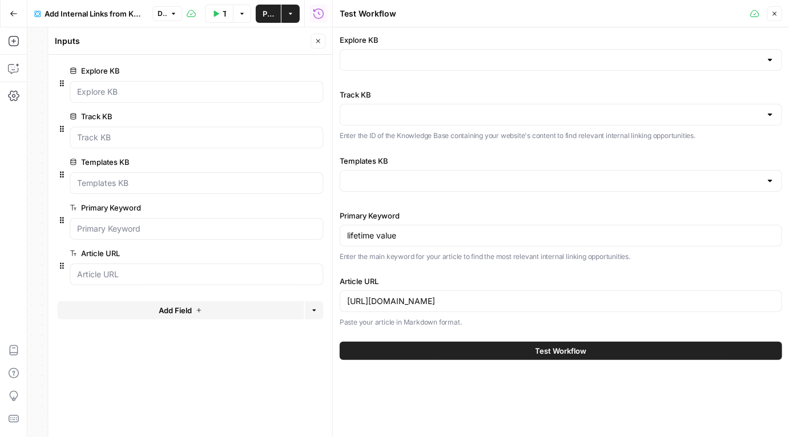
type input "Amplitude - Explore"
type input "Amplitude - Tracking Pages"
type input "Amplitude - Templates"
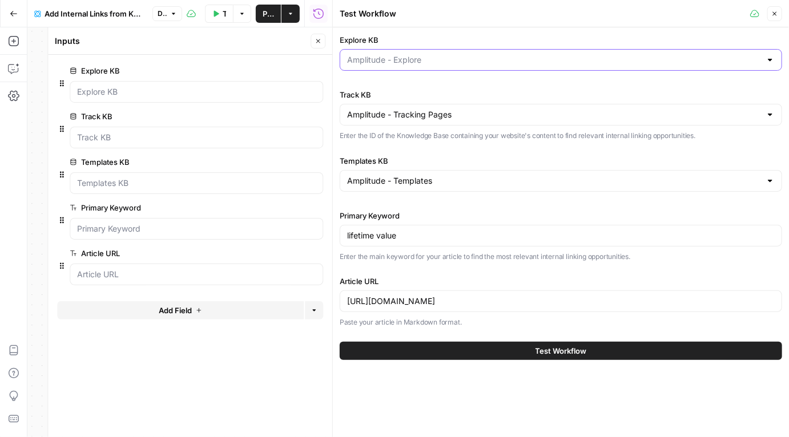
click at [500, 62] on input "Explore KB" at bounding box center [554, 59] width 414 height 11
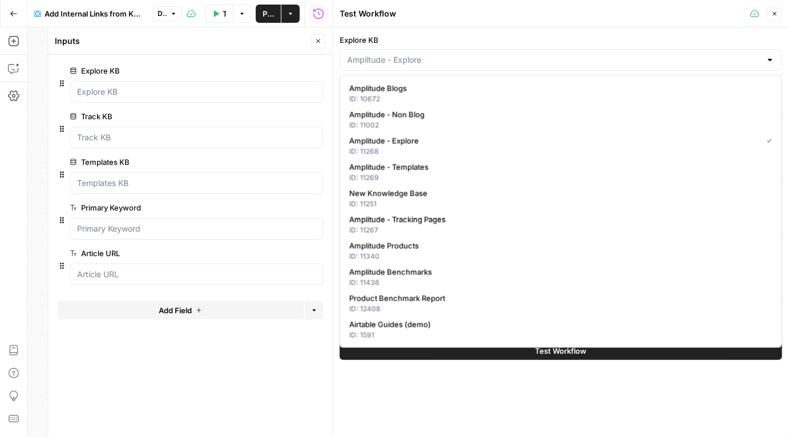
type input "Amplitude - Explore"
click at [517, 33] on div "Explore KB Amplitude - Explore Track KB Amplitude - Tracking Pages Enter the ID…" at bounding box center [561, 197] width 456 height 340
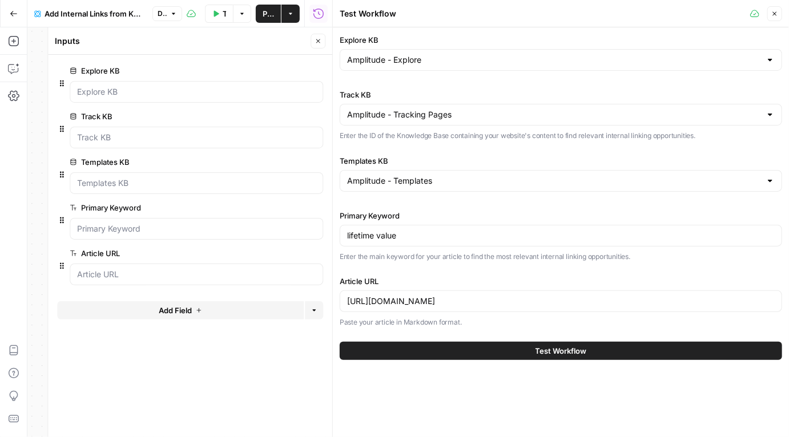
click at [438, 242] on div "lifetime value" at bounding box center [561, 236] width 442 height 22
click at [445, 352] on button "Test Workflow" at bounding box center [561, 351] width 442 height 18
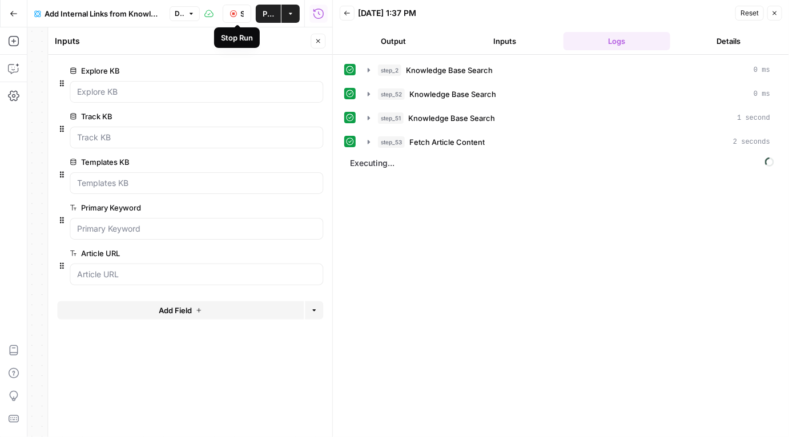
click at [232, 14] on icon "button" at bounding box center [233, 13] width 7 height 7
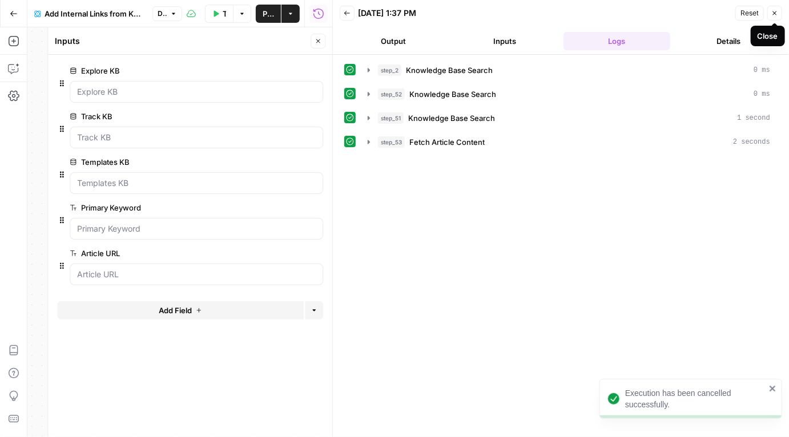
click at [776, 13] on icon "button" at bounding box center [774, 13] width 7 height 7
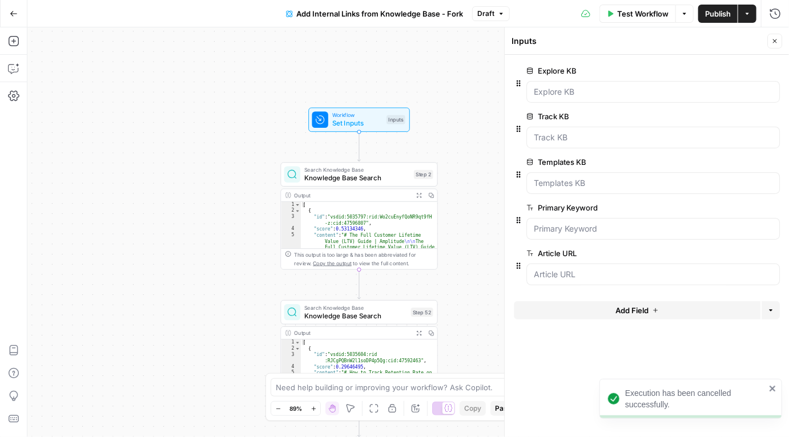
click at [684, 17] on icon "button" at bounding box center [684, 13] width 7 height 7
click at [375, 114] on span "Workflow" at bounding box center [357, 115] width 50 height 8
click at [356, 119] on span "Set Inputs" at bounding box center [357, 123] width 50 height 10
click at [679, 15] on button "Options" at bounding box center [684, 14] width 18 height 18
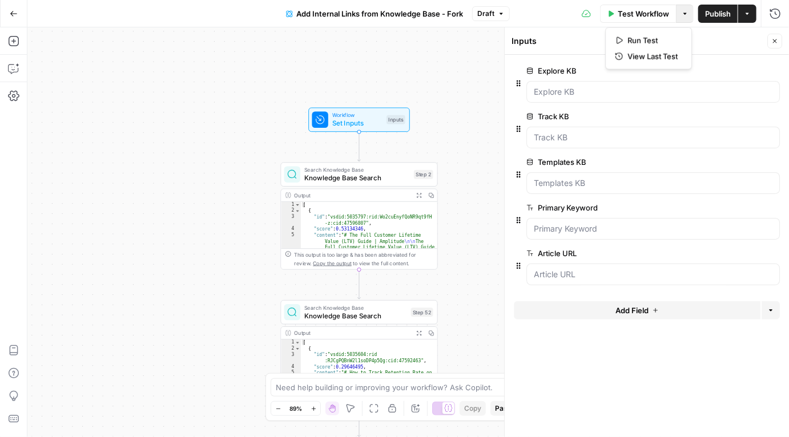
click at [748, 14] on icon "button" at bounding box center [747, 13] width 7 height 7
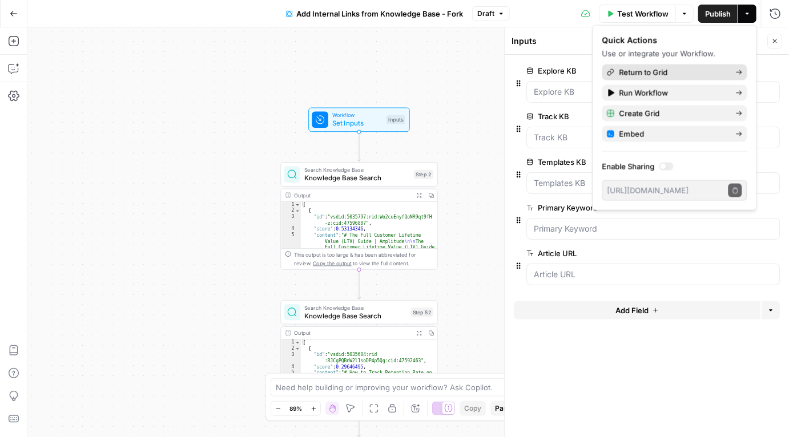
click at [651, 72] on span "Return to Grid" at bounding box center [672, 72] width 107 height 11
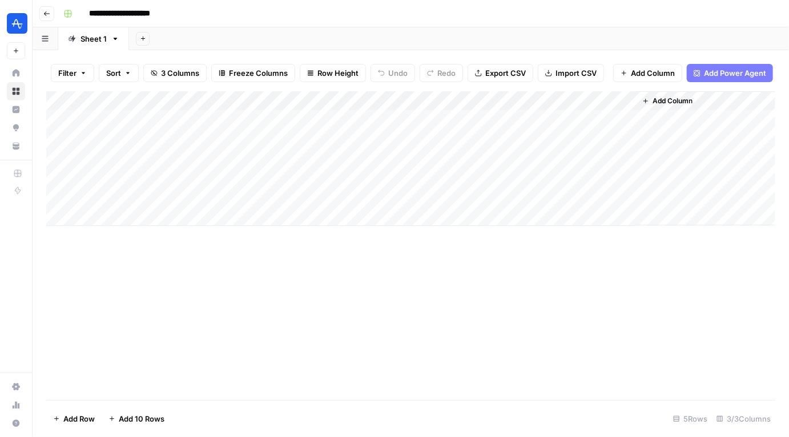
click at [393, 103] on div "Add Column" at bounding box center [410, 158] width 729 height 135
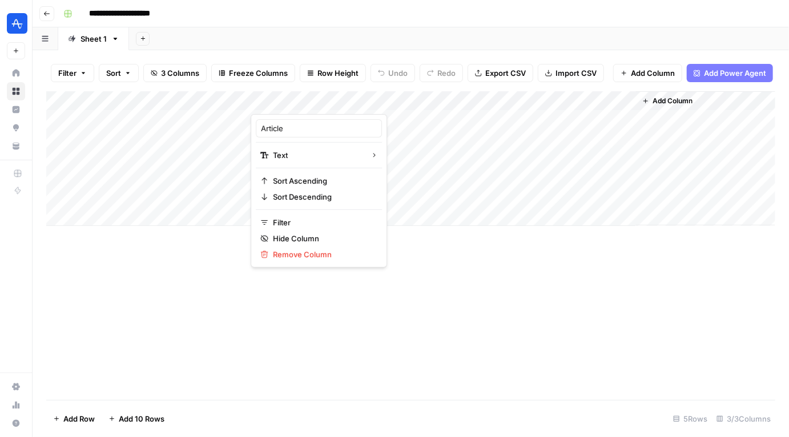
click at [502, 115] on div "Add Column" at bounding box center [410, 158] width 729 height 135
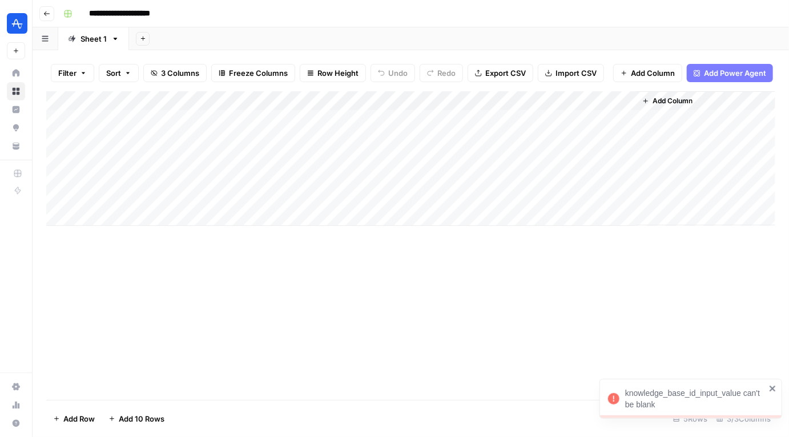
click at [615, 100] on div "Add Column" at bounding box center [410, 158] width 729 height 135
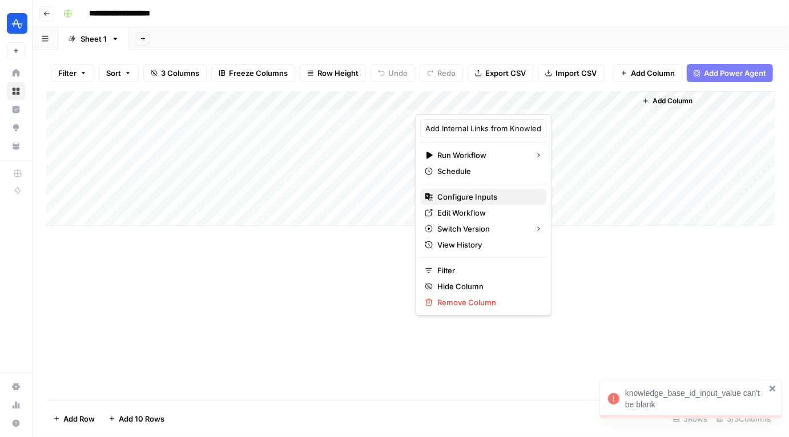
click at [463, 190] on button "Configure Inputs" at bounding box center [483, 197] width 126 height 16
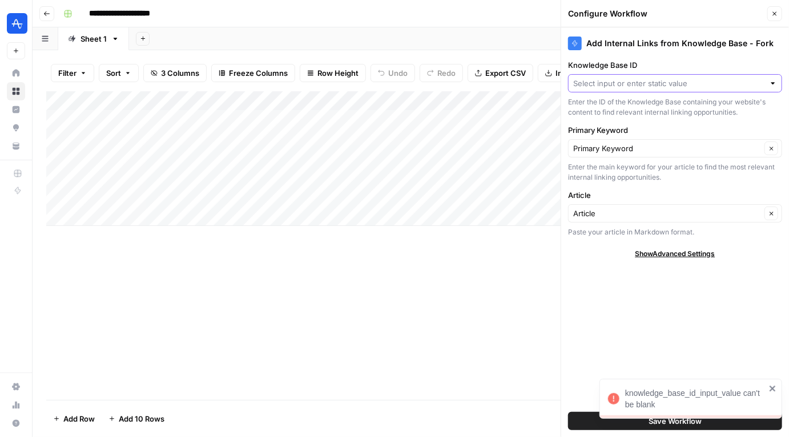
click at [631, 82] on input "Knowledge Base ID" at bounding box center [668, 83] width 191 height 11
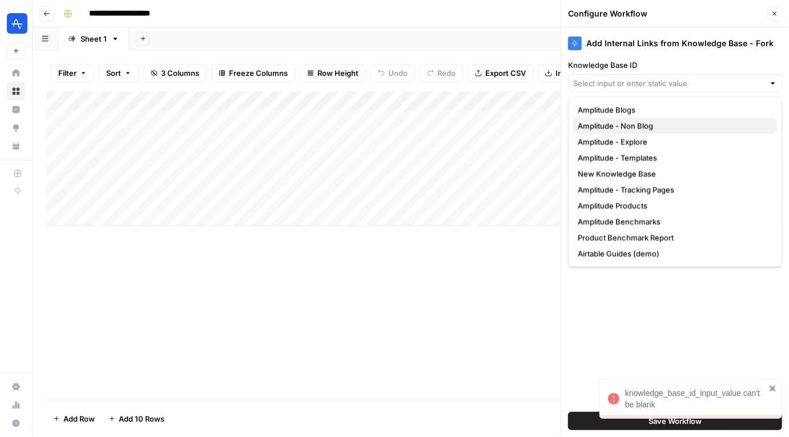
click at [645, 127] on span "Amplitude - Non Blog" at bounding box center [673, 125] width 190 height 11
type input "Amplitude - Non Blog"
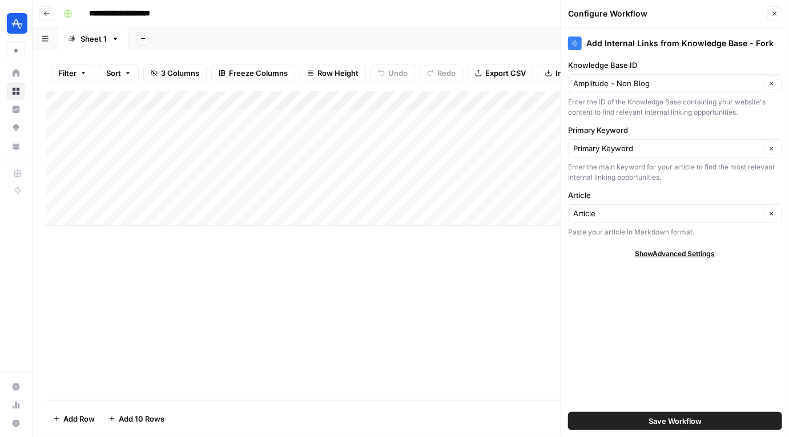
click at [653, 250] on span "Show Advanced Settings" at bounding box center [675, 254] width 80 height 10
click at [626, 291] on input "Version" at bounding box center [668, 287] width 191 height 11
type input "Default"
click at [612, 270] on label "Version" at bounding box center [675, 269] width 214 height 11
click at [612, 282] on input "Default" at bounding box center [668, 287] width 191 height 11
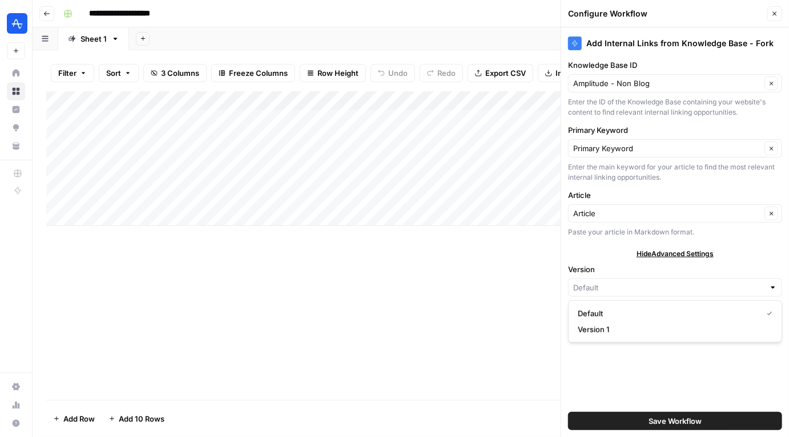
type input "Default"
click at [457, 246] on div "Add Column" at bounding box center [410, 245] width 729 height 309
click at [533, 88] on div "Filter Sort 3 Columns Freeze Columns Row Height Undo Redo Export CSV Import CSV…" at bounding box center [410, 73] width 729 height 37
click at [772, 10] on icon "button" at bounding box center [774, 13] width 7 height 7
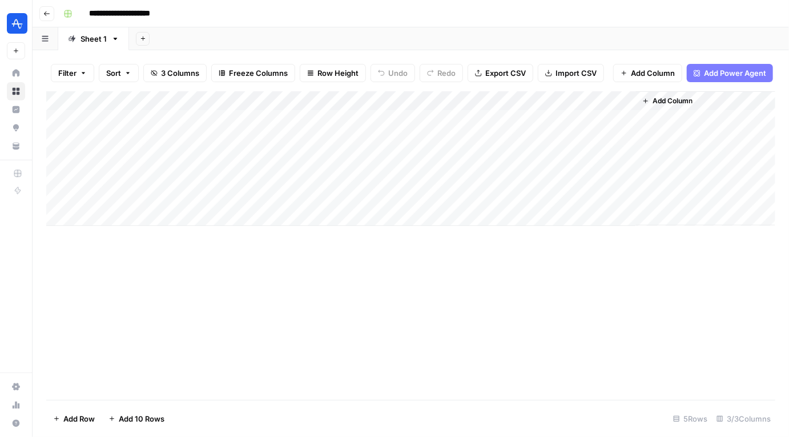
click at [614, 102] on div "Add Column" at bounding box center [410, 158] width 729 height 135
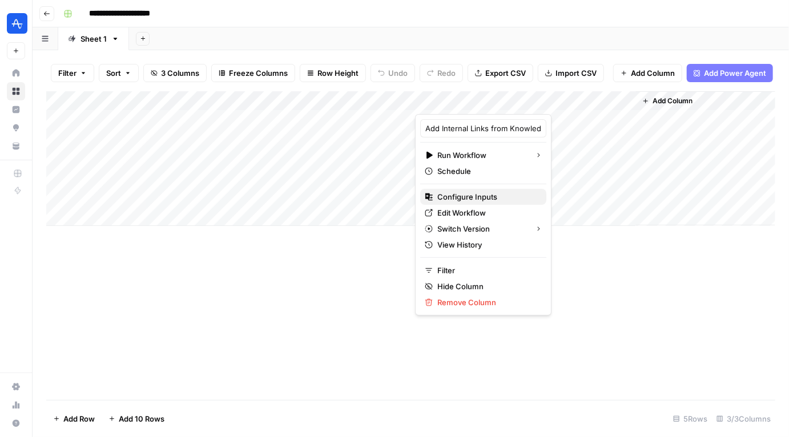
click at [465, 192] on span "Configure Inputs" at bounding box center [487, 196] width 100 height 11
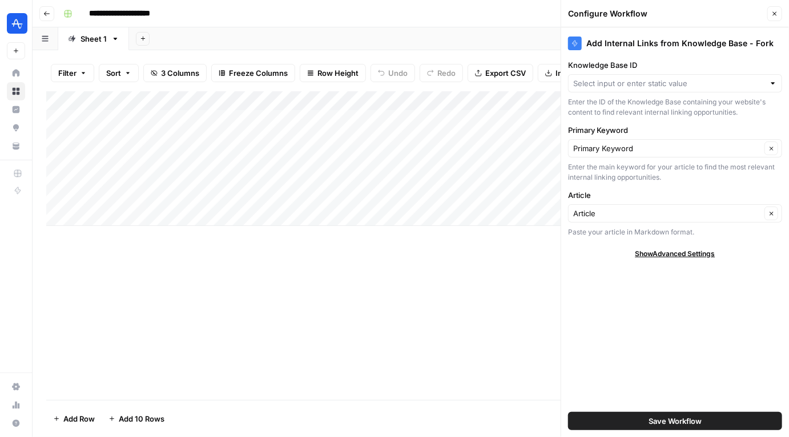
click at [777, 11] on icon "button" at bounding box center [774, 13] width 7 height 7
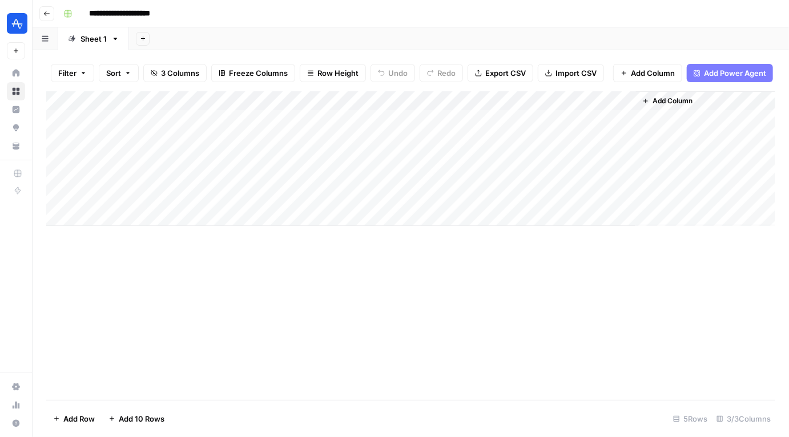
click at [407, 100] on div "Add Column" at bounding box center [410, 158] width 729 height 135
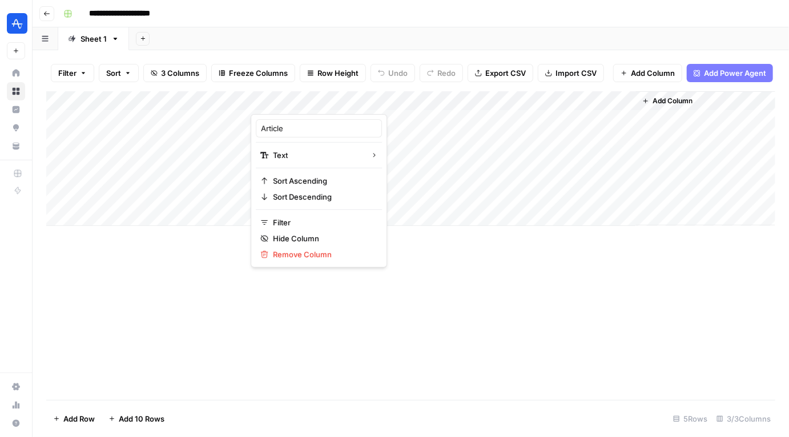
click at [416, 246] on div "Add Column" at bounding box center [410, 245] width 729 height 309
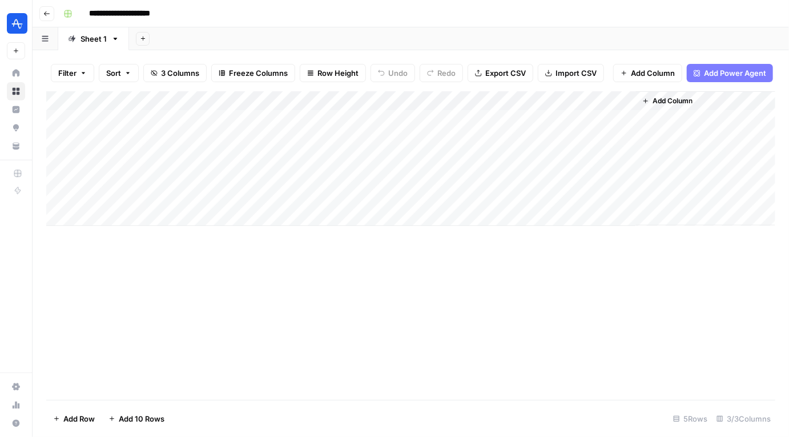
click at [609, 102] on div "Add Column" at bounding box center [410, 158] width 729 height 135
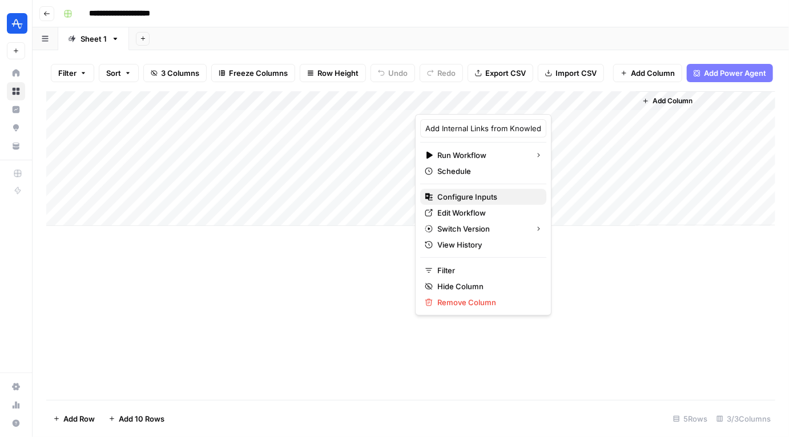
click at [464, 196] on span "Configure Inputs" at bounding box center [487, 196] width 100 height 11
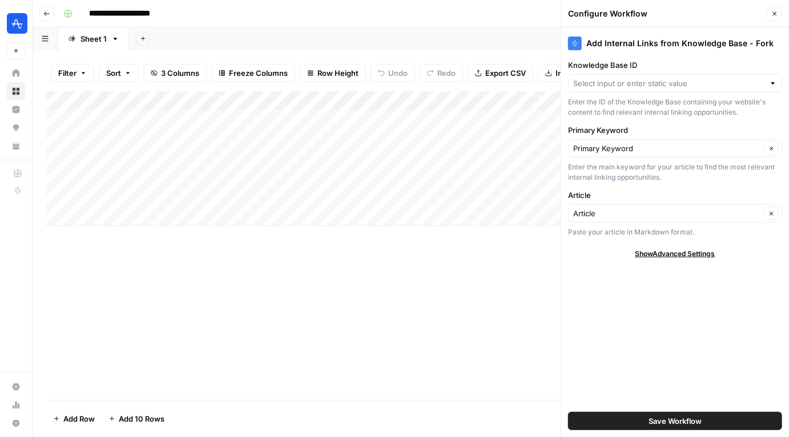
click at [612, 134] on label "Primary Keyword" at bounding box center [675, 129] width 214 height 11
click at [612, 143] on input "Primary Keyword" at bounding box center [667, 148] width 188 height 11
click at [626, 151] on input "Primary Keyword" at bounding box center [667, 148] width 188 height 11
type input "Primary Keyword"
click at [603, 264] on div "Add Internal Links from Knowledge Base - Fork Knowledge Base ID Enter the ID of…" at bounding box center [675, 232] width 228 height 410
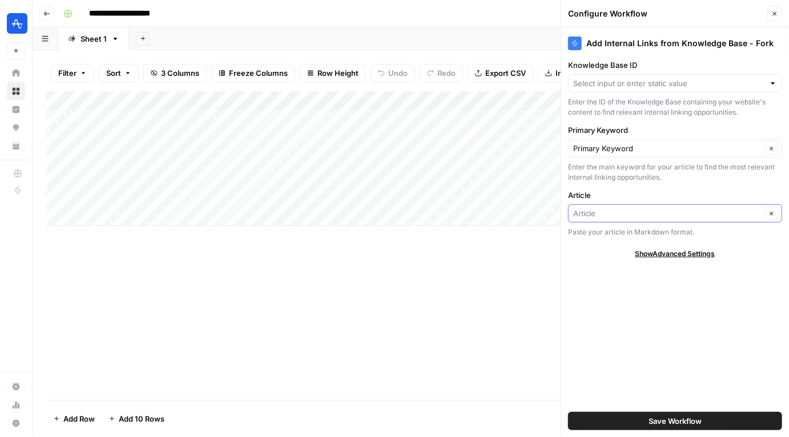
click at [604, 217] on input "Article" at bounding box center [667, 213] width 188 height 11
type input "Article"
click at [618, 334] on div "Add Internal Links from Knowledge Base - Fork Knowledge Base ID Enter the ID of…" at bounding box center [675, 232] width 228 height 410
click at [780, 83] on div at bounding box center [675, 83] width 214 height 18
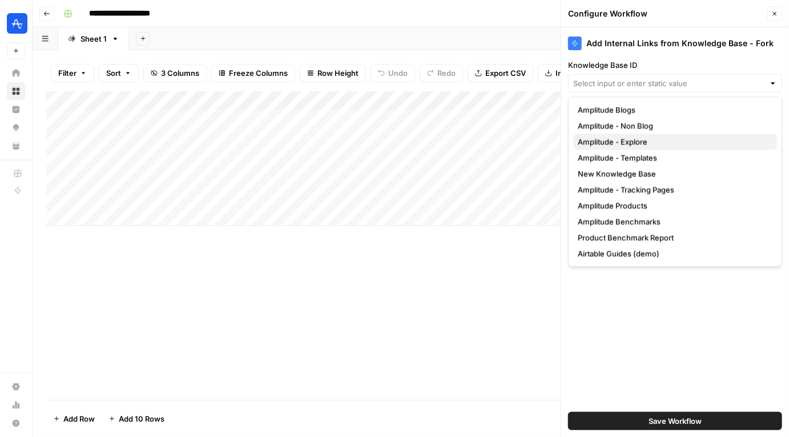
click at [655, 135] on button "Amplitude - Explore" at bounding box center [675, 142] width 204 height 16
type input "Amplitude - Explore"
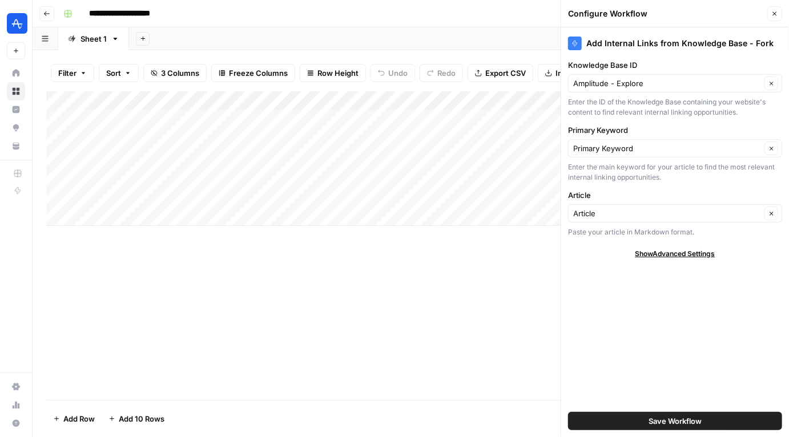
click at [620, 348] on div "Add Internal Links from Knowledge Base - Fork Knowledge Base ID Amplitude - Exp…" at bounding box center [675, 232] width 228 height 410
click at [634, 416] on button "Save Workflow" at bounding box center [675, 421] width 214 height 18
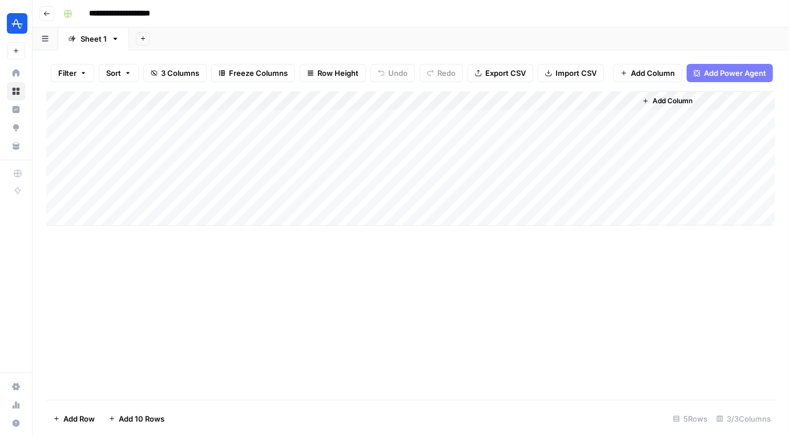
click at [527, 119] on div "Add Column" at bounding box center [410, 158] width 729 height 135
click at [47, 14] on icon "button" at bounding box center [46, 13] width 7 height 7
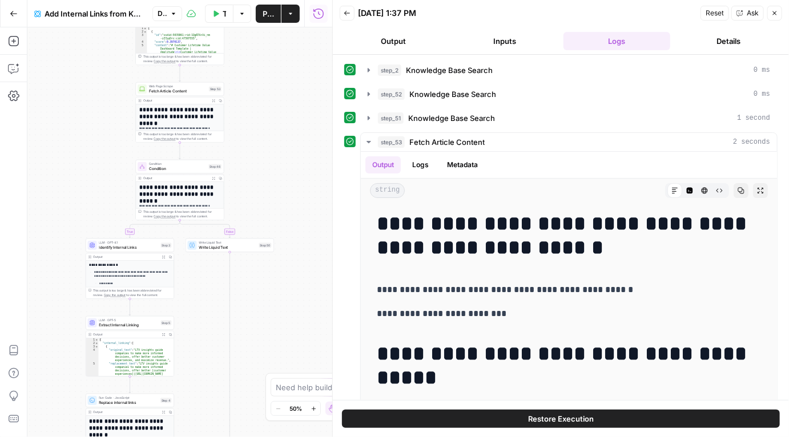
click at [16, 14] on icon "button" at bounding box center [14, 14] width 8 height 8
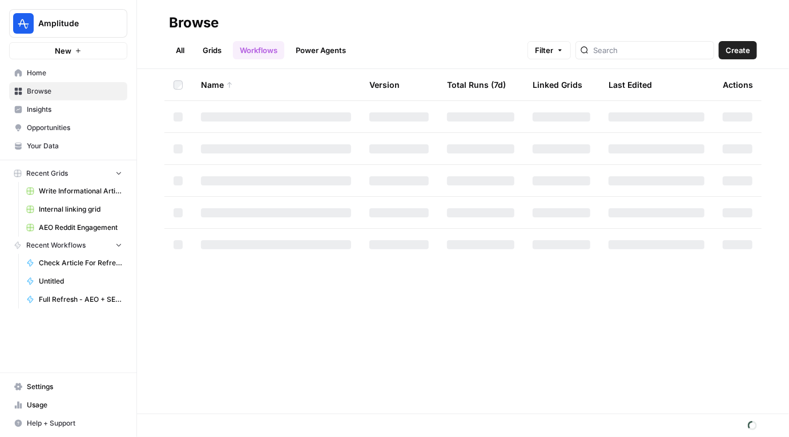
click at [61, 90] on span "Browse" at bounding box center [74, 91] width 95 height 10
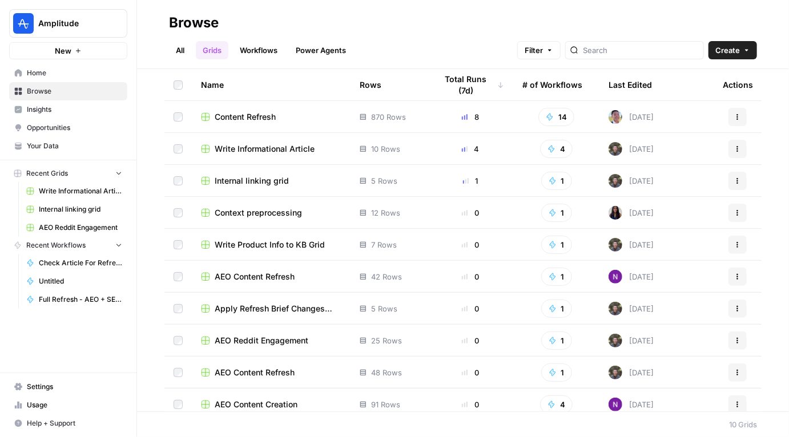
click at [255, 55] on link "Workflows" at bounding box center [258, 50] width 51 height 18
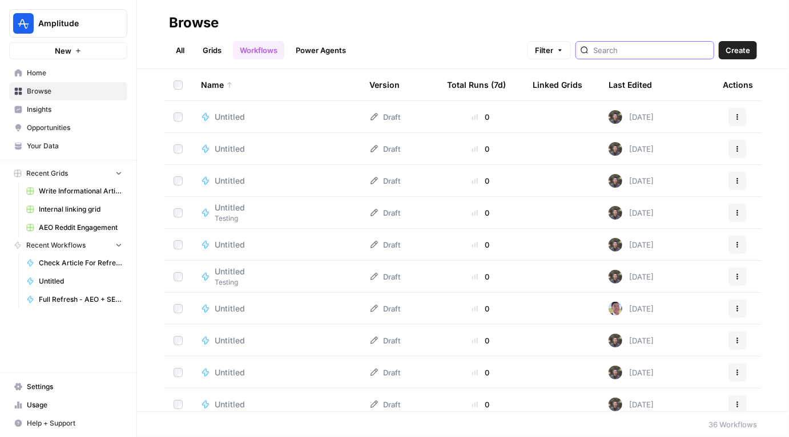
click at [667, 48] on input "search" at bounding box center [651, 50] width 116 height 11
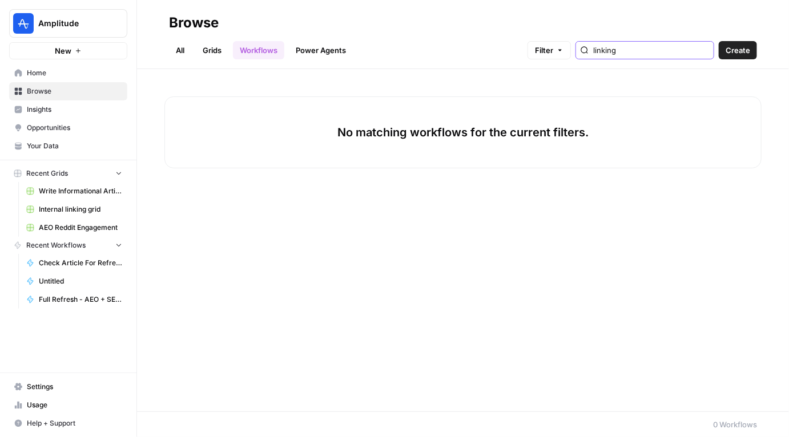
type input "linking"
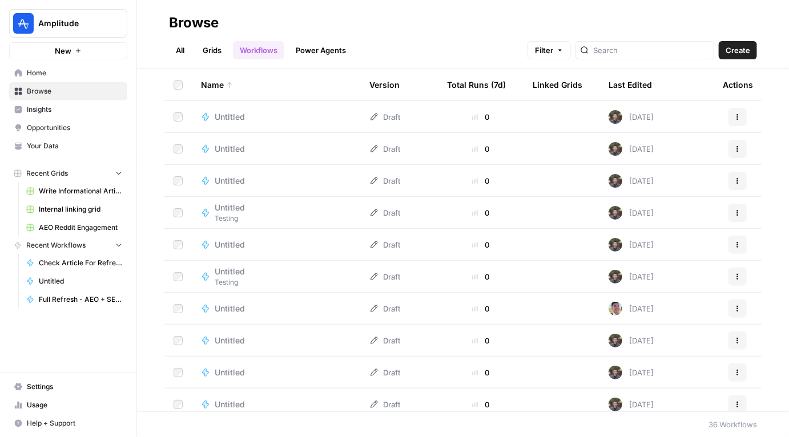
click at [213, 52] on link "Grids" at bounding box center [212, 50] width 33 height 18
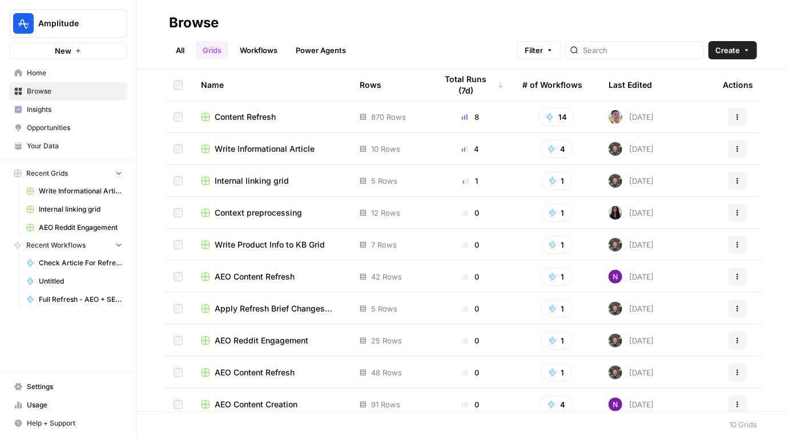
click at [254, 182] on span "Internal linking grid" at bounding box center [252, 180] width 74 height 11
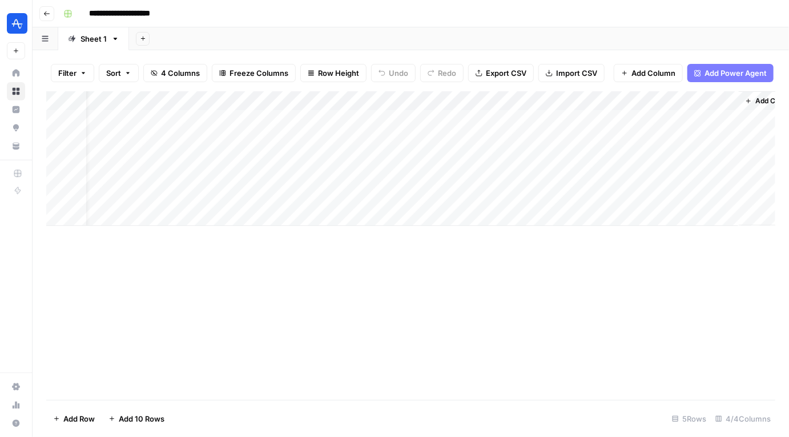
scroll to position [0, 26]
click at [700, 118] on div "Add Column" at bounding box center [410, 158] width 729 height 135
click at [434, 118] on div "Add Column" at bounding box center [410, 158] width 729 height 135
click at [583, 118] on div "Add Column" at bounding box center [410, 158] width 729 height 135
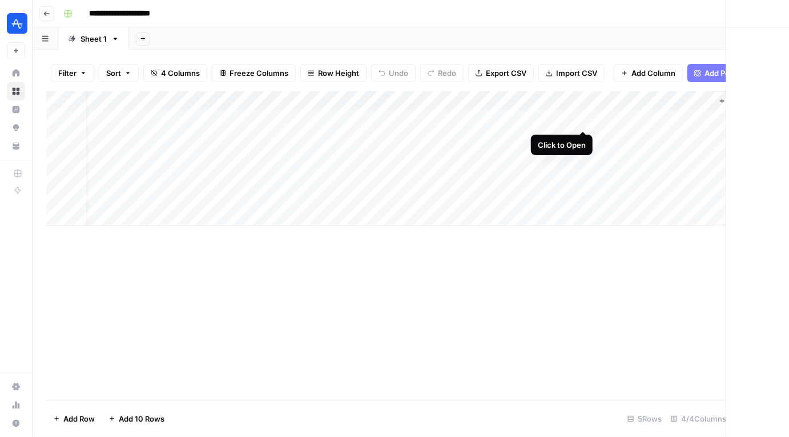
scroll to position [0, 19]
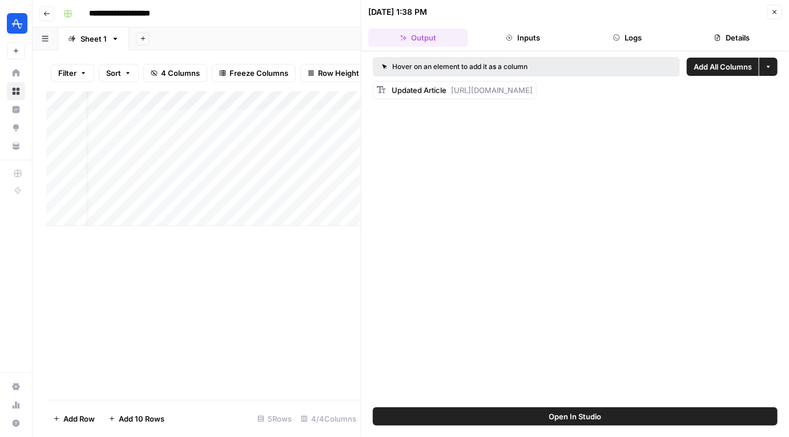
click at [537, 98] on div "Updated Article https://amplitude.com/explore/experiment/statistical-significan…" at bounding box center [455, 90] width 164 height 18
click at [533, 90] on span "[URL][DOMAIN_NAME]" at bounding box center [492, 90] width 82 height 9
click at [514, 72] on div "Hover on an element to add it as a column" at bounding box center [526, 66] width 307 height 19
click at [373, 85] on div "Updated Article https://amplitude.com/explore/experiment/statistical-significan…" at bounding box center [455, 90] width 164 height 18
click at [417, 94] on div "Updated Article https://amplitude.com/explore/experiment/statistical-significan…" at bounding box center [462, 89] width 141 height 11
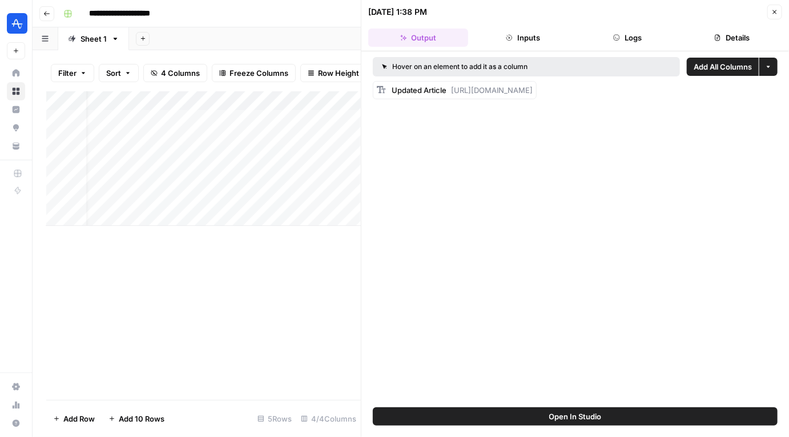
click at [535, 420] on button "Open In Studio" at bounding box center [575, 417] width 405 height 18
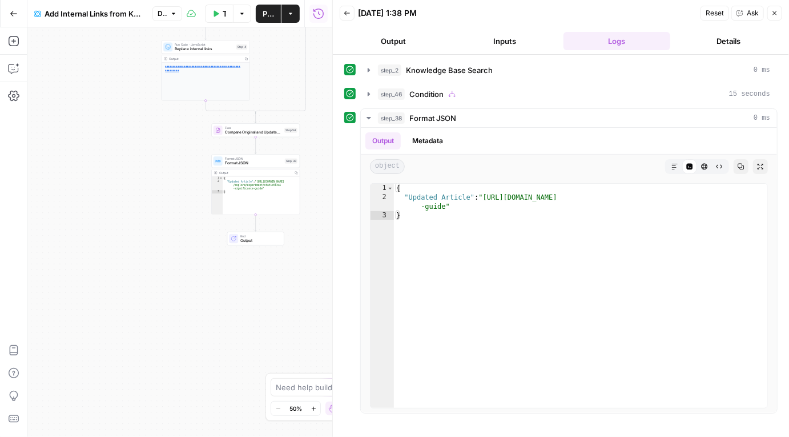
click at [152, 264] on div "true false Workflow Set Inputs Inputs Search Knowledge Base Knowledge Base Sear…" at bounding box center [179, 232] width 305 height 410
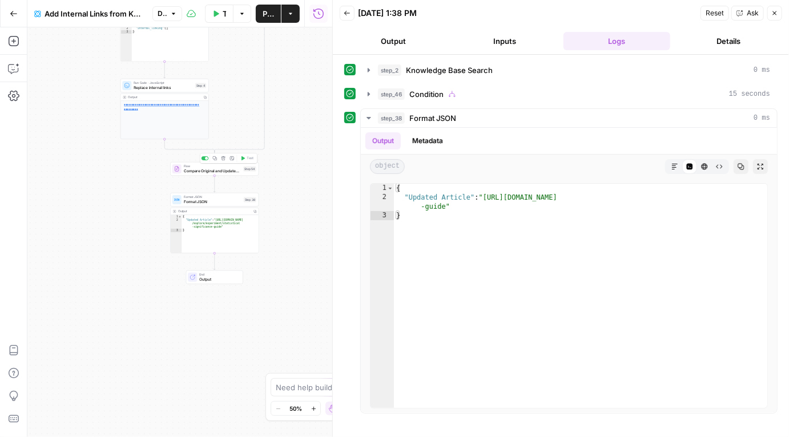
click at [237, 174] on span "Compare Original and Updated Content" at bounding box center [213, 171] width 58 height 6
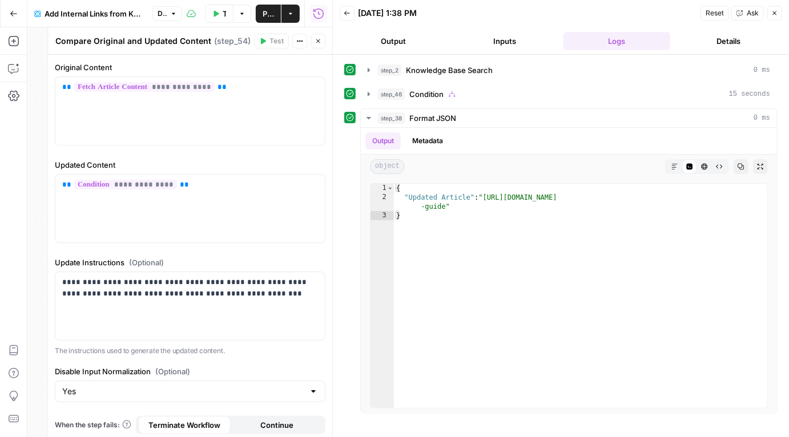
click at [770, 17] on button "Close" at bounding box center [774, 13] width 15 height 15
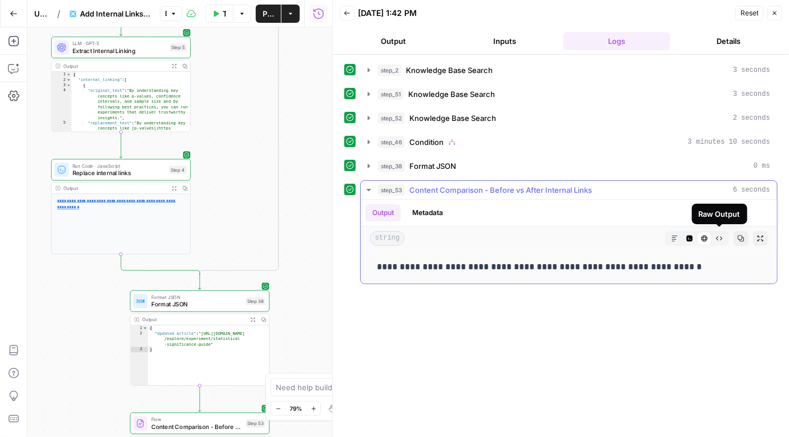
click at [756, 237] on button "Expand Output" at bounding box center [760, 238] width 15 height 15
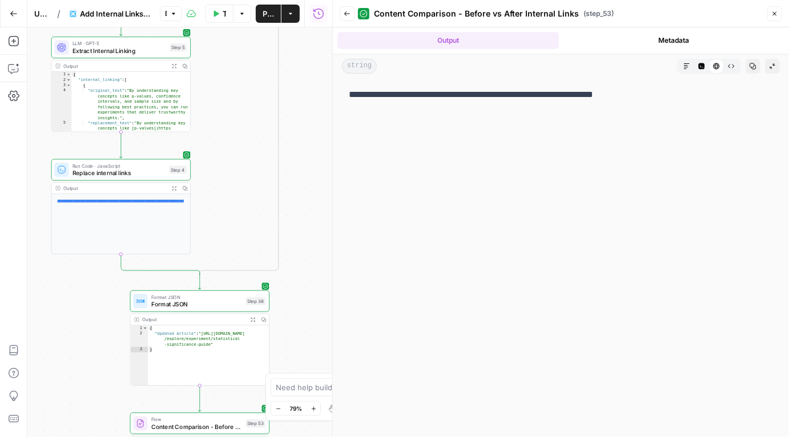
click at [778, 14] on icon "button" at bounding box center [774, 13] width 7 height 7
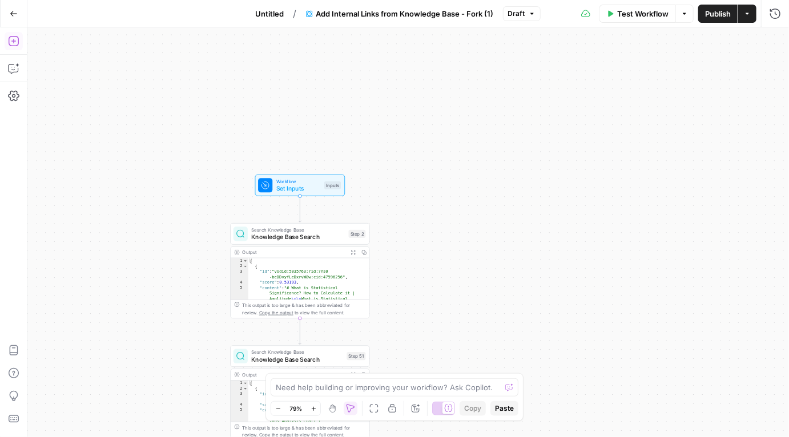
click at [19, 43] on icon "button" at bounding box center [13, 40] width 11 height 11
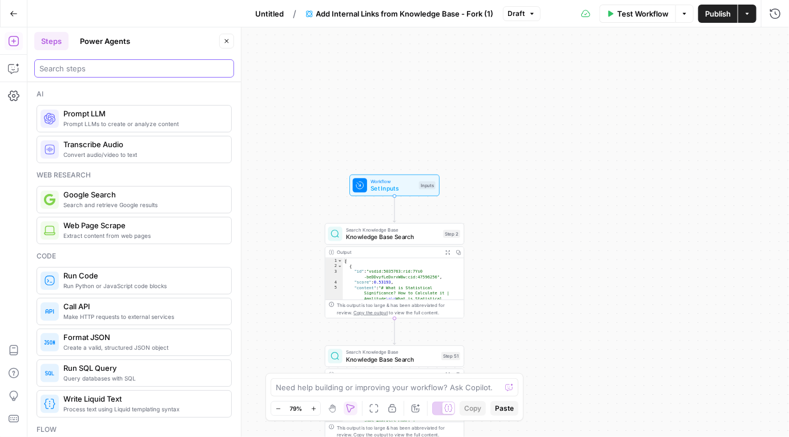
click at [113, 68] on input "search" at bounding box center [134, 68] width 190 height 11
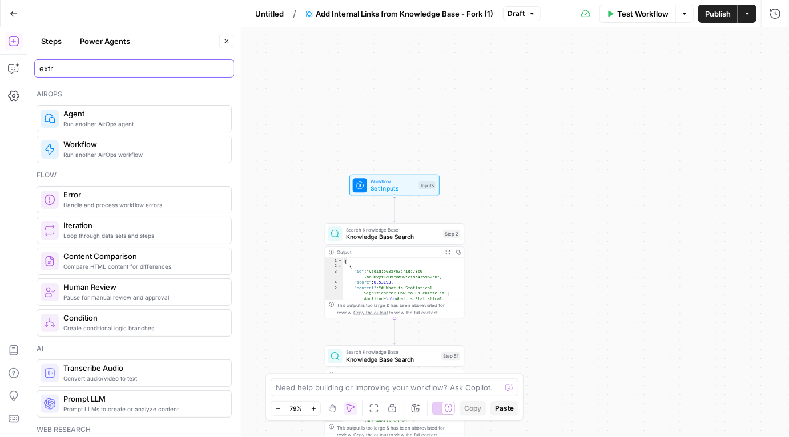
type input "extra"
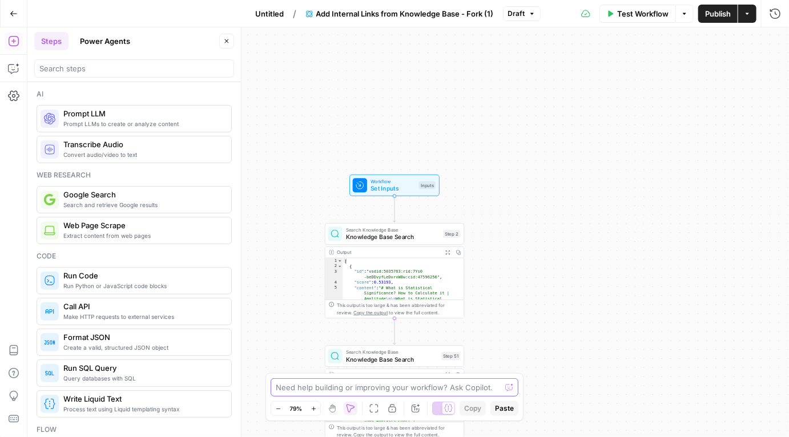
click at [298, 388] on textarea at bounding box center [388, 387] width 225 height 11
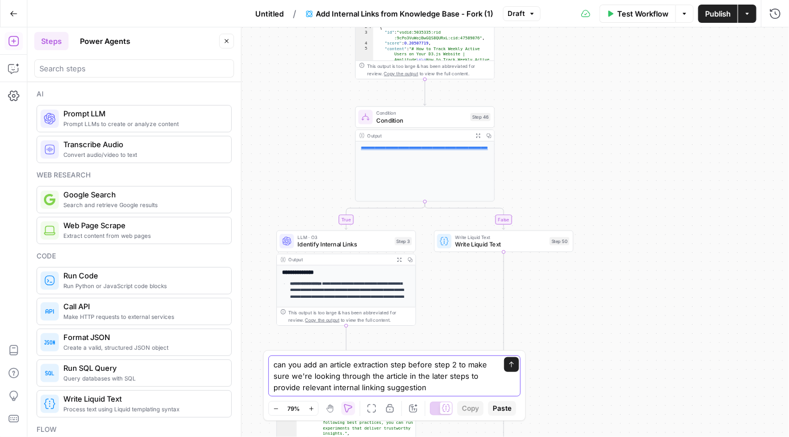
type textarea "can you add an article extraction step before step 2 to make sure we're looking…"
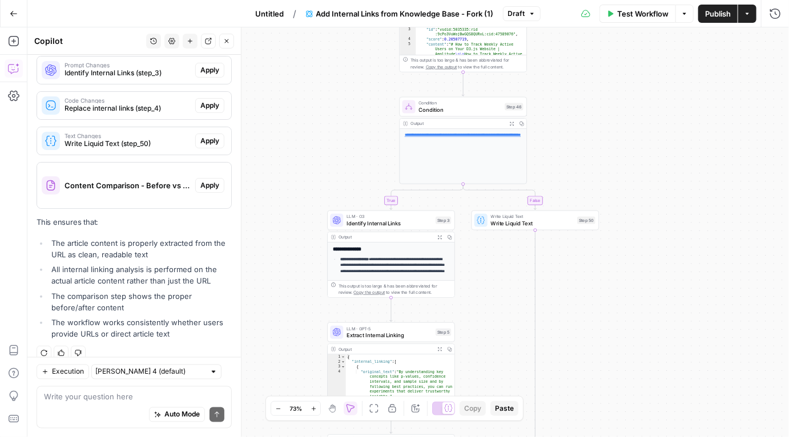
scroll to position [690, 0]
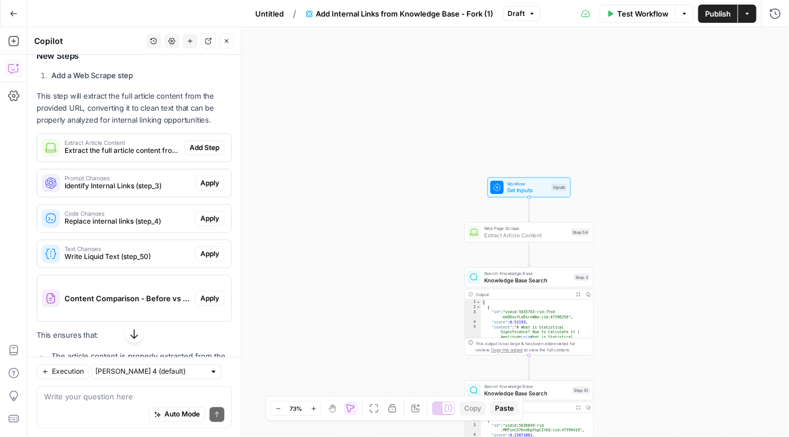
click at [208, 143] on span "Add Step" at bounding box center [205, 148] width 30 height 10
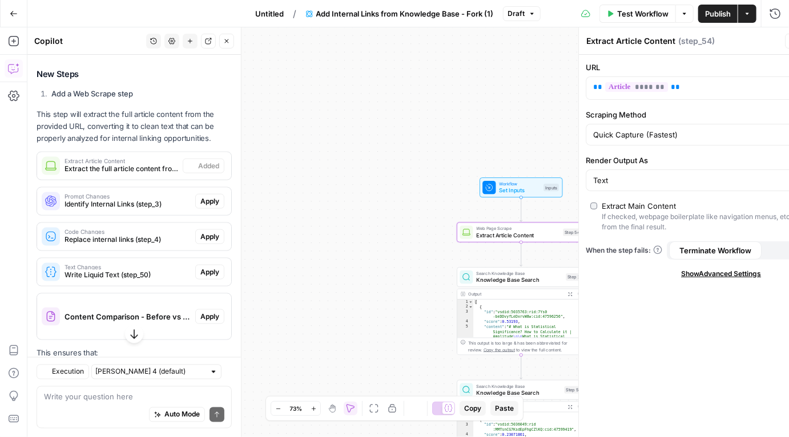
scroll to position [708, 0]
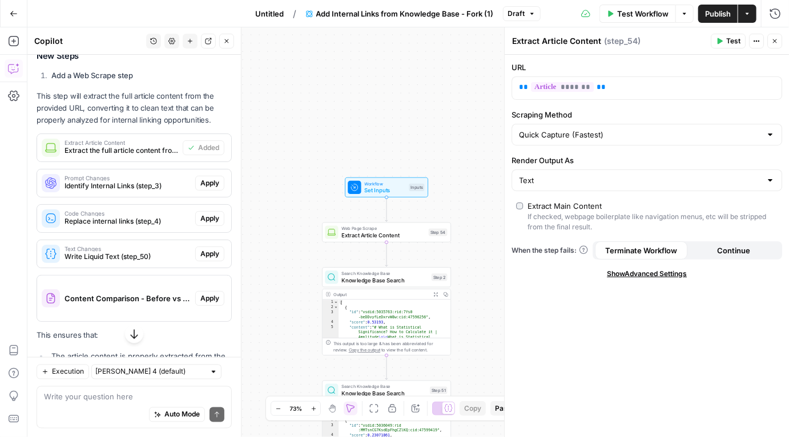
click at [381, 193] on span "Set Inputs" at bounding box center [385, 190] width 41 height 9
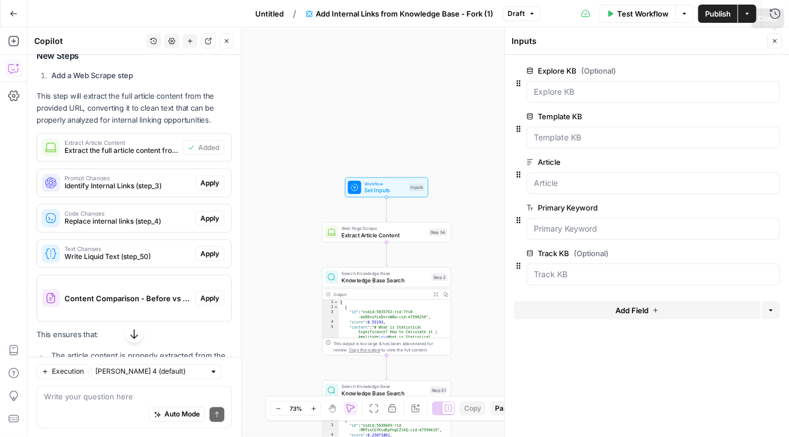
click at [776, 38] on icon "button" at bounding box center [774, 41] width 7 height 7
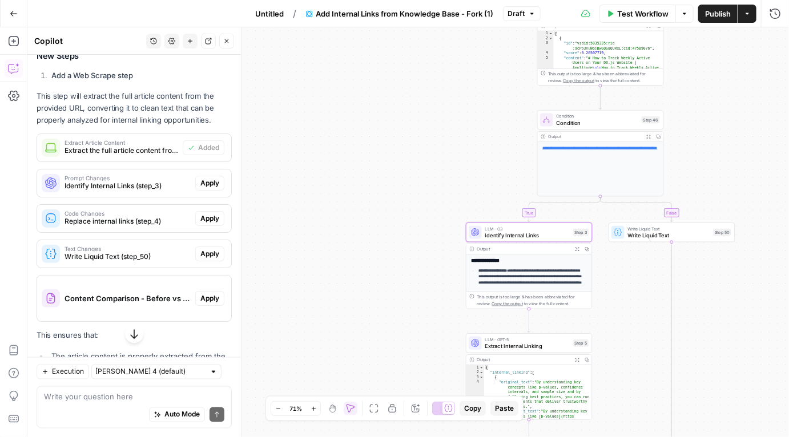
click at [170, 181] on span "Identify Internal Links (step_3)" at bounding box center [127, 186] width 126 height 10
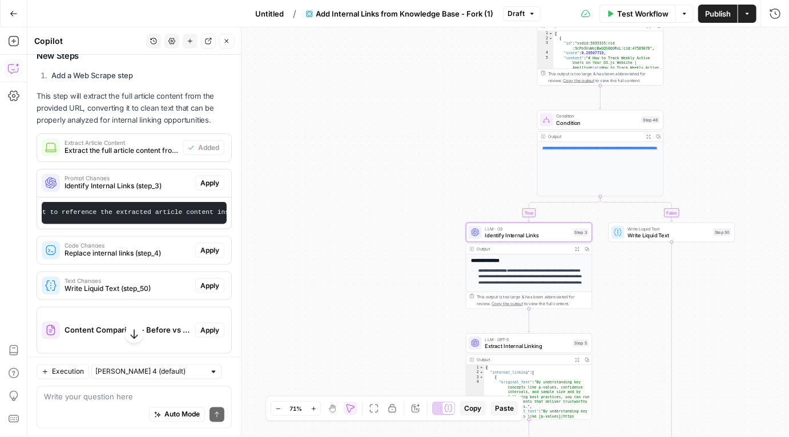
scroll to position [0, 72]
drag, startPoint x: 142, startPoint y: 200, endPoint x: 195, endPoint y: 195, distance: 52.7
click at [195, 202] on pre "Update the prompt to reference the extracted article content instead of the ori…" at bounding box center [134, 213] width 185 height 22
click at [213, 178] on span "Apply" at bounding box center [209, 183] width 19 height 10
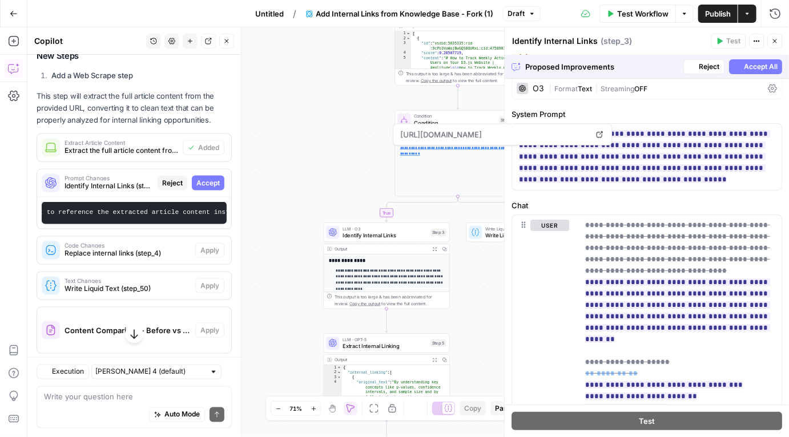
scroll to position [41, 0]
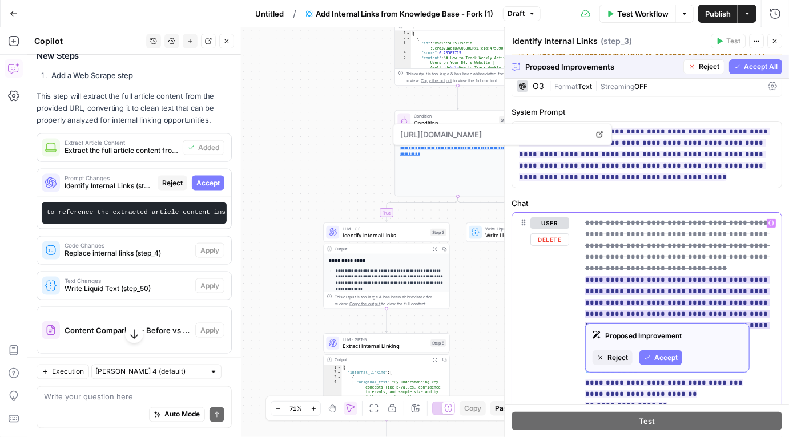
click at [658, 276] on ins "**********" at bounding box center [677, 308] width 185 height 64
drag, startPoint x: 652, startPoint y: 267, endPoint x: 663, endPoint y: 267, distance: 10.8
click at [663, 276] on ins "**********" at bounding box center [677, 308] width 185 height 64
click at [658, 276] on ins "**********" at bounding box center [677, 308] width 185 height 64
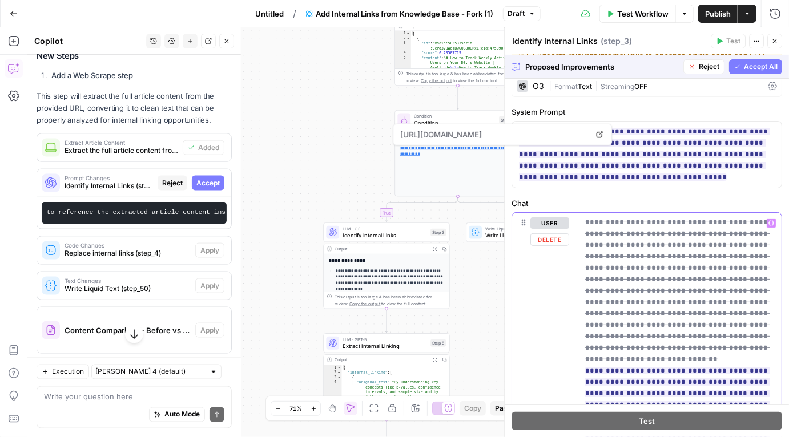
scroll to position [66, 0]
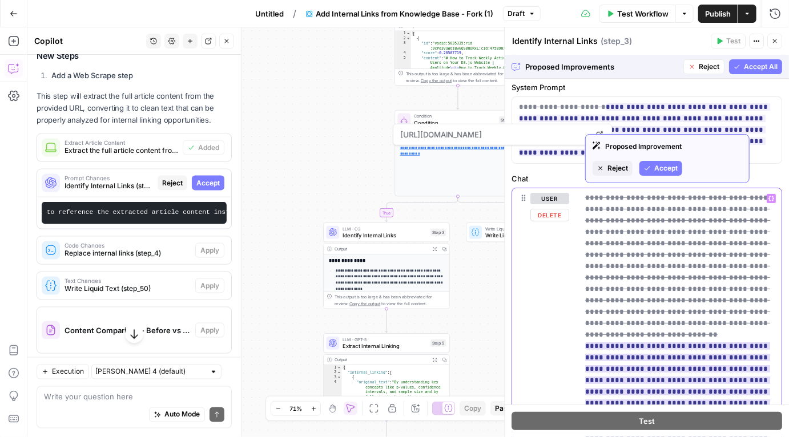
click at [747, 342] on ins "**********" at bounding box center [677, 437] width 185 height 190
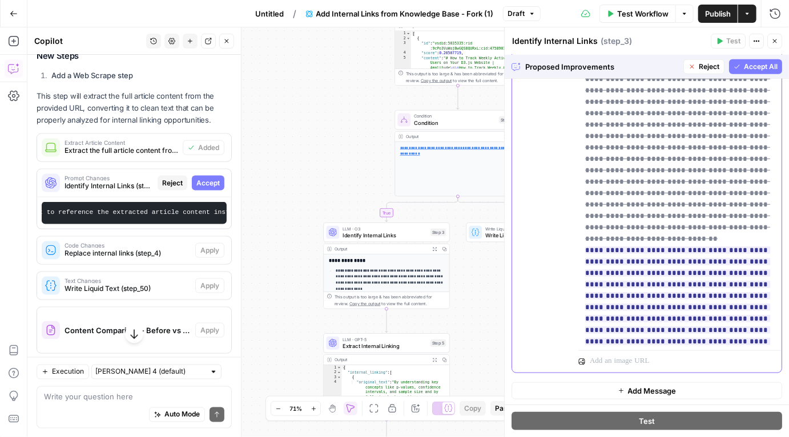
scroll to position [54, 0]
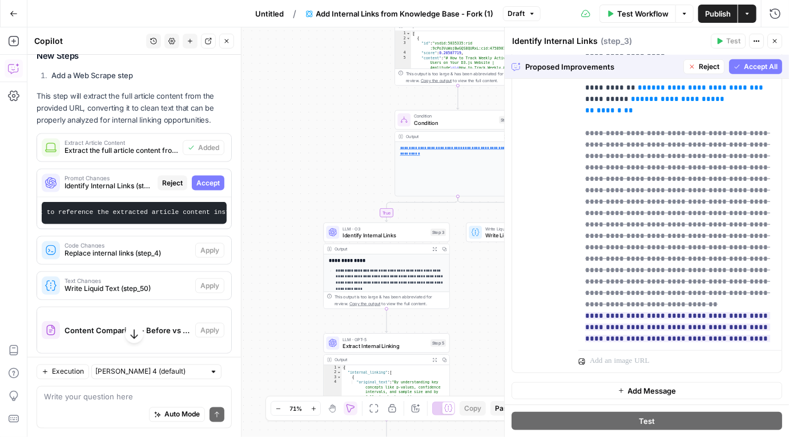
click at [754, 69] on span "Accept All" at bounding box center [761, 67] width 34 height 10
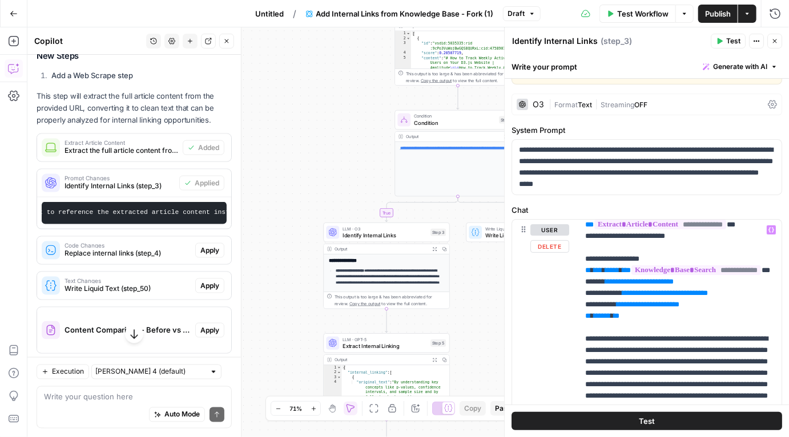
scroll to position [84, 0]
click at [651, 349] on p "**********" at bounding box center [680, 425] width 190 height 571
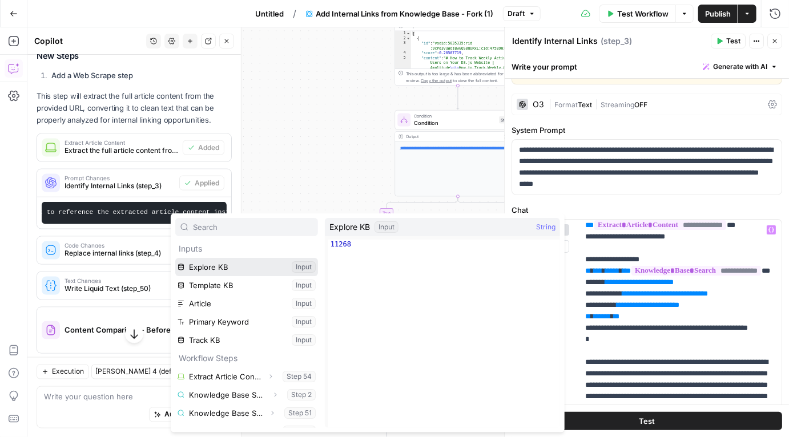
click at [250, 273] on button "Select variable Explore KB" at bounding box center [246, 267] width 143 height 18
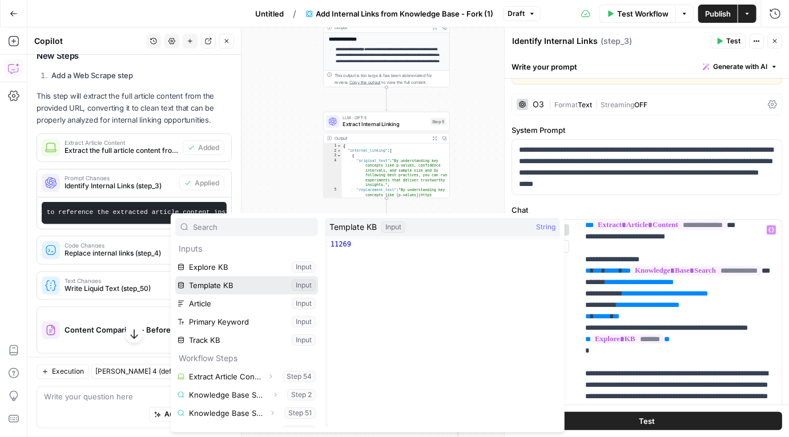
click at [219, 289] on button "Select variable Template KB" at bounding box center [246, 285] width 143 height 18
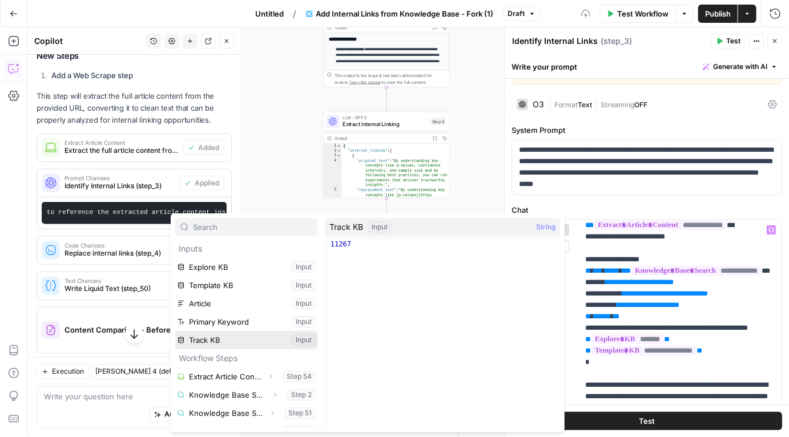
click at [231, 336] on button "Select variable Track KB" at bounding box center [246, 340] width 143 height 18
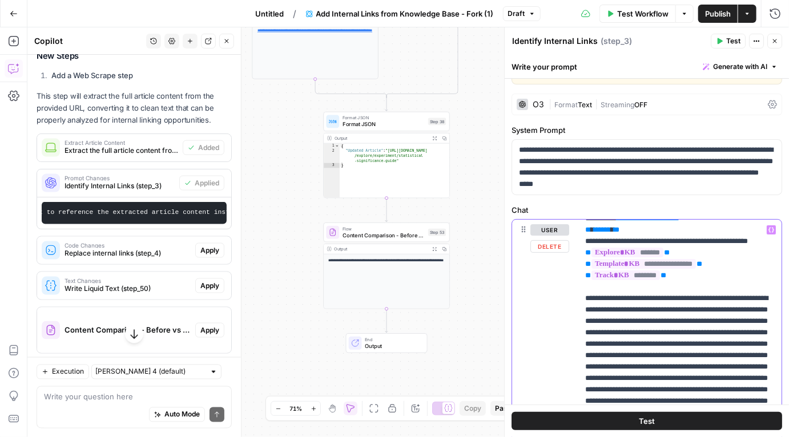
scroll to position [172, 0]
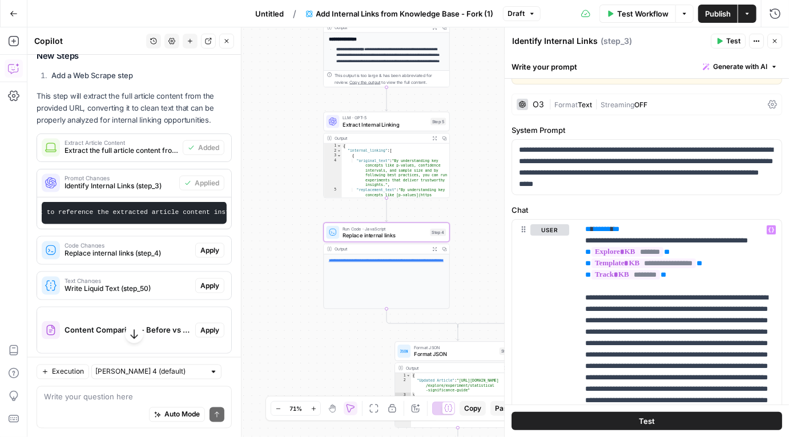
click at [131, 243] on span "Code Changes" at bounding box center [127, 246] width 126 height 6
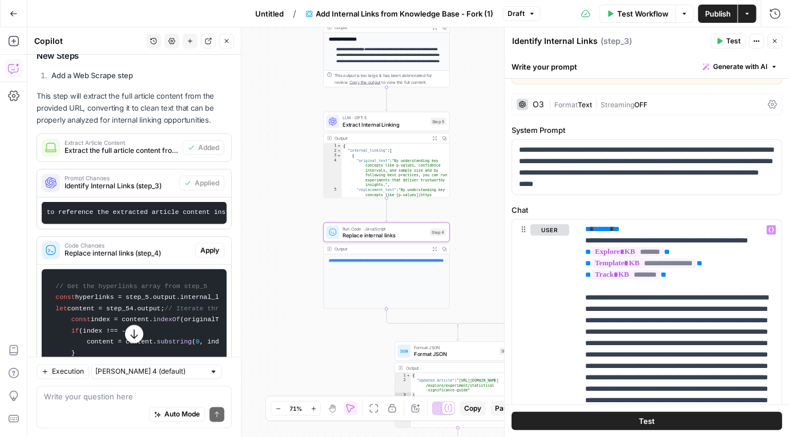
click at [171, 248] on span "Replace internal links (step_4)" at bounding box center [127, 253] width 126 height 10
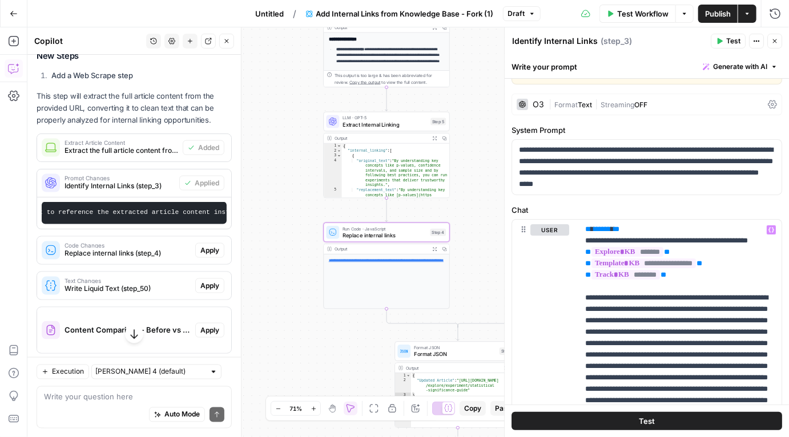
click at [171, 248] on span "Replace internal links (step_4)" at bounding box center [127, 253] width 126 height 10
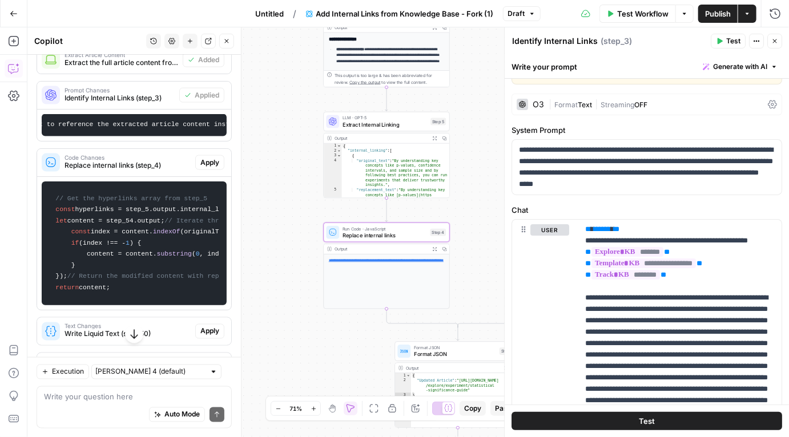
click at [210, 158] on span "Apply" at bounding box center [209, 163] width 19 height 10
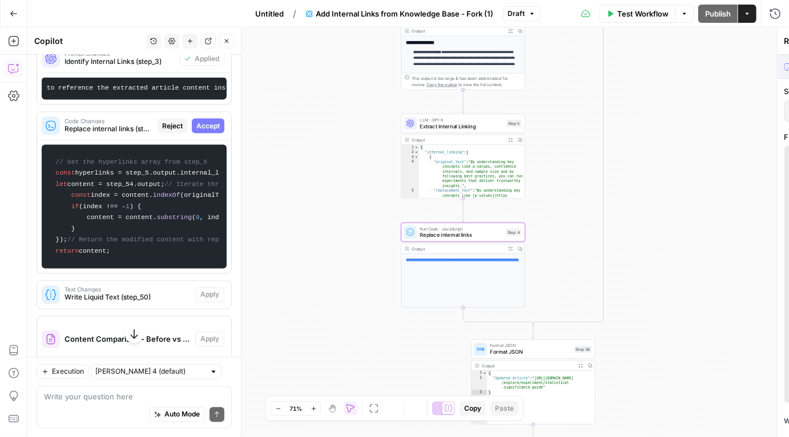
scroll to position [760, 0]
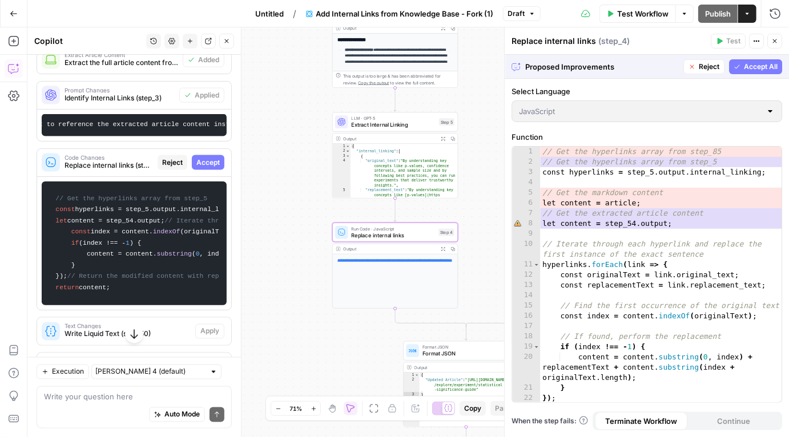
click at [204, 158] on span "Accept" at bounding box center [207, 163] width 23 height 10
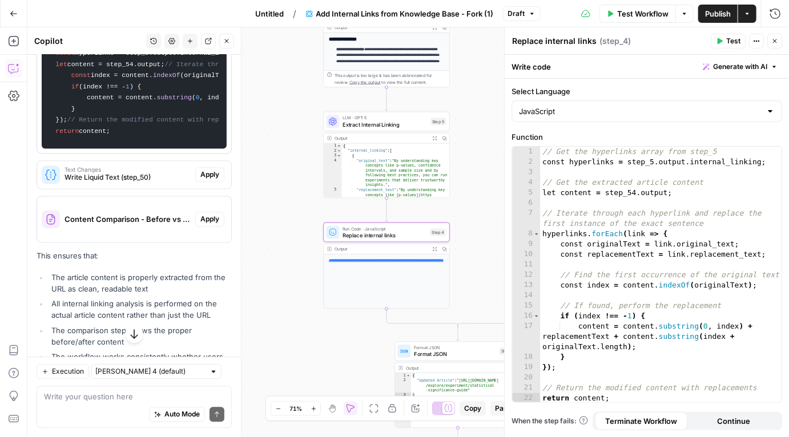
scroll to position [952, 0]
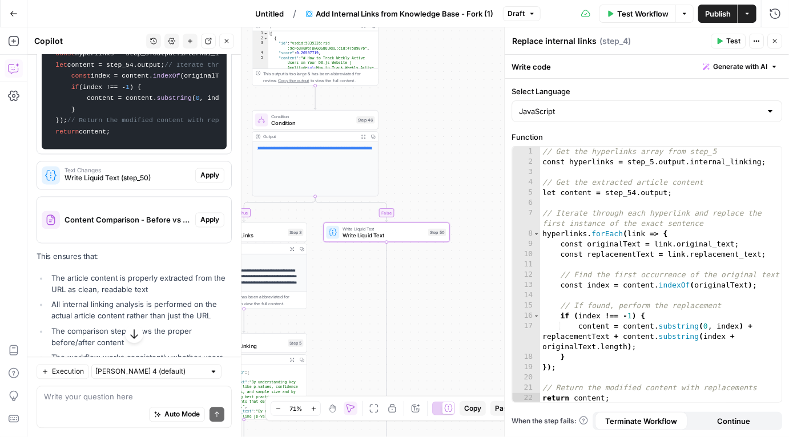
click at [216, 181] on span "Apply" at bounding box center [209, 176] width 19 height 10
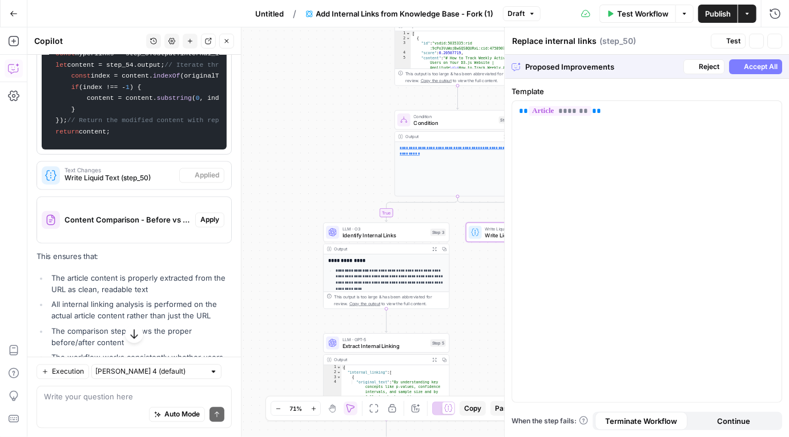
type textarea "Write Liquid Text"
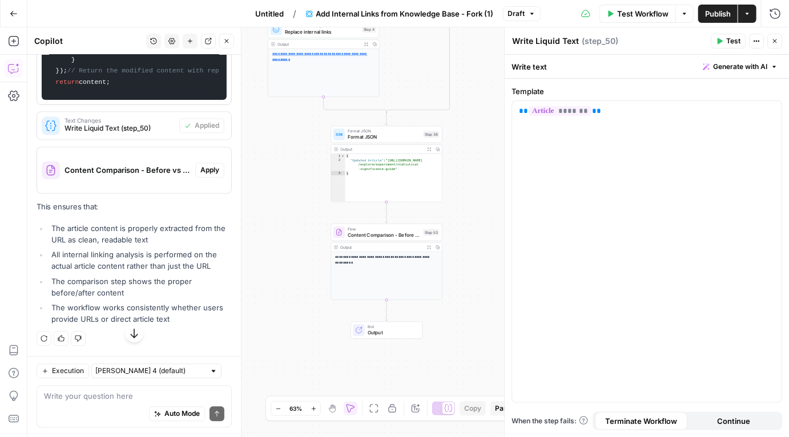
scroll to position [1086, 0]
click at [209, 176] on span "Apply" at bounding box center [209, 171] width 19 height 10
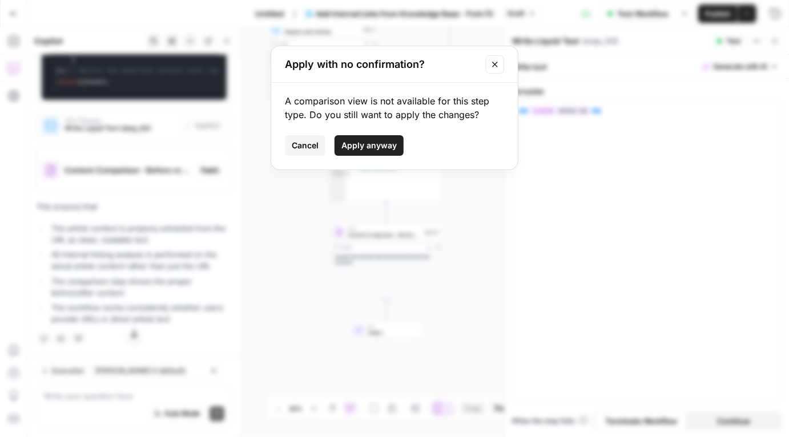
click at [368, 150] on span "Apply anyway" at bounding box center [368, 145] width 55 height 11
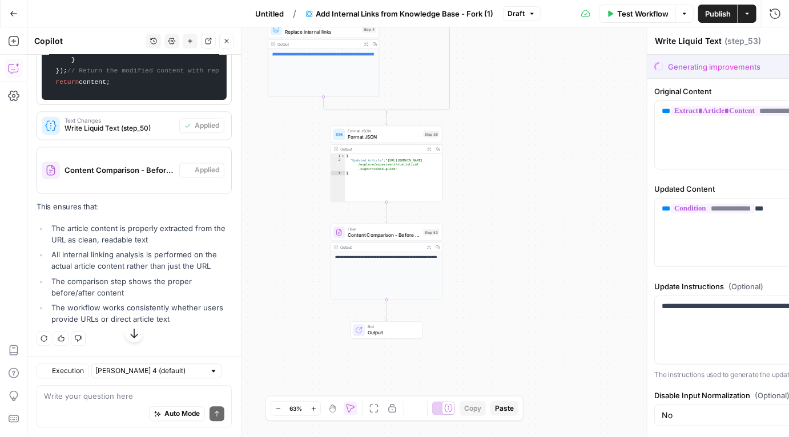
type textarea "Content Comparison - Before vs After Internal Links"
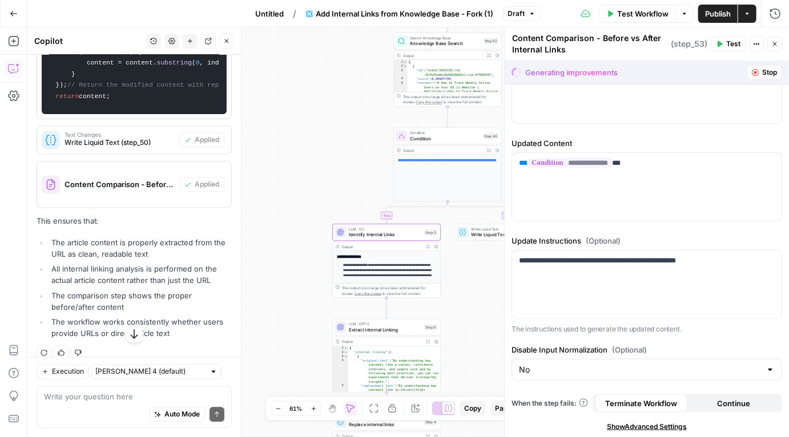
scroll to position [1131, 0]
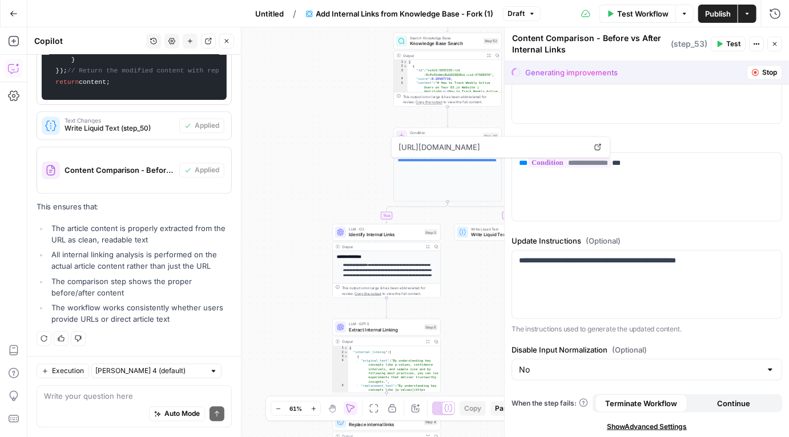
click at [561, 72] on div "Generating improvements" at bounding box center [571, 72] width 92 height 11
click at [578, 42] on textarea "Content Comparison - Before vs After Internal Links" at bounding box center [590, 44] width 156 height 23
click at [620, 193] on div "**********" at bounding box center [646, 187] width 269 height 68
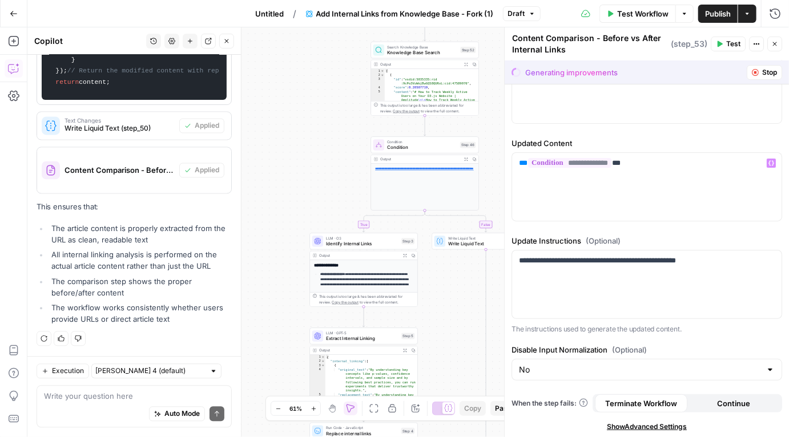
click at [324, 175] on div "true false Workflow Set Inputs Inputs Web Page Scrape Extract Article Content S…" at bounding box center [407, 232] width 761 height 410
click at [647, 14] on span "Test Workflow" at bounding box center [642, 13] width 51 height 11
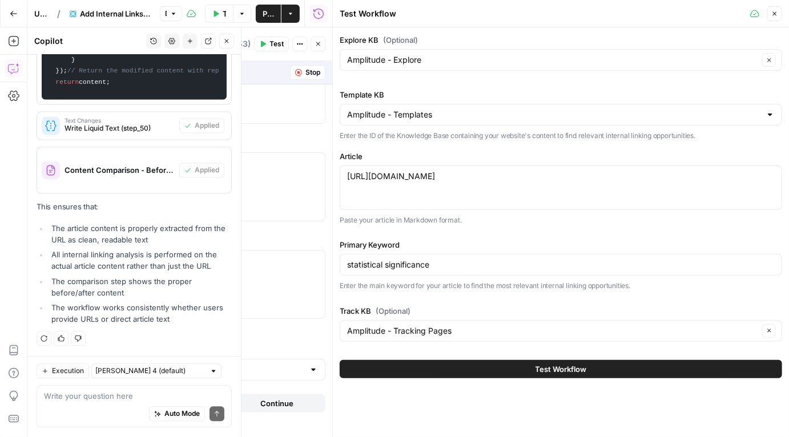
click at [449, 368] on button "Test Workflow" at bounding box center [561, 369] width 442 height 18
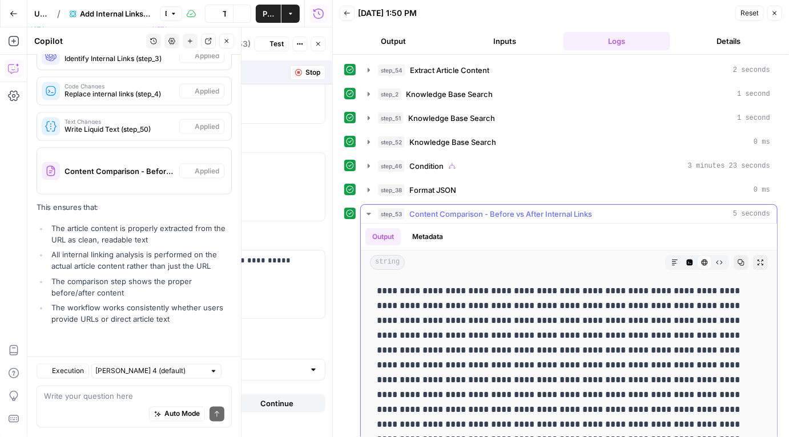
scroll to position [821, 0]
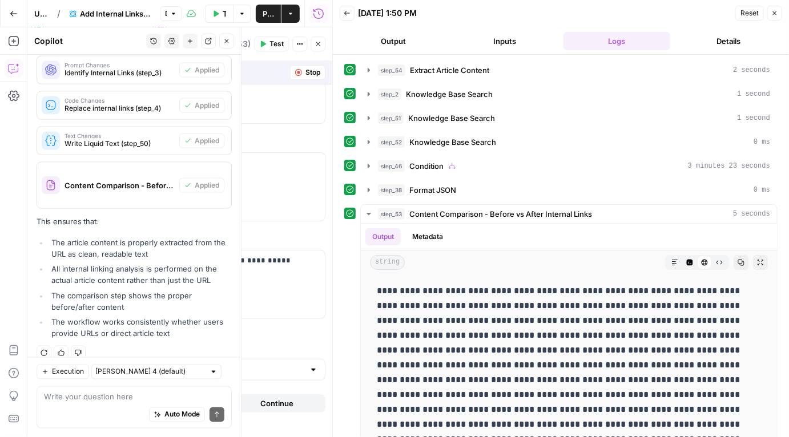
click at [774, 13] on icon "button" at bounding box center [774, 13] width 7 height 7
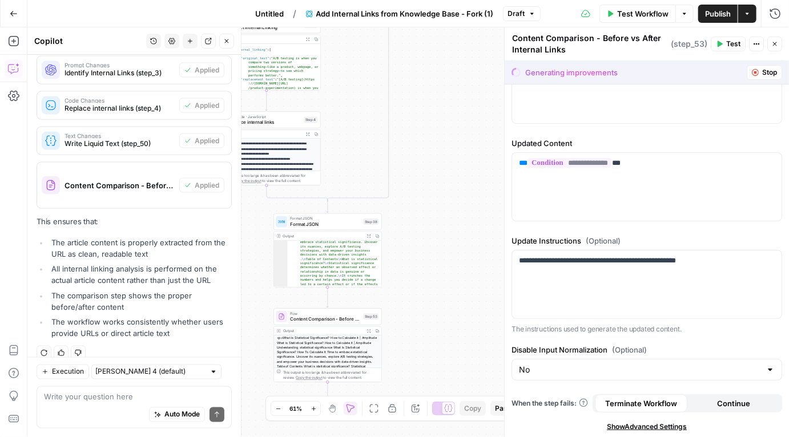
scroll to position [55, 0]
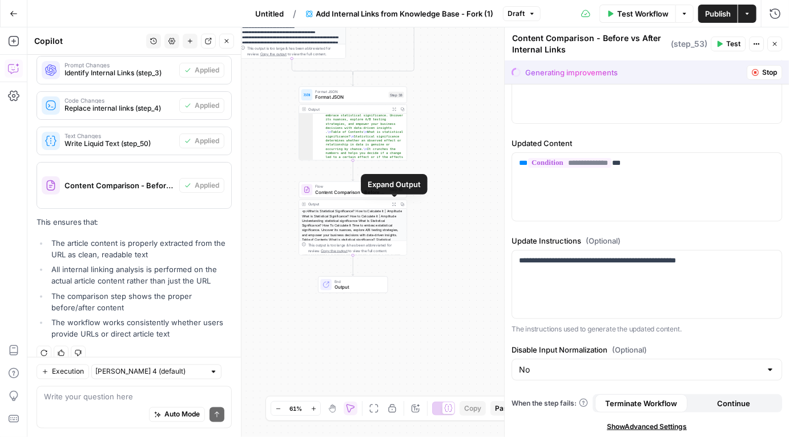
click at [394, 202] on icon "button" at bounding box center [394, 204] width 4 height 4
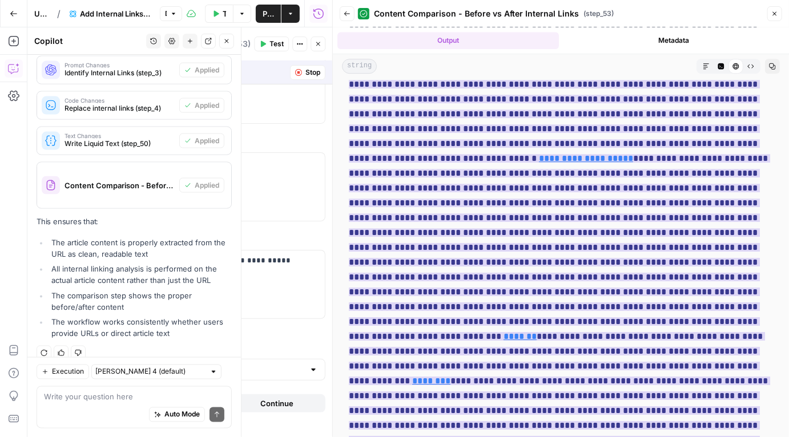
scroll to position [1555, 0]
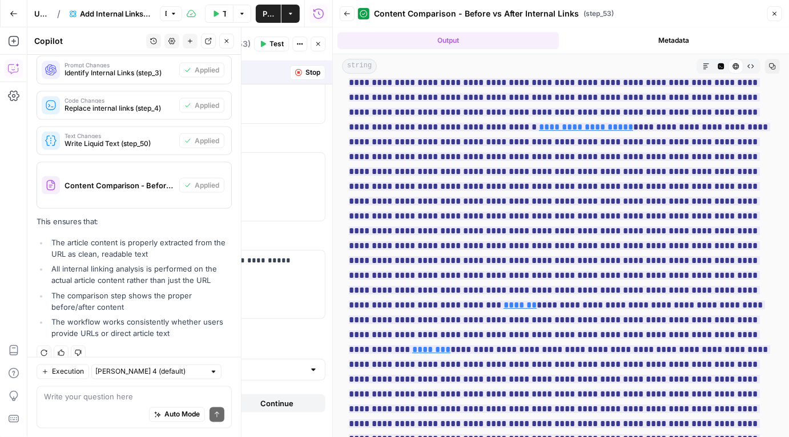
click at [779, 10] on button "Close" at bounding box center [774, 13] width 15 height 15
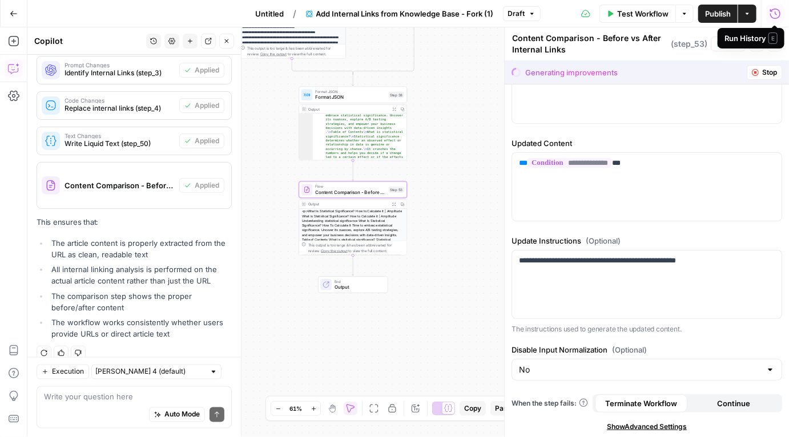
click at [394, 110] on icon "button" at bounding box center [394, 109] width 4 height 4
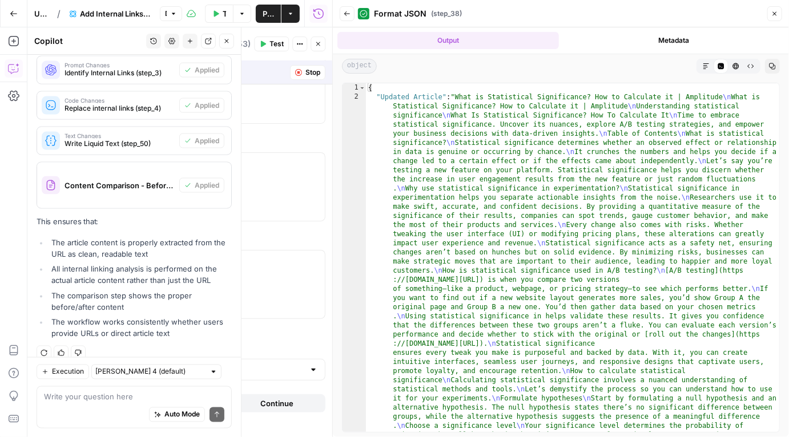
click at [773, 12] on icon "button" at bounding box center [775, 14] width 4 height 4
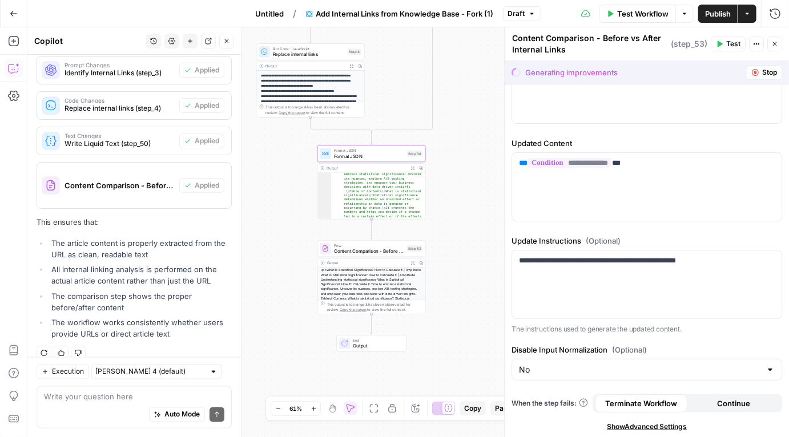
click at [413, 262] on icon "button" at bounding box center [413, 263] width 4 height 4
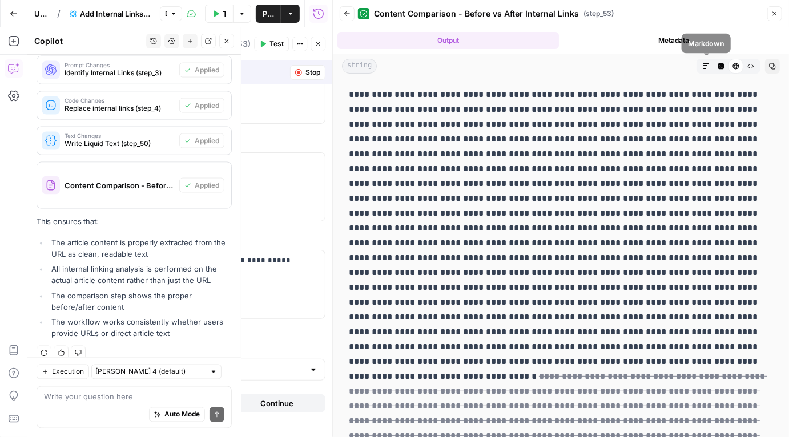
click at [704, 66] on icon "button" at bounding box center [706, 66] width 7 height 7
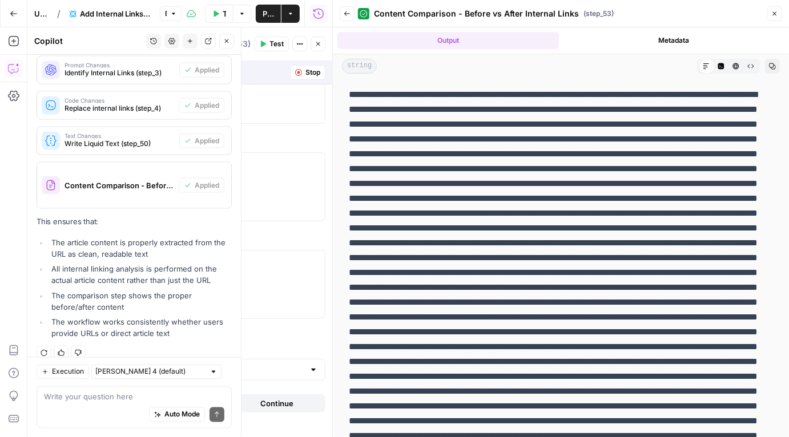
click at [723, 63] on icon "button" at bounding box center [721, 66] width 6 height 6
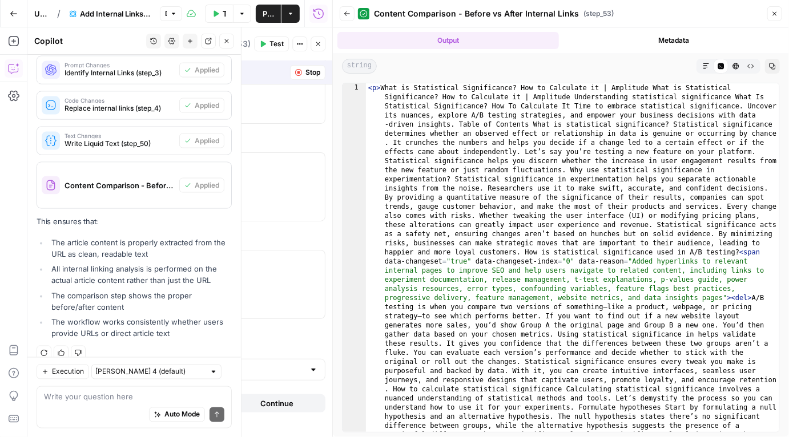
click at [739, 64] on icon "button" at bounding box center [735, 66] width 7 height 7
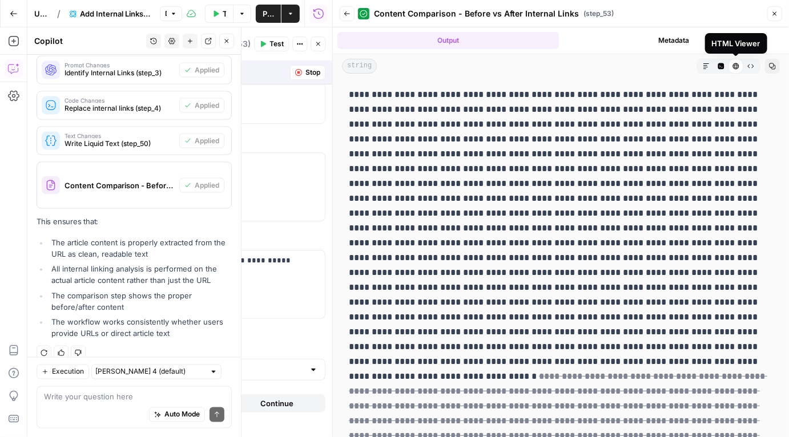
click at [776, 15] on icon "button" at bounding box center [775, 14] width 4 height 4
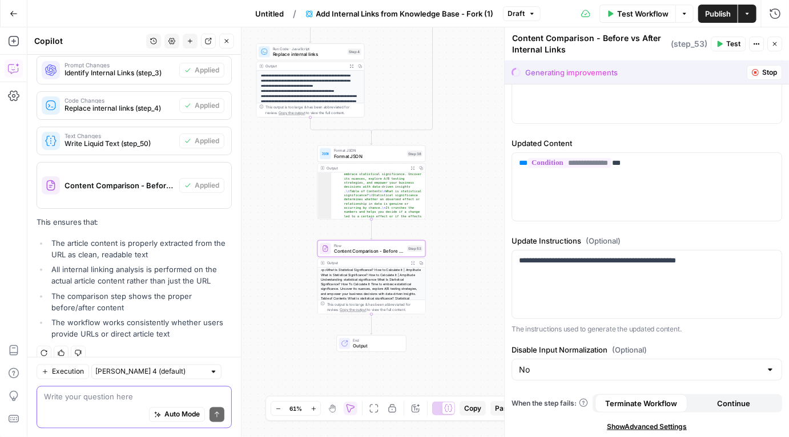
click at [138, 398] on textarea at bounding box center [134, 396] width 180 height 11
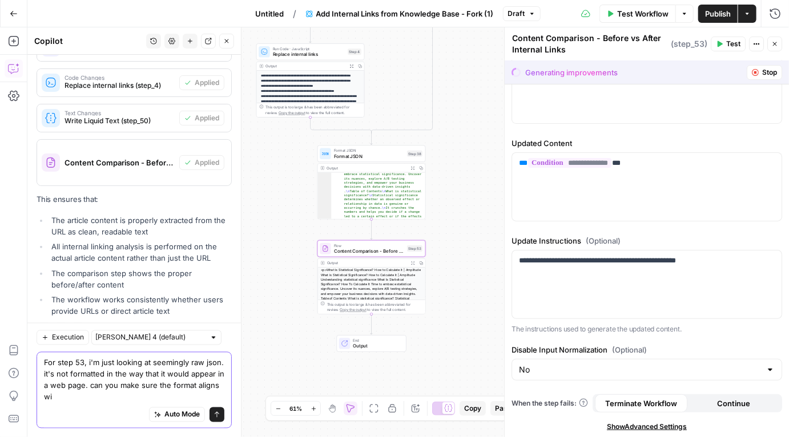
scroll to position [856, 0]
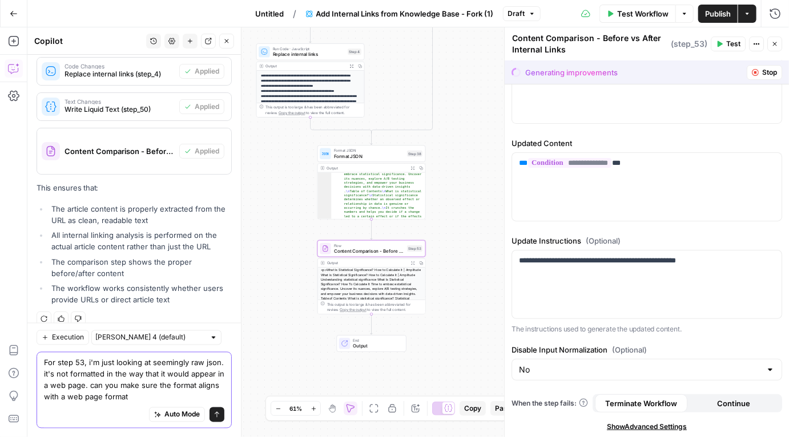
type textarea "For step 53, i'm just looking at seemingly raw json. it's not formatted in the …"
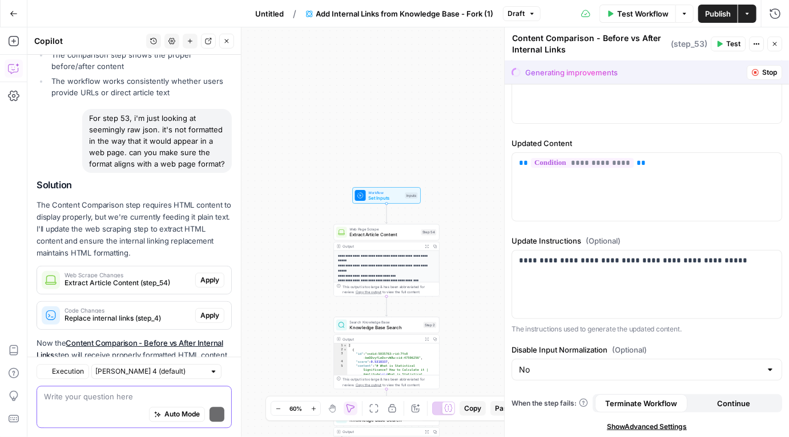
scroll to position [1140, 0]
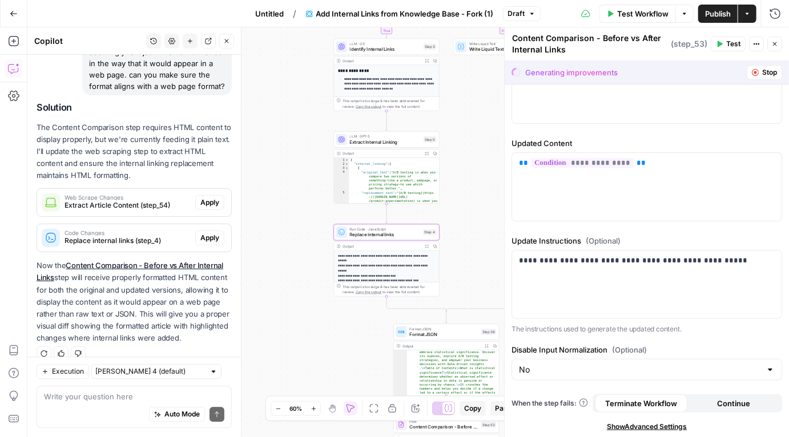
click at [211, 233] on span "Apply" at bounding box center [209, 238] width 19 height 10
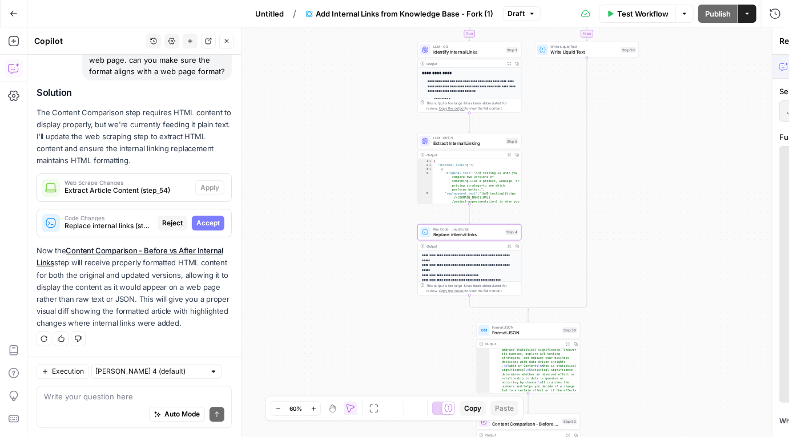
scroll to position [1104, 0]
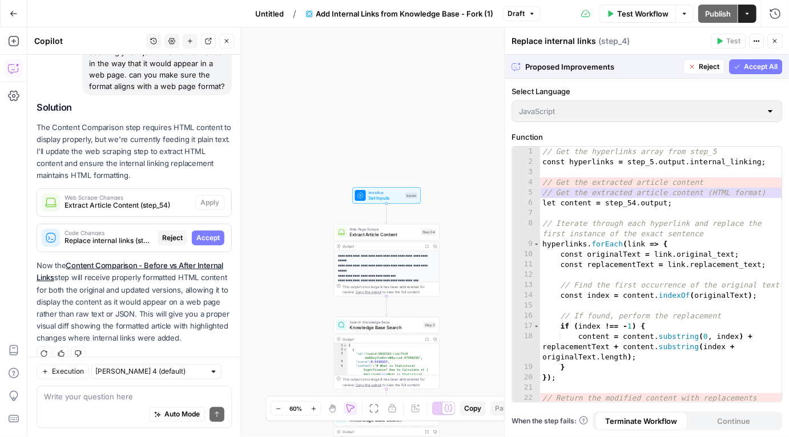
click at [207, 233] on span "Accept" at bounding box center [207, 238] width 23 height 10
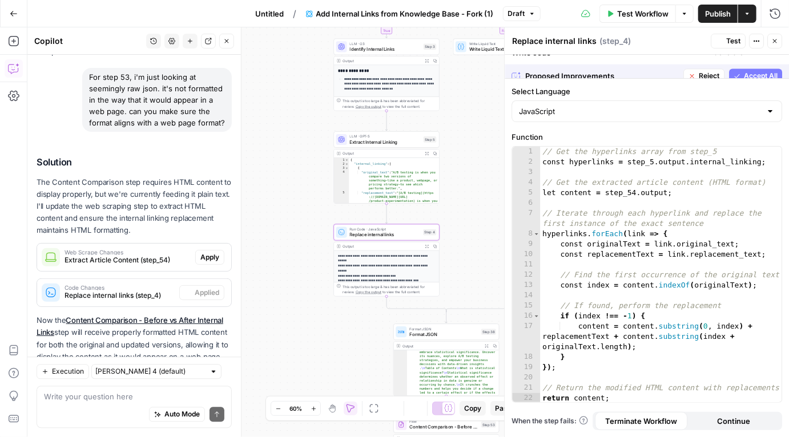
scroll to position [1159, 0]
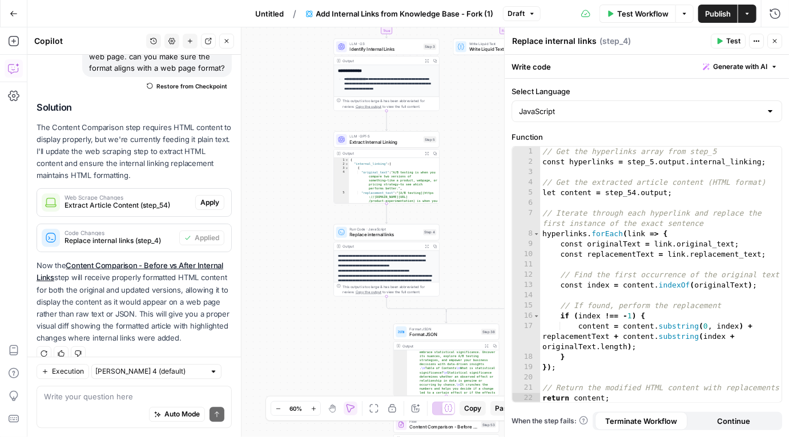
click at [207, 197] on span "Apply" at bounding box center [209, 202] width 19 height 10
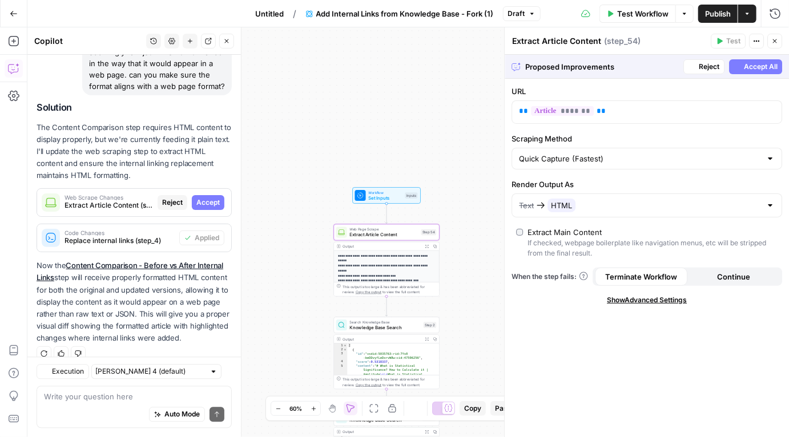
scroll to position [1104, 0]
click at [207, 197] on span "Accept" at bounding box center [207, 202] width 23 height 10
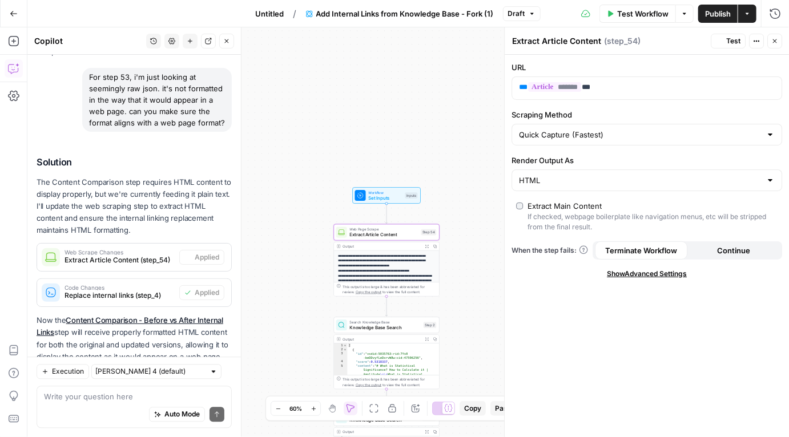
scroll to position [1159, 0]
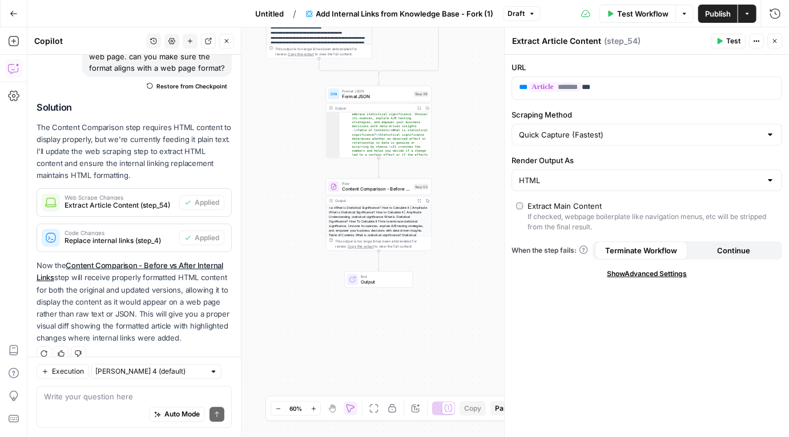
click at [420, 199] on icon "button" at bounding box center [419, 201] width 4 height 4
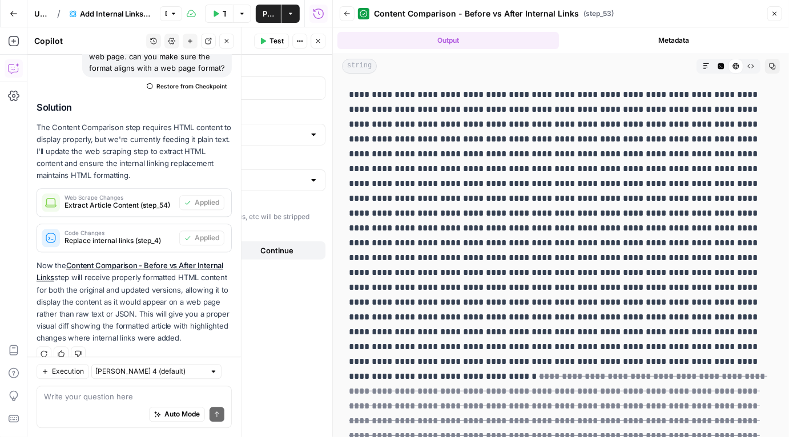
click at [738, 68] on icon at bounding box center [735, 66] width 7 height 7
click at [723, 65] on icon "button" at bounding box center [721, 66] width 6 height 6
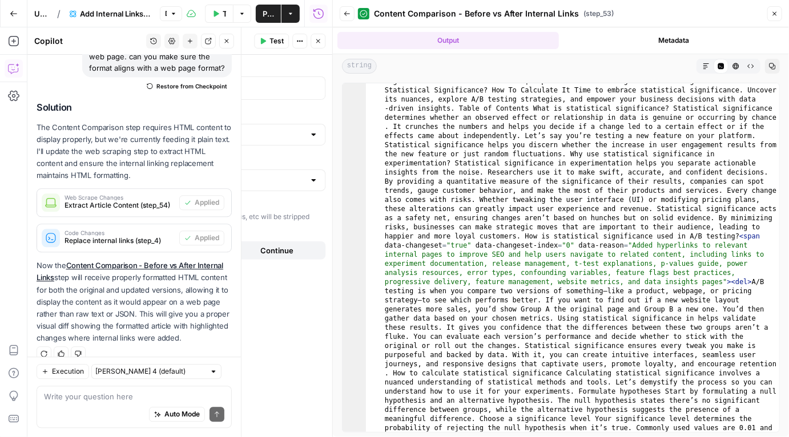
scroll to position [0, 0]
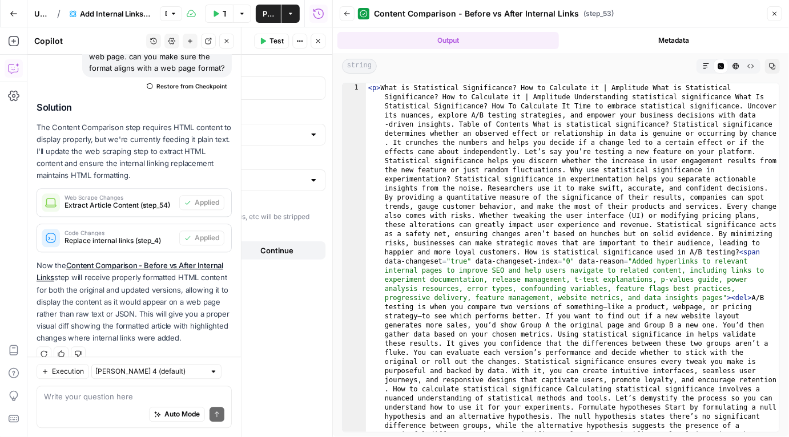
click at [773, 17] on button "Close" at bounding box center [774, 13] width 15 height 15
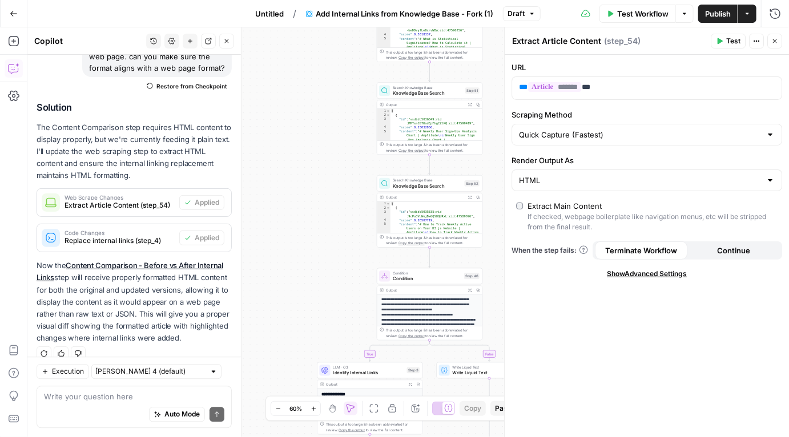
click at [631, 15] on span "Test Workflow" at bounding box center [642, 13] width 51 height 11
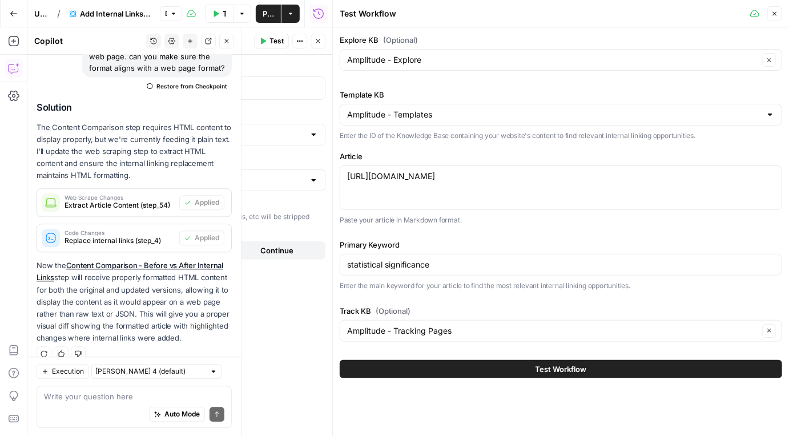
click at [476, 366] on button "Test Workflow" at bounding box center [561, 369] width 442 height 18
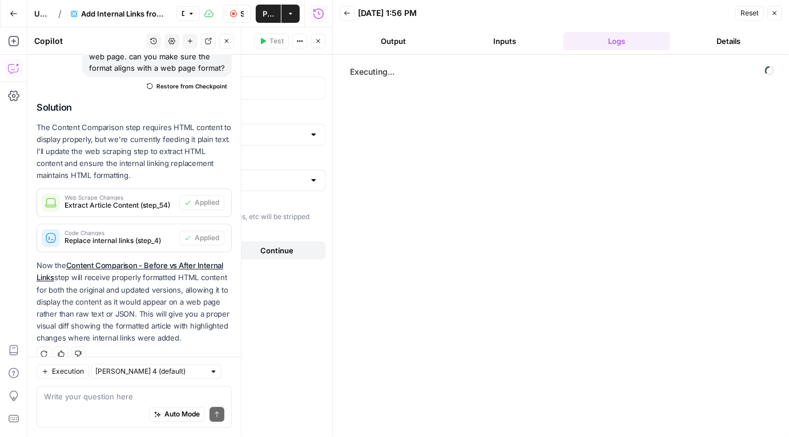
click at [776, 15] on icon "button" at bounding box center [774, 13] width 7 height 7
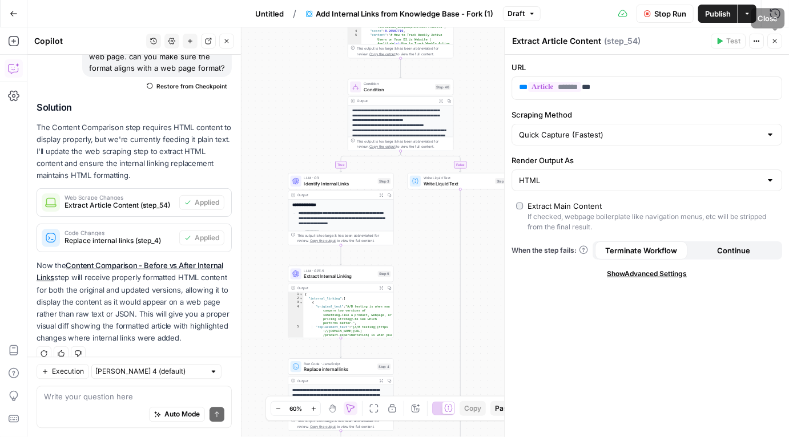
click at [776, 37] on button "Close" at bounding box center [774, 41] width 15 height 15
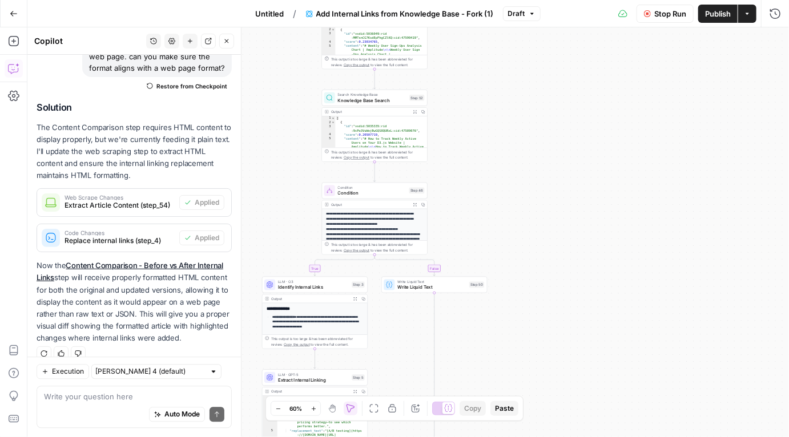
click at [751, 17] on button "Actions" at bounding box center [747, 14] width 18 height 18
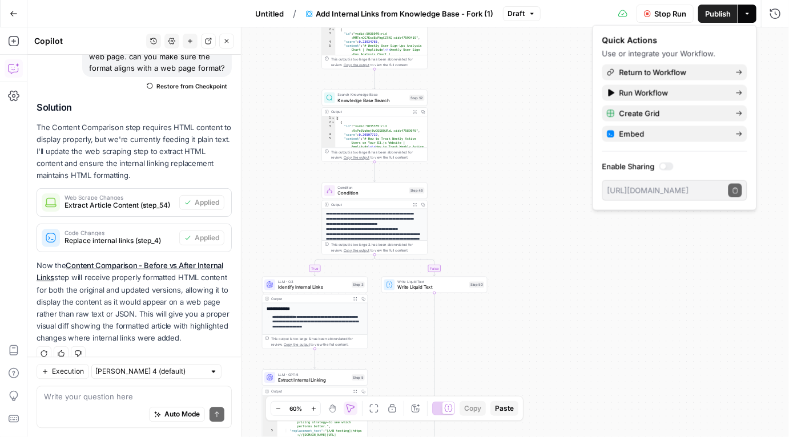
click at [751, 17] on button "Actions" at bounding box center [747, 14] width 18 height 18
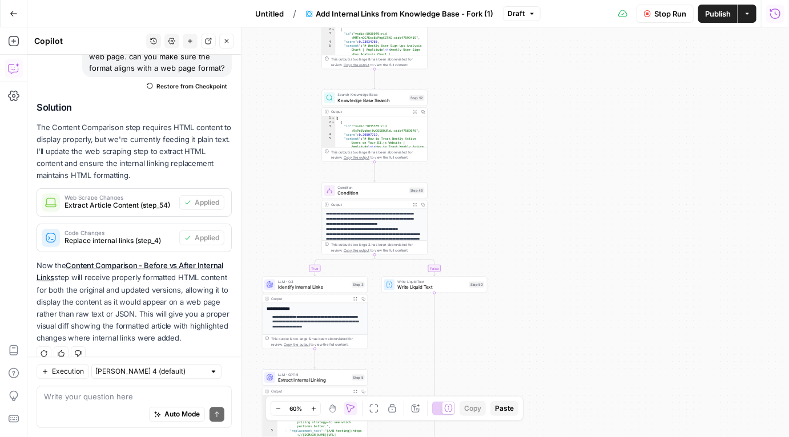
click at [783, 11] on button "Run History" at bounding box center [775, 14] width 18 height 18
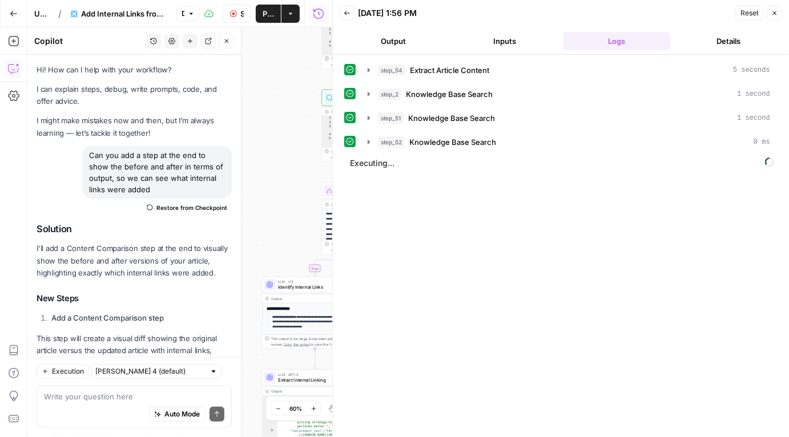
scroll to position [1159, 0]
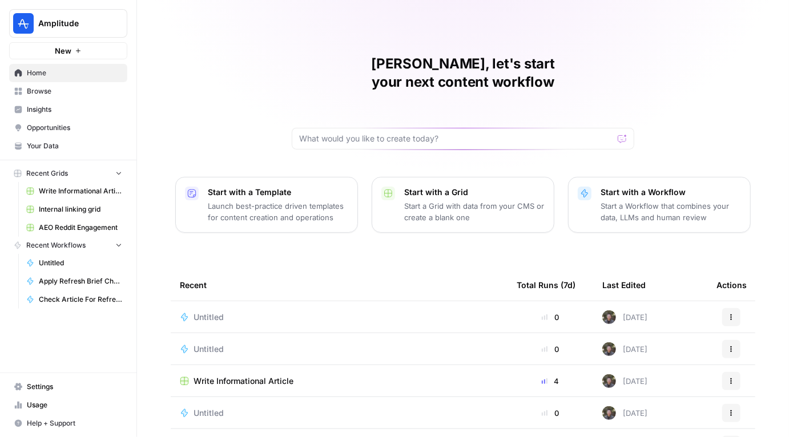
click at [55, 84] on link "Browse" at bounding box center [68, 91] width 118 height 18
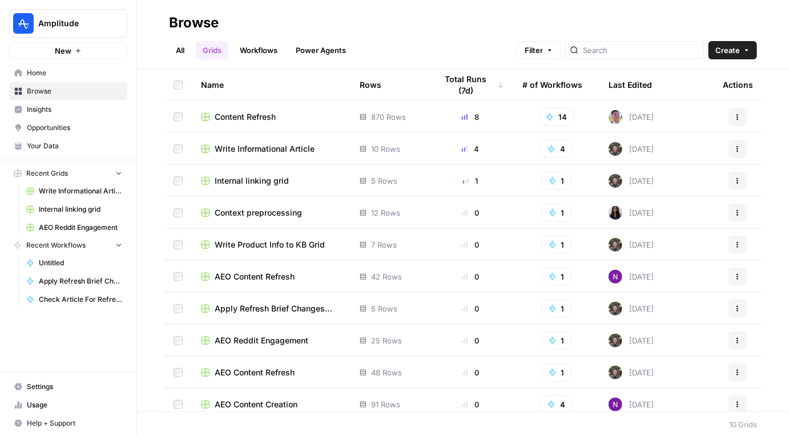
click at [257, 119] on span "Content Refresh" at bounding box center [245, 116] width 61 height 11
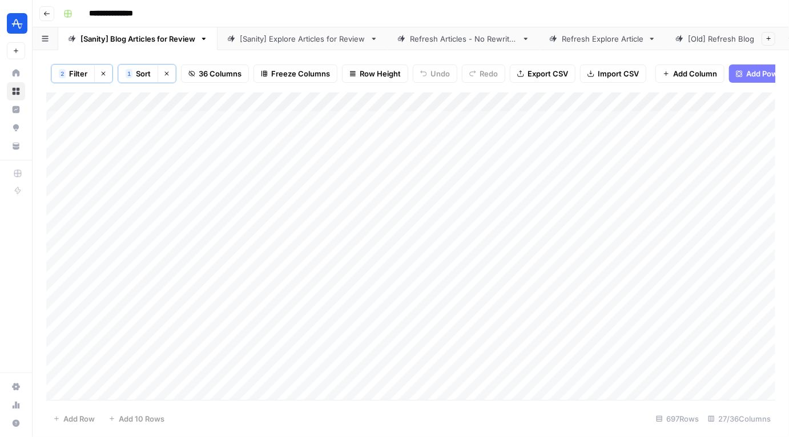
click at [354, 37] on div "[Sanity] Explore Articles for Review" at bounding box center [303, 38] width 126 height 11
click at [259, 102] on div "Add Column" at bounding box center [410, 246] width 729 height 308
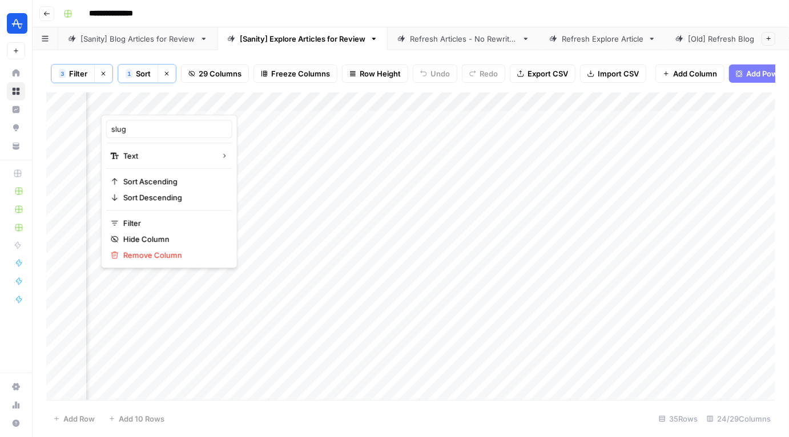
click at [240, 92] on div at bounding box center [183, 103] width 165 height 23
click at [211, 103] on div at bounding box center [183, 103] width 165 height 23
click at [292, 72] on span "Freeze Columns" at bounding box center [300, 73] width 59 height 11
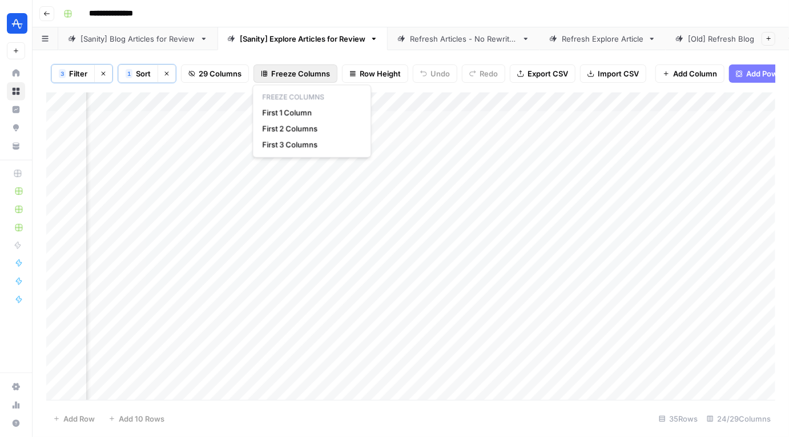
click at [217, 99] on div "Add Column" at bounding box center [410, 246] width 729 height 308
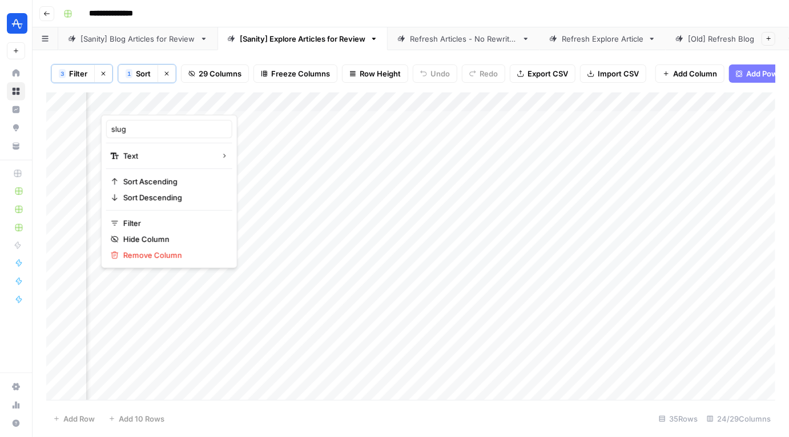
click at [344, 124] on div "Add Column" at bounding box center [410, 246] width 729 height 308
click at [153, 25] on header "**********" at bounding box center [411, 13] width 756 height 27
click at [156, 37] on div "[Sanity] Blog Articles for Review" at bounding box center [137, 38] width 115 height 11
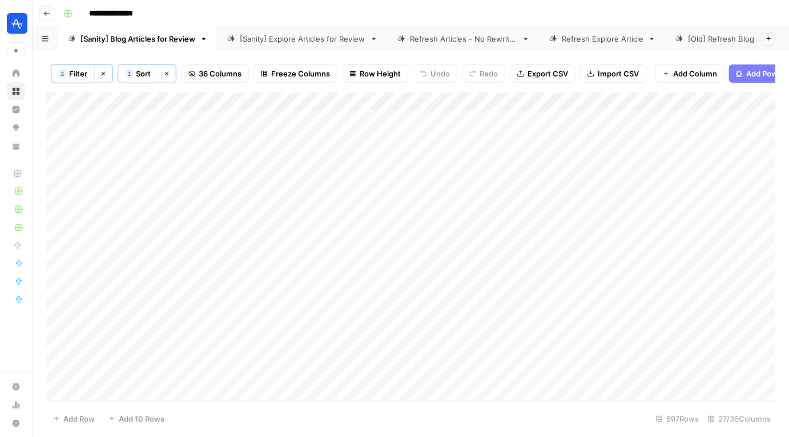
click at [280, 44] on div "[Sanity] Explore Articles for Review" at bounding box center [303, 38] width 126 height 11
click at [425, 102] on div "Add Column" at bounding box center [410, 246] width 729 height 308
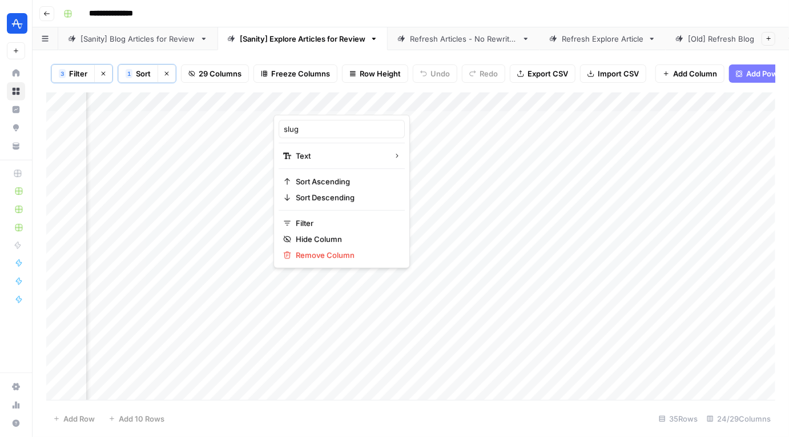
click at [425, 102] on div at bounding box center [355, 103] width 165 height 23
click at [478, 123] on div "Add Column" at bounding box center [410, 246] width 729 height 308
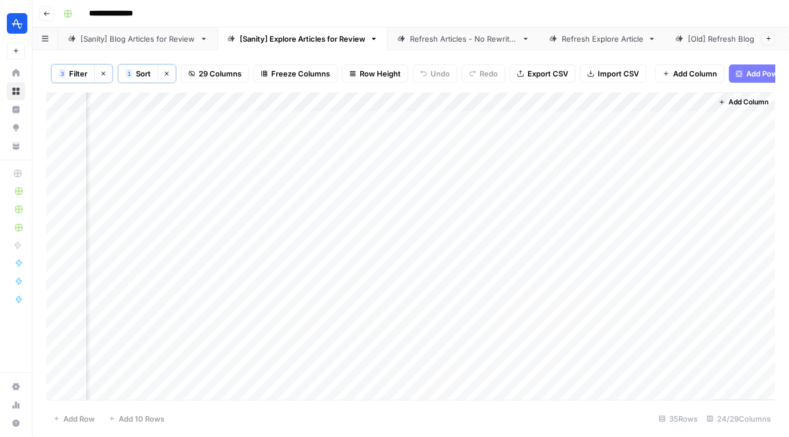
scroll to position [0, 2599]
click at [498, 118] on div "Add Column" at bounding box center [410, 246] width 729 height 308
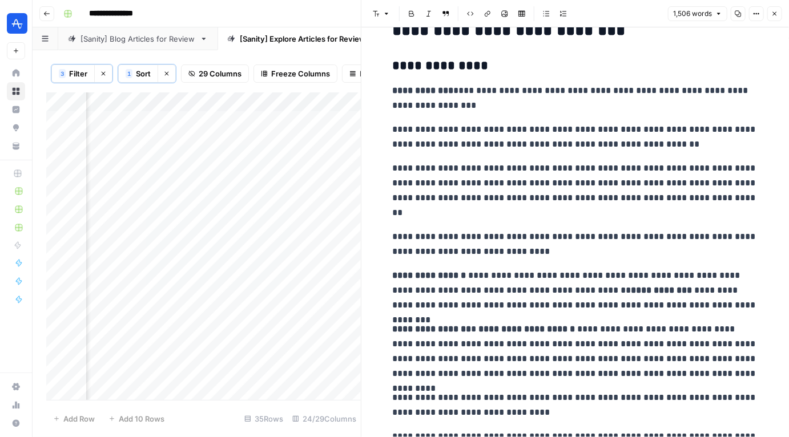
scroll to position [29, 0]
click at [769, 16] on button "Close" at bounding box center [774, 13] width 15 height 15
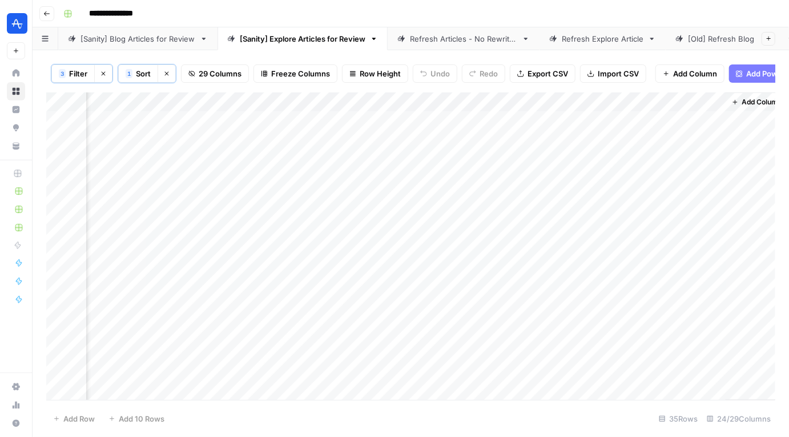
scroll to position [0, 2585]
click at [295, 119] on div "Add Column" at bounding box center [410, 246] width 729 height 308
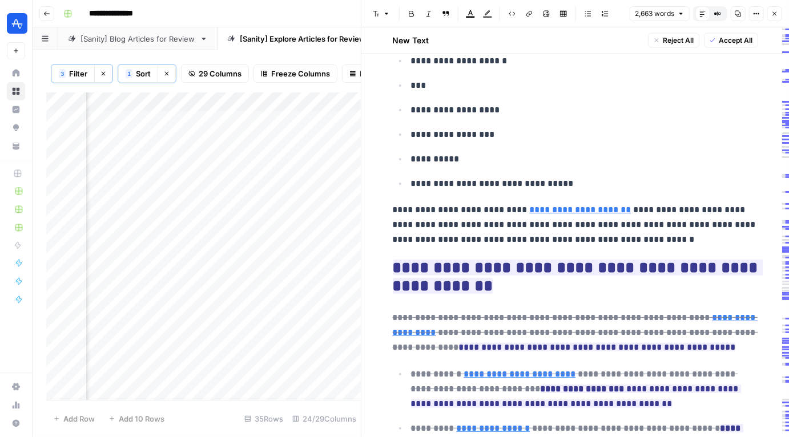
scroll to position [921, 0]
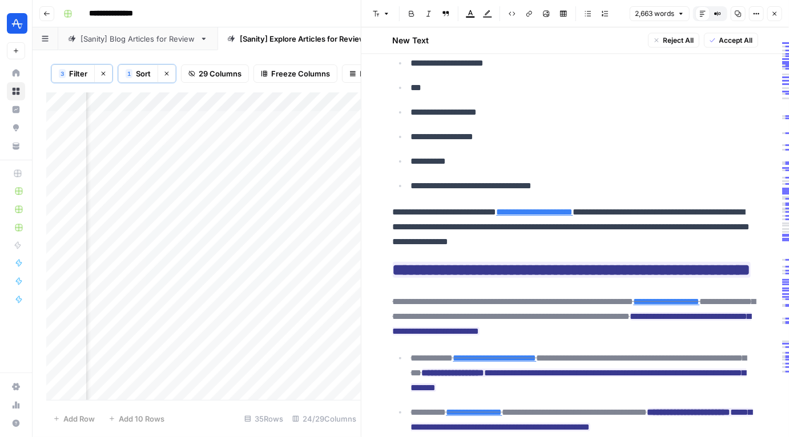
click at [781, 14] on button "Close" at bounding box center [774, 13] width 15 height 15
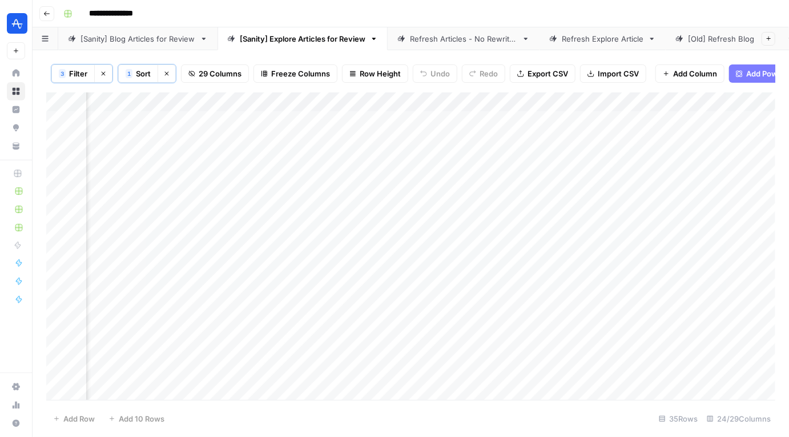
scroll to position [0, 1573]
click at [479, 118] on div "Add Column" at bounding box center [410, 246] width 729 height 308
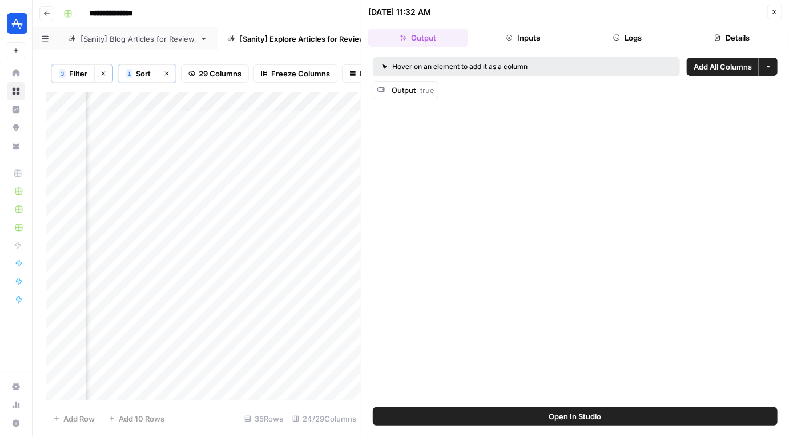
click at [776, 11] on icon "button" at bounding box center [774, 12] width 7 height 7
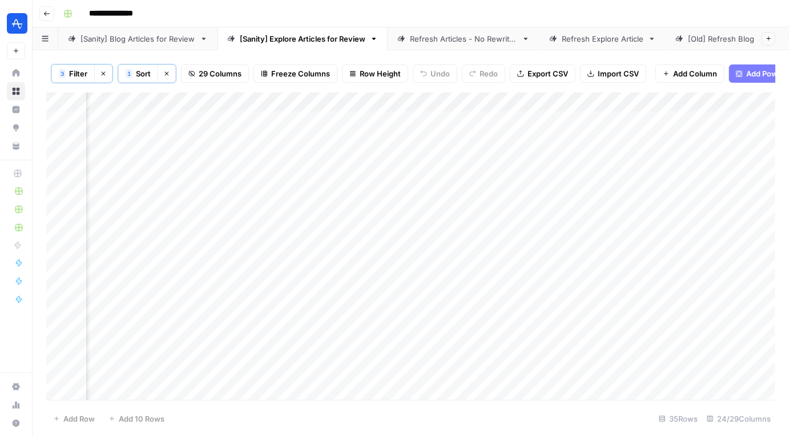
scroll to position [0, 2093]
click at [369, 119] on div "Add Column" at bounding box center [410, 246] width 729 height 308
click at [423, 122] on div "Add Column" at bounding box center [410, 246] width 729 height 308
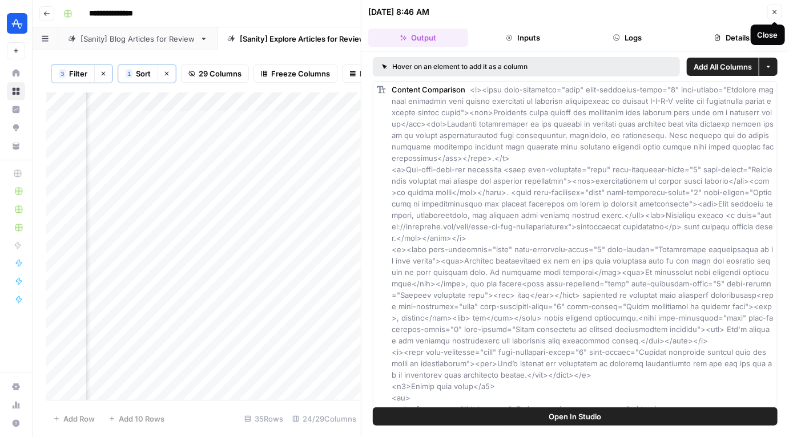
click at [775, 9] on icon "button" at bounding box center [774, 12] width 7 height 7
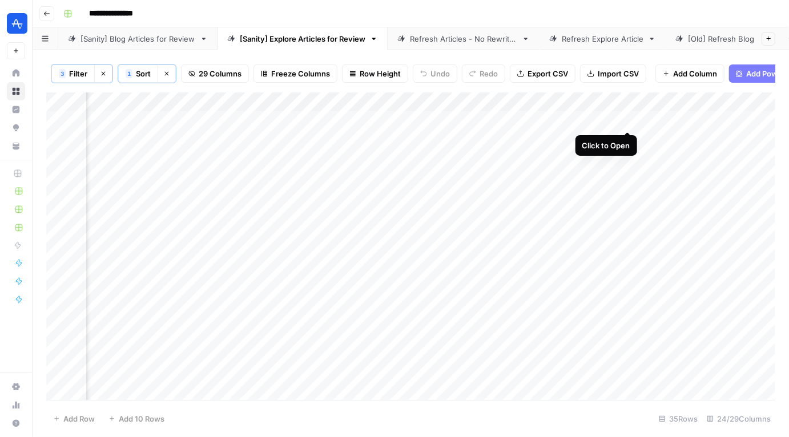
click at [628, 121] on div "Add Column" at bounding box center [410, 246] width 729 height 308
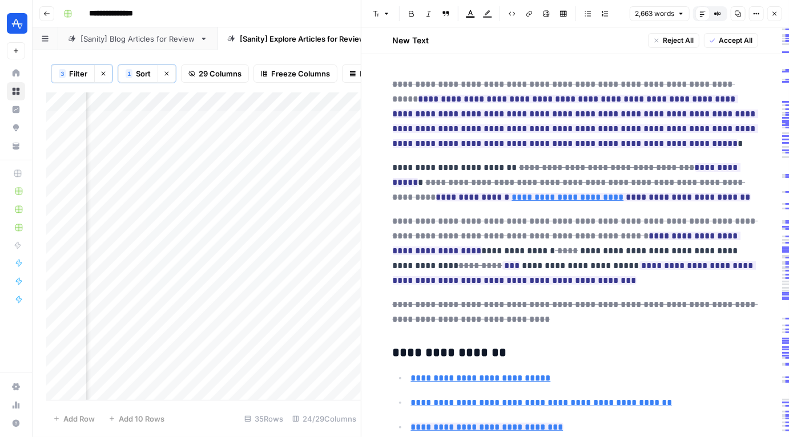
click at [773, 14] on icon "button" at bounding box center [774, 13] width 7 height 7
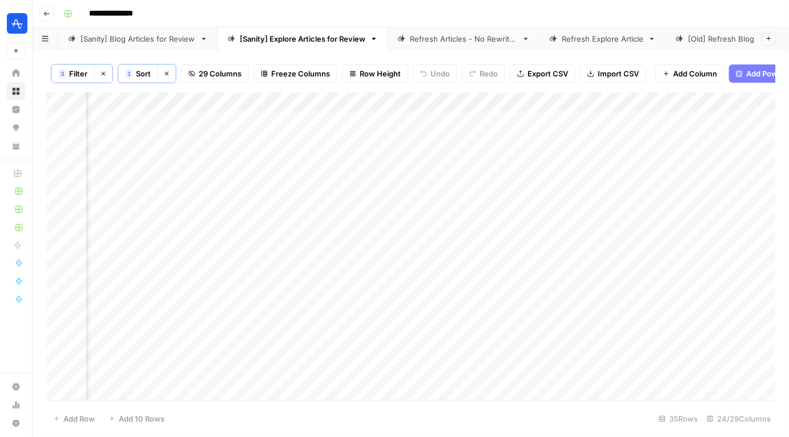
scroll to position [0, 872]
drag, startPoint x: 470, startPoint y: 103, endPoint x: 87, endPoint y: 103, distance: 382.4
click at [87, 103] on div "Add Column" at bounding box center [410, 246] width 729 height 308
drag, startPoint x: 711, startPoint y: 104, endPoint x: 111, endPoint y: 95, distance: 600.0
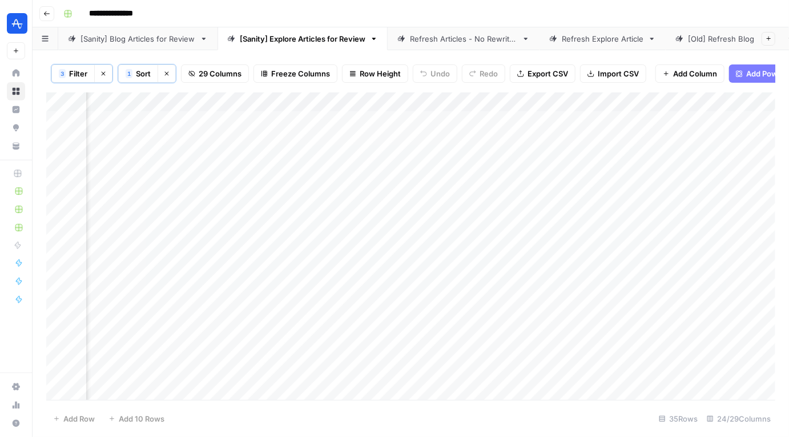
click at [110, 95] on div "Add Column" at bounding box center [410, 246] width 729 height 308
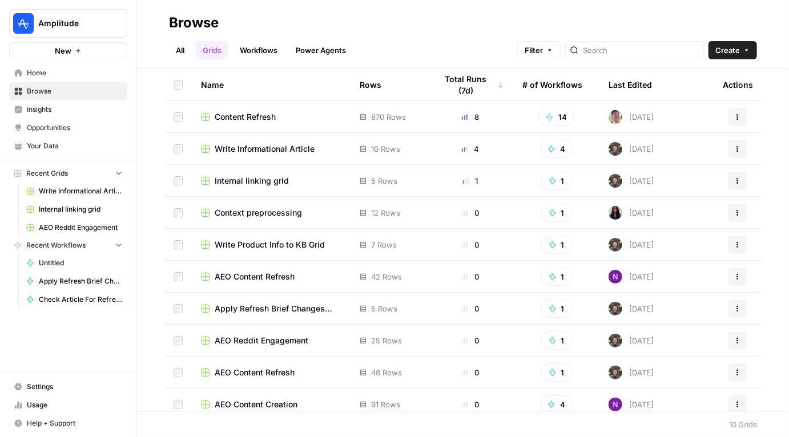
click at [253, 124] on td "Content Refresh" at bounding box center [271, 116] width 159 height 31
click at [252, 115] on span "Content Refresh" at bounding box center [245, 116] width 61 height 11
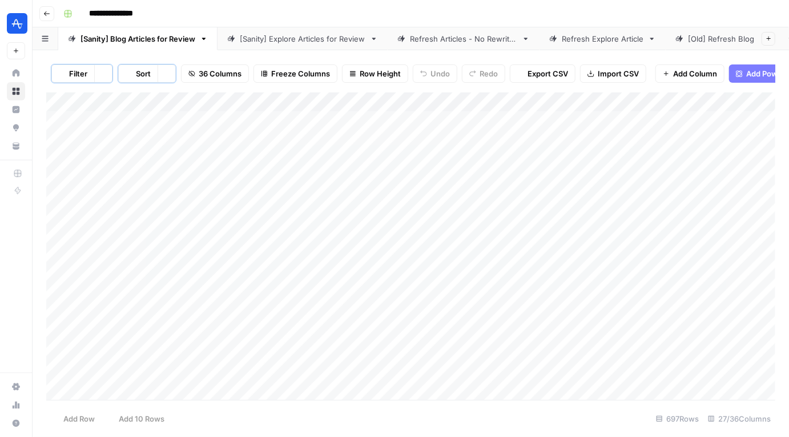
click at [289, 37] on div "[Sanity] Explore Articles for Review" at bounding box center [303, 38] width 126 height 11
drag, startPoint x: 420, startPoint y: 102, endPoint x: 165, endPoint y: 119, distance: 255.1
click at [164, 119] on div "Add Column" at bounding box center [410, 246] width 729 height 308
drag, startPoint x: 143, startPoint y: 100, endPoint x: 184, endPoint y: 108, distance: 41.3
click at [184, 108] on div "Add Column" at bounding box center [410, 246] width 729 height 308
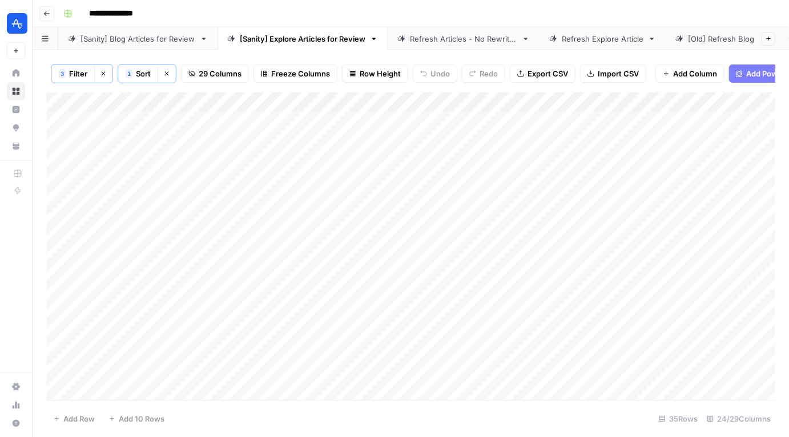
drag, startPoint x: 432, startPoint y: 100, endPoint x: 158, endPoint y: 102, distance: 273.4
click at [158, 102] on div "Add Column" at bounding box center [410, 246] width 729 height 308
click at [636, 118] on div "Add Column" at bounding box center [410, 246] width 729 height 308
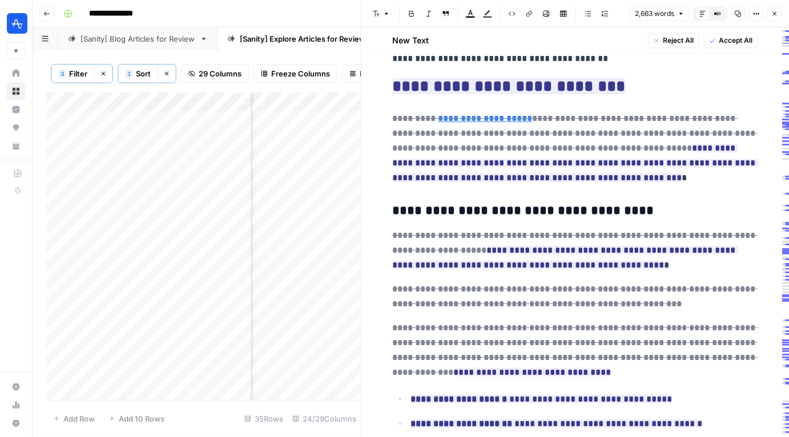
scroll to position [3096, 0]
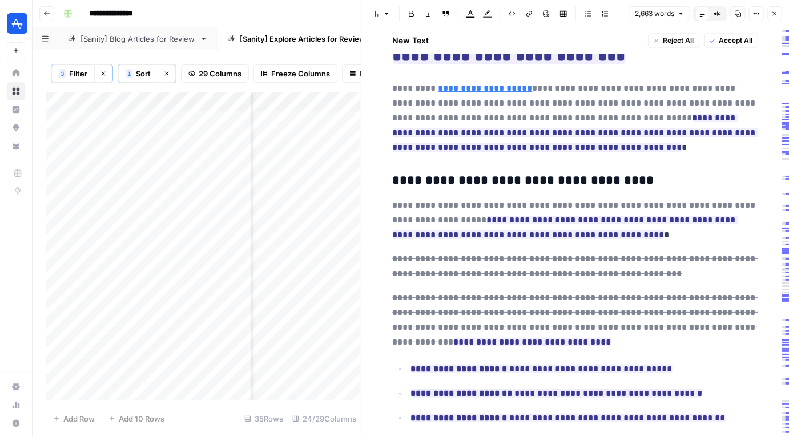
click at [775, 14] on icon "button" at bounding box center [774, 13] width 7 height 7
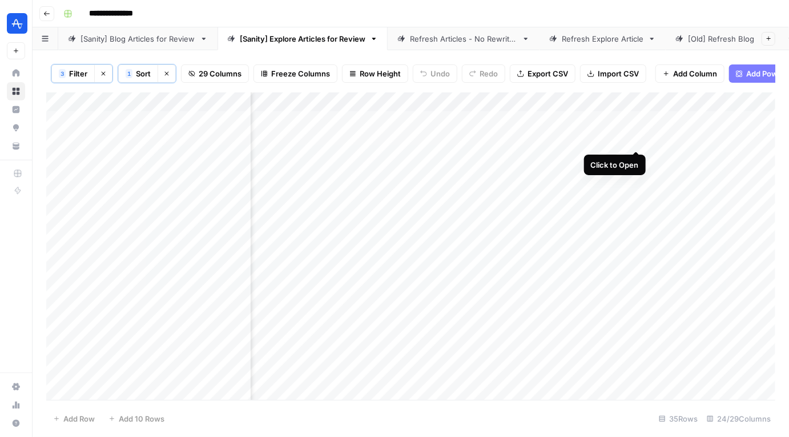
click at [634, 137] on div "Add Column" at bounding box center [410, 246] width 729 height 308
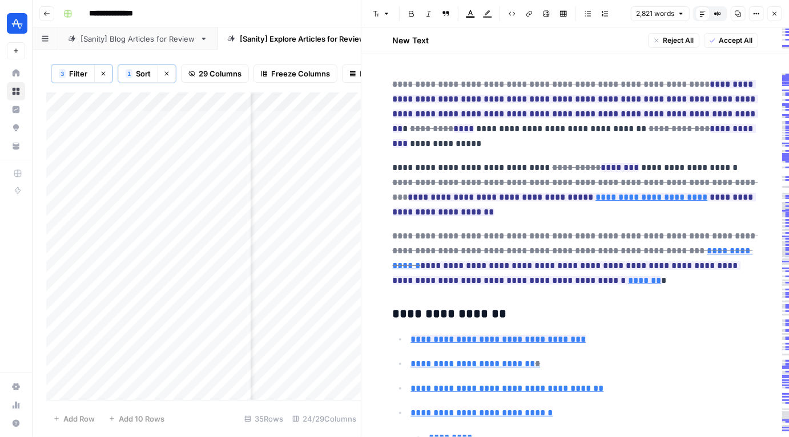
click at [565, 134] on p "**********" at bounding box center [575, 114] width 365 height 74
click at [545, 144] on p "**********" at bounding box center [575, 114] width 365 height 74
click at [777, 15] on icon "button" at bounding box center [774, 13] width 7 height 7
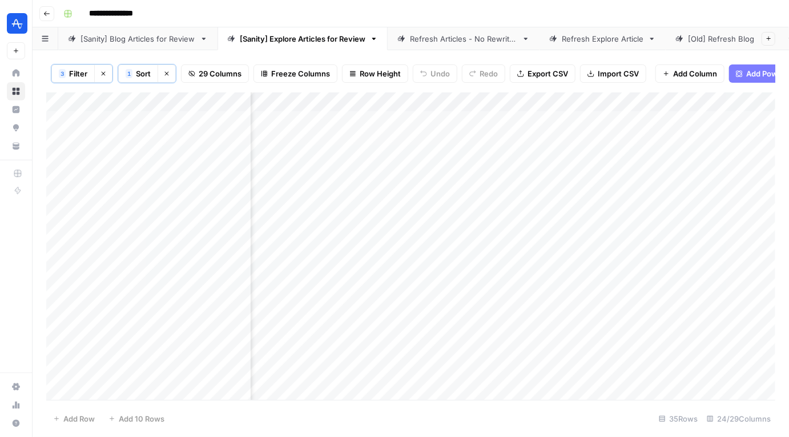
scroll to position [0, 2517]
click at [360, 119] on div "Add Column" at bounding box center [410, 246] width 729 height 308
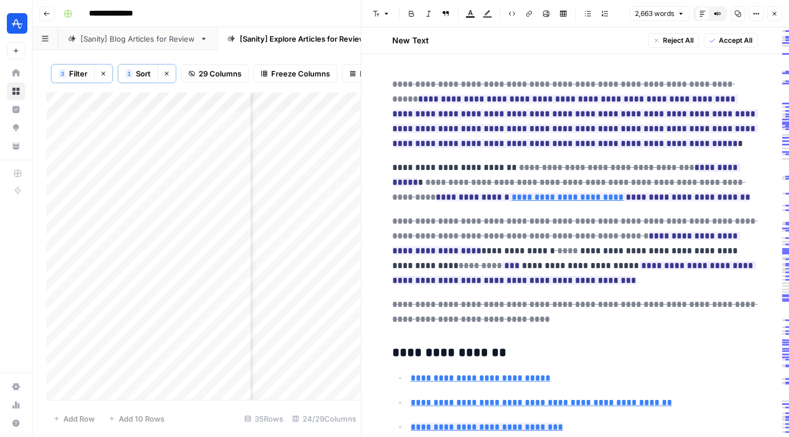
click at [658, 148] on p "**********" at bounding box center [575, 114] width 365 height 74
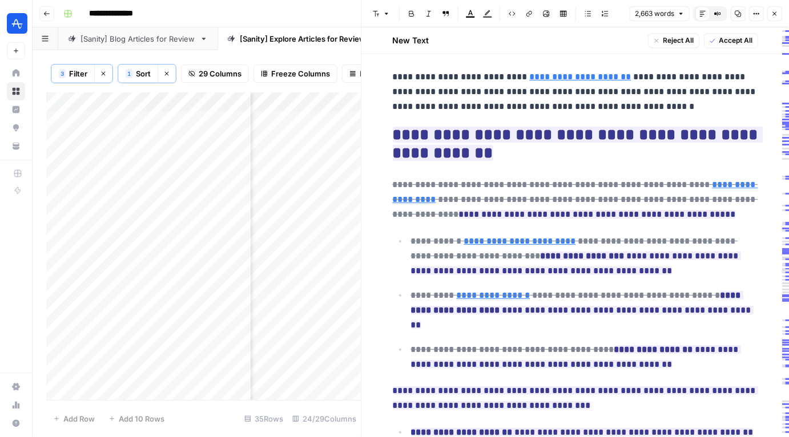
scroll to position [1064, 0]
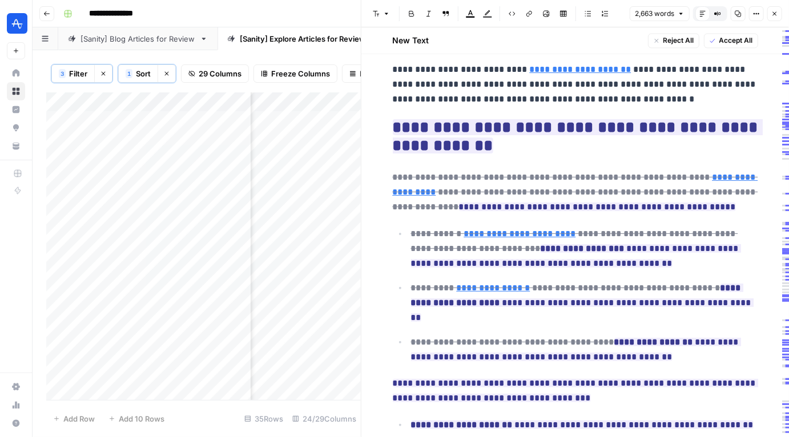
click at [776, 12] on icon "button" at bounding box center [775, 14] width 4 height 4
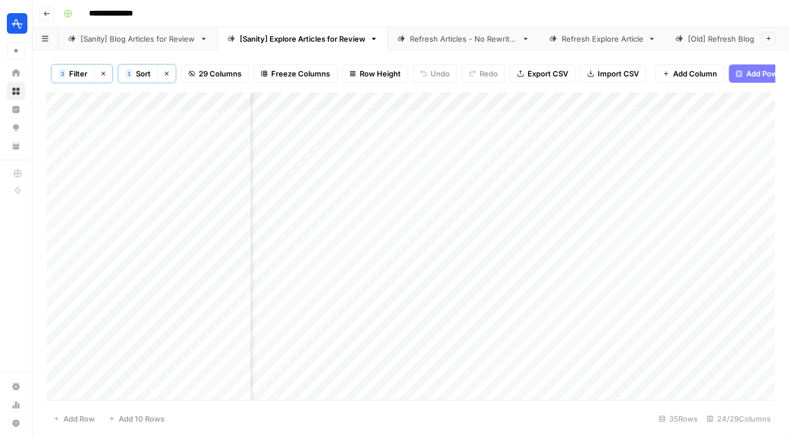
scroll to position [0, 2559]
click at [536, 118] on div "Add Column" at bounding box center [410, 246] width 729 height 308
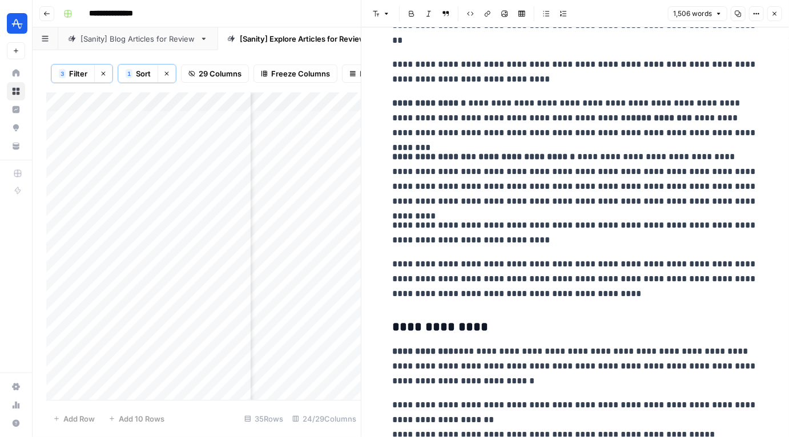
scroll to position [202, 0]
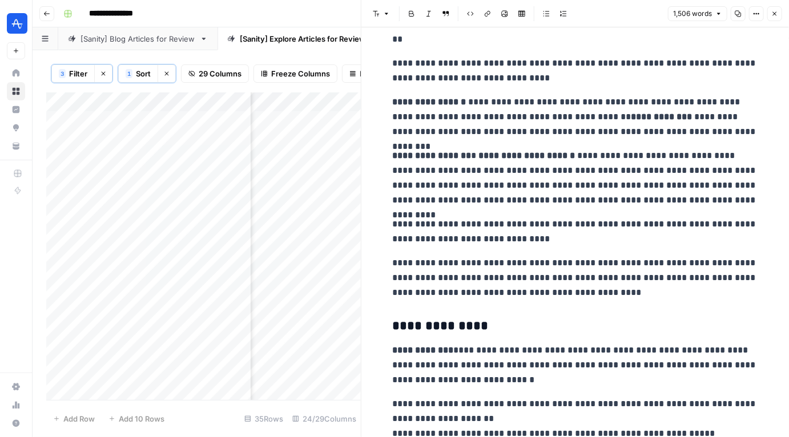
click at [771, 10] on button "Close" at bounding box center [774, 13] width 15 height 15
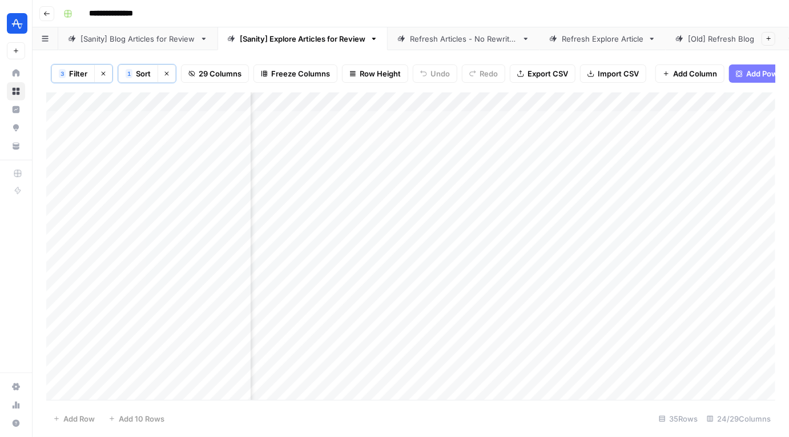
scroll to position [0, 2051]
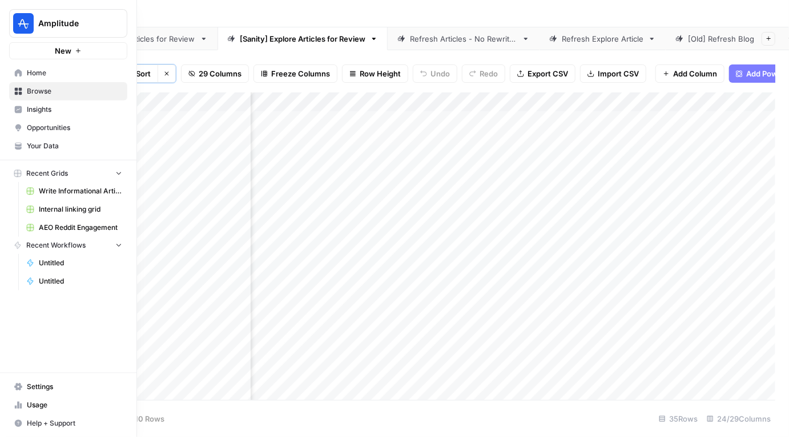
click at [39, 386] on span "Settings" at bounding box center [74, 387] width 95 height 10
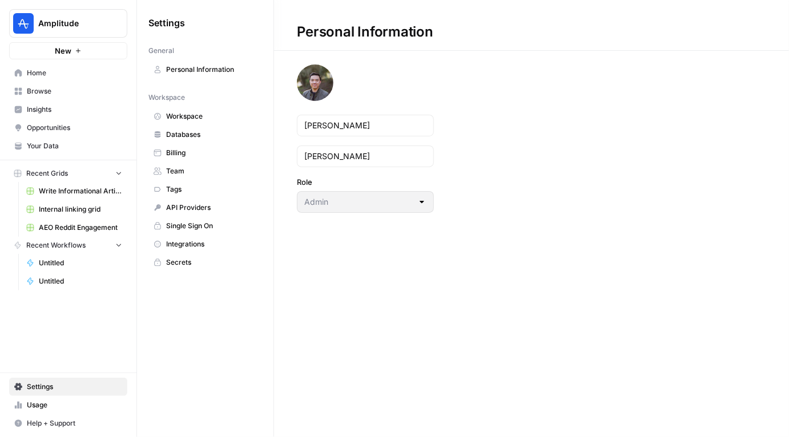
click at [183, 259] on span "Secrets" at bounding box center [211, 262] width 91 height 10
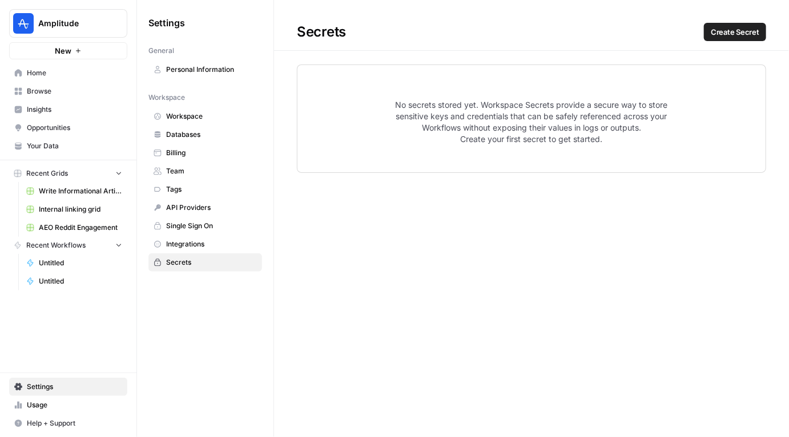
click at [729, 23] on button "Create Secret" at bounding box center [735, 32] width 62 height 18
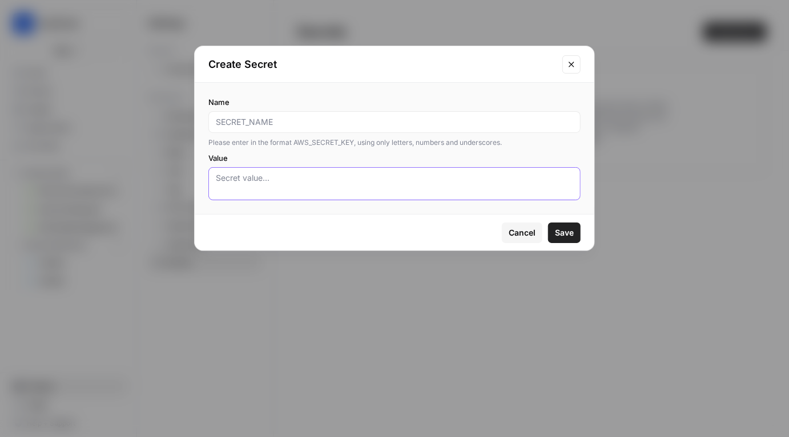
click at [277, 183] on textarea "Value" at bounding box center [394, 183] width 357 height 23
paste textarea "skqaRE8j7oT9FrI9Yyp7HaDdr893INXLHH8BpY18yP0p6so7FzOrJKbPWUWNJG4BpT99kHzor3ld4pg…"
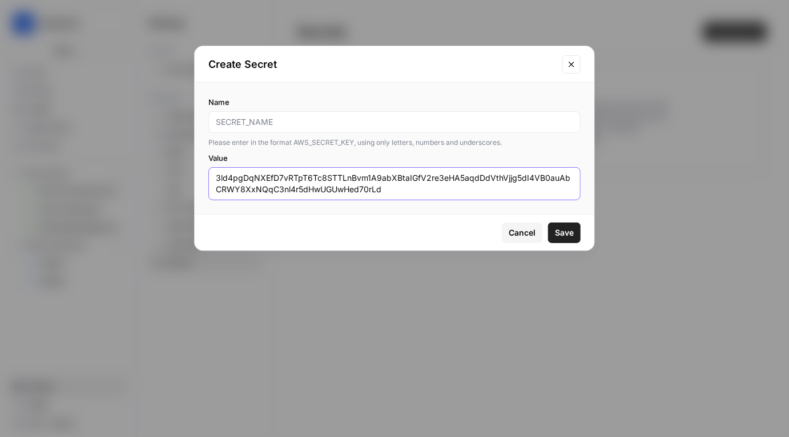
scroll to position [11, 0]
type textarea "skqaRE8j7oT9FrI9Yyp7HaDdr893INXLHH8BpY18yP0p6so7FzOrJKbPWUWNJG4BpT99kHzor3ld4pg…"
click at [304, 120] on input "Name" at bounding box center [394, 121] width 357 height 11
click at [236, 122] on input "amplitide_sanity_key" at bounding box center [394, 121] width 357 height 11
type input "amplitude_sanity_key"
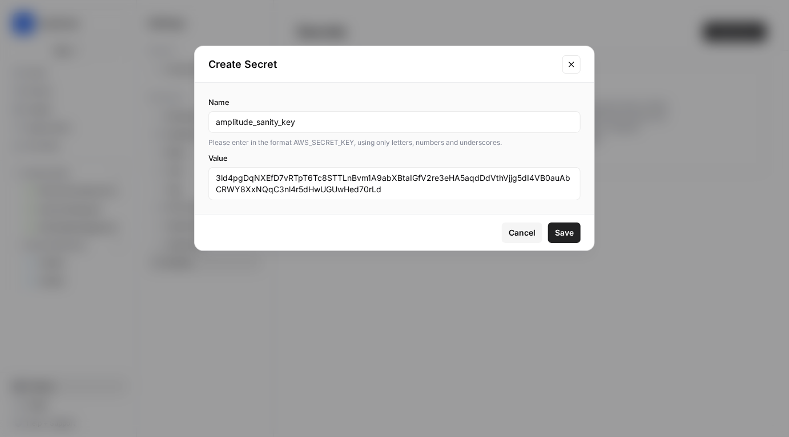
click at [566, 229] on span "Save" at bounding box center [564, 232] width 19 height 11
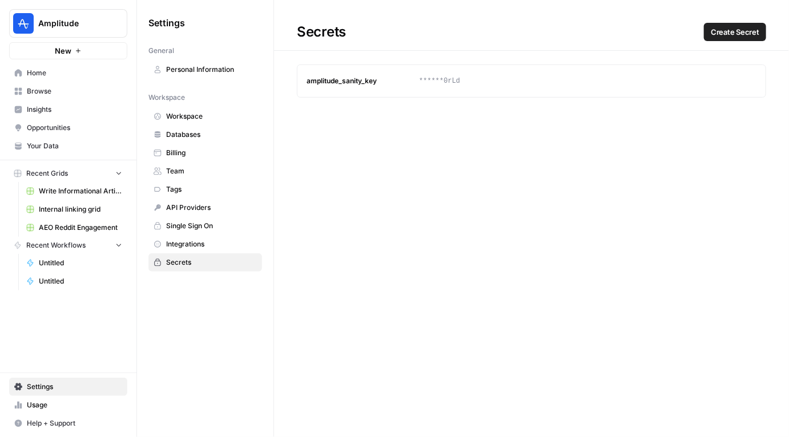
click at [49, 96] on span "Browse" at bounding box center [74, 91] width 95 height 10
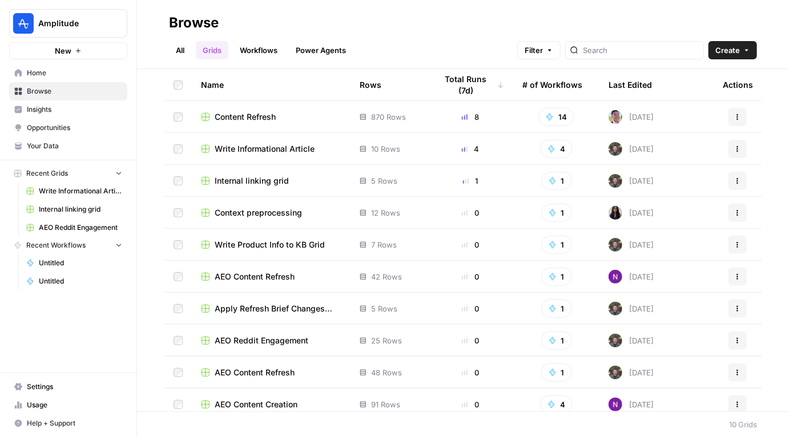
click at [237, 115] on span "Content Refresh" at bounding box center [245, 116] width 61 height 11
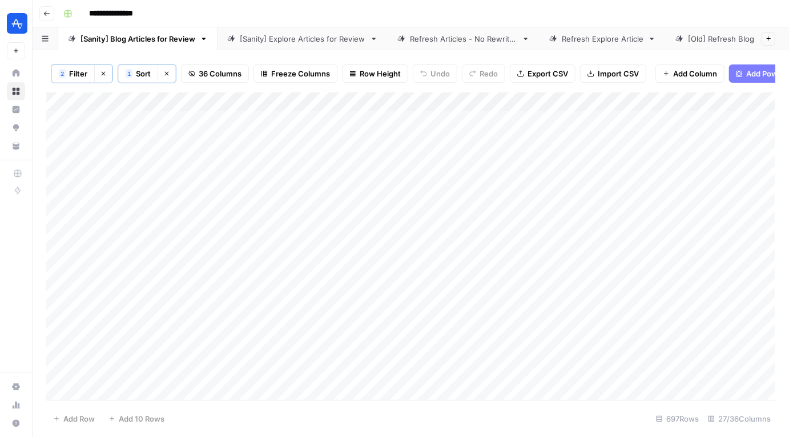
click at [287, 42] on div "[Sanity] Explore Articles for Review" at bounding box center [303, 38] width 126 height 11
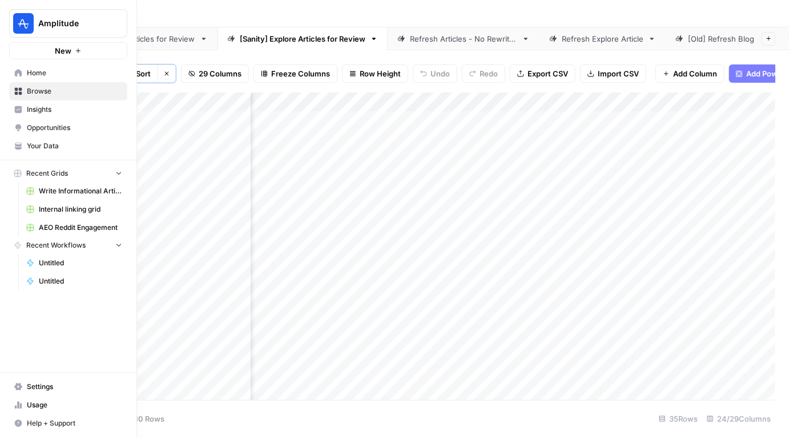
click at [43, 385] on span "Settings" at bounding box center [74, 387] width 95 height 10
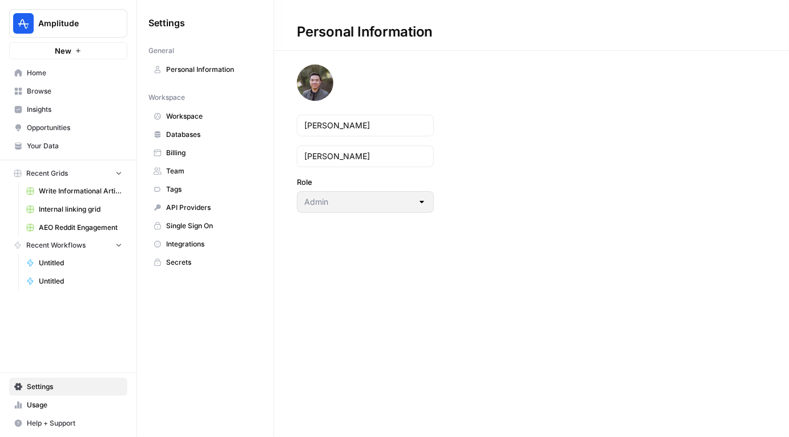
click at [57, 159] on nav "Home Browse Insights Opportunities Your Data" at bounding box center [68, 109] width 136 height 100
click at [57, 146] on span "Your Data" at bounding box center [74, 146] width 95 height 10
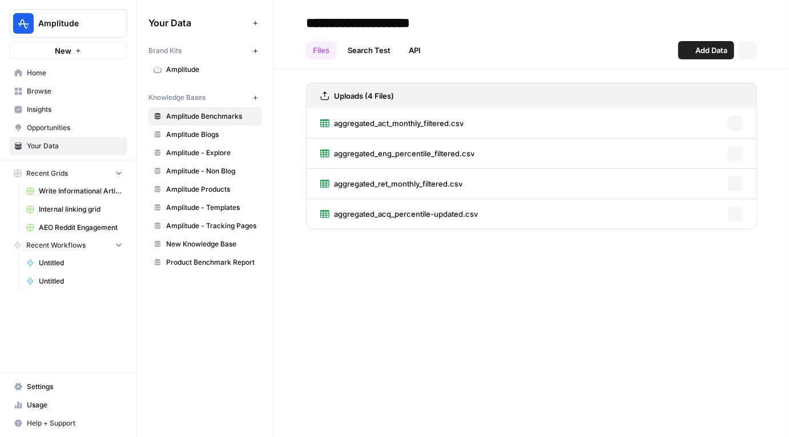
click at [197, 64] on span "Amplitude" at bounding box center [211, 69] width 91 height 10
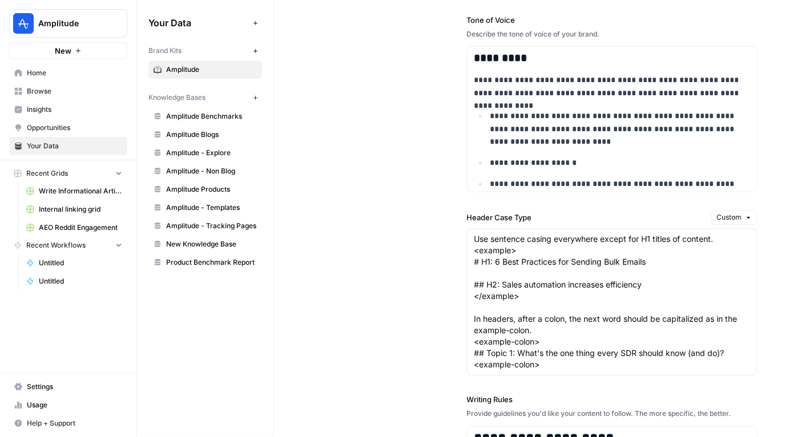
scroll to position [891, 0]
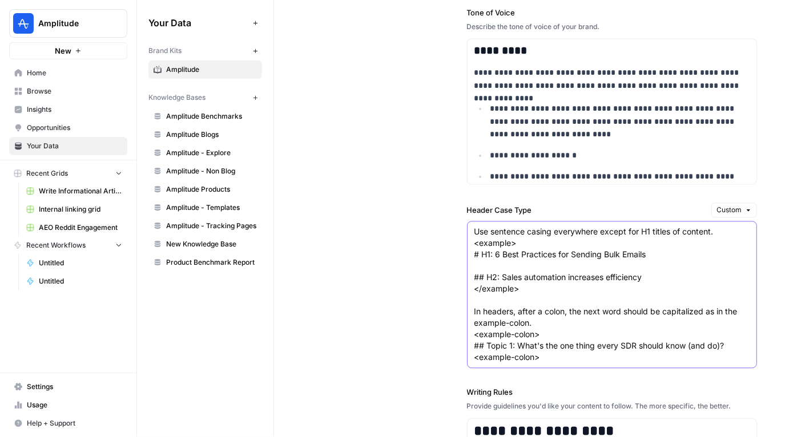
click at [553, 271] on textarea "Use sentence casing everywhere except for H1 titles of content. <example> # H1:…" at bounding box center [612, 295] width 276 height 137
click at [558, 260] on textarea "Use sentence casing everywhere except for H1 titles of content. <example> # H1:…" at bounding box center [612, 295] width 276 height 137
